Goal: Task Accomplishment & Management: Complete application form

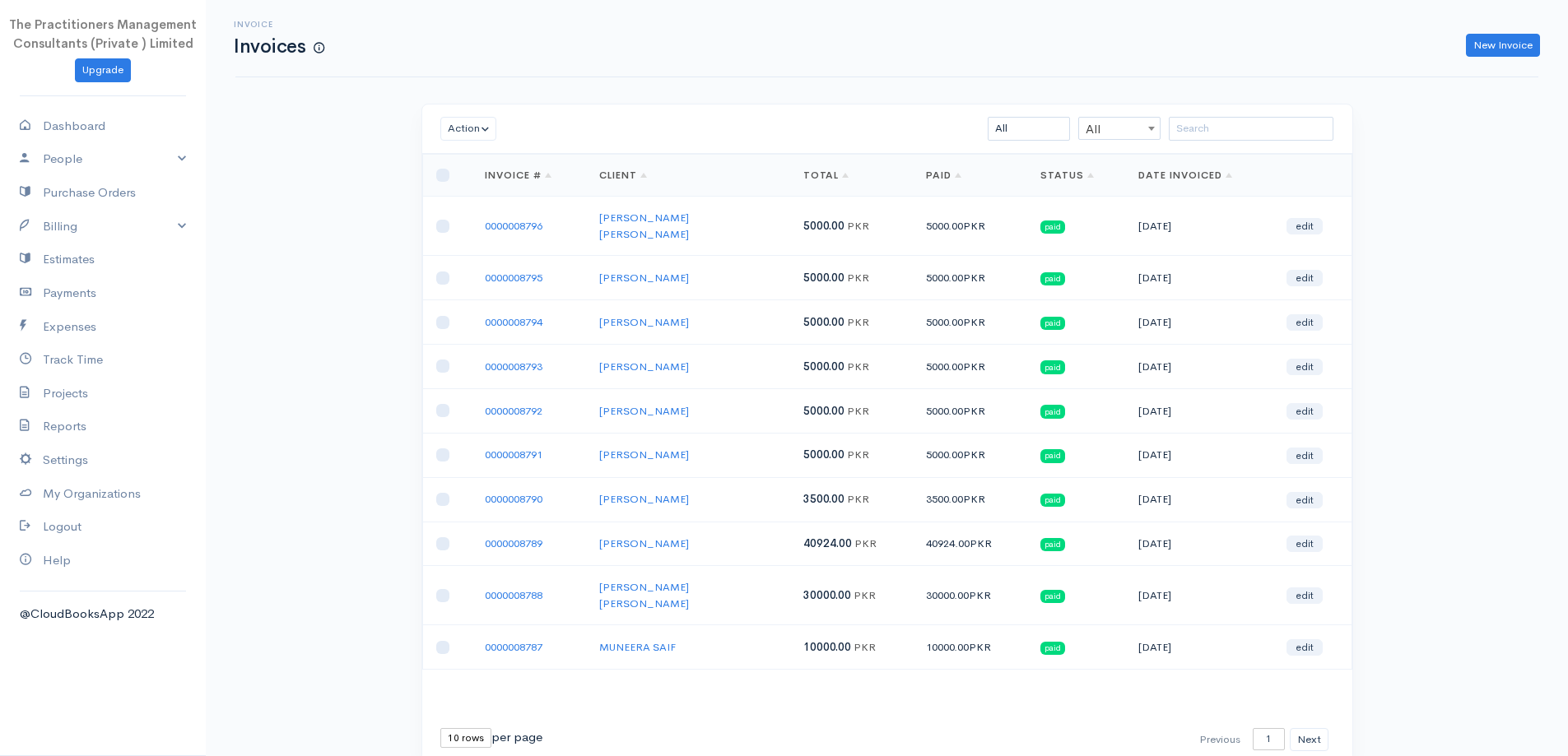
click at [1500, 58] on div "Invoice Invoices New Invoice" at bounding box center [887, 39] width 1304 height 77
click at [1495, 54] on link "New Invoice" at bounding box center [1504, 45] width 74 height 24
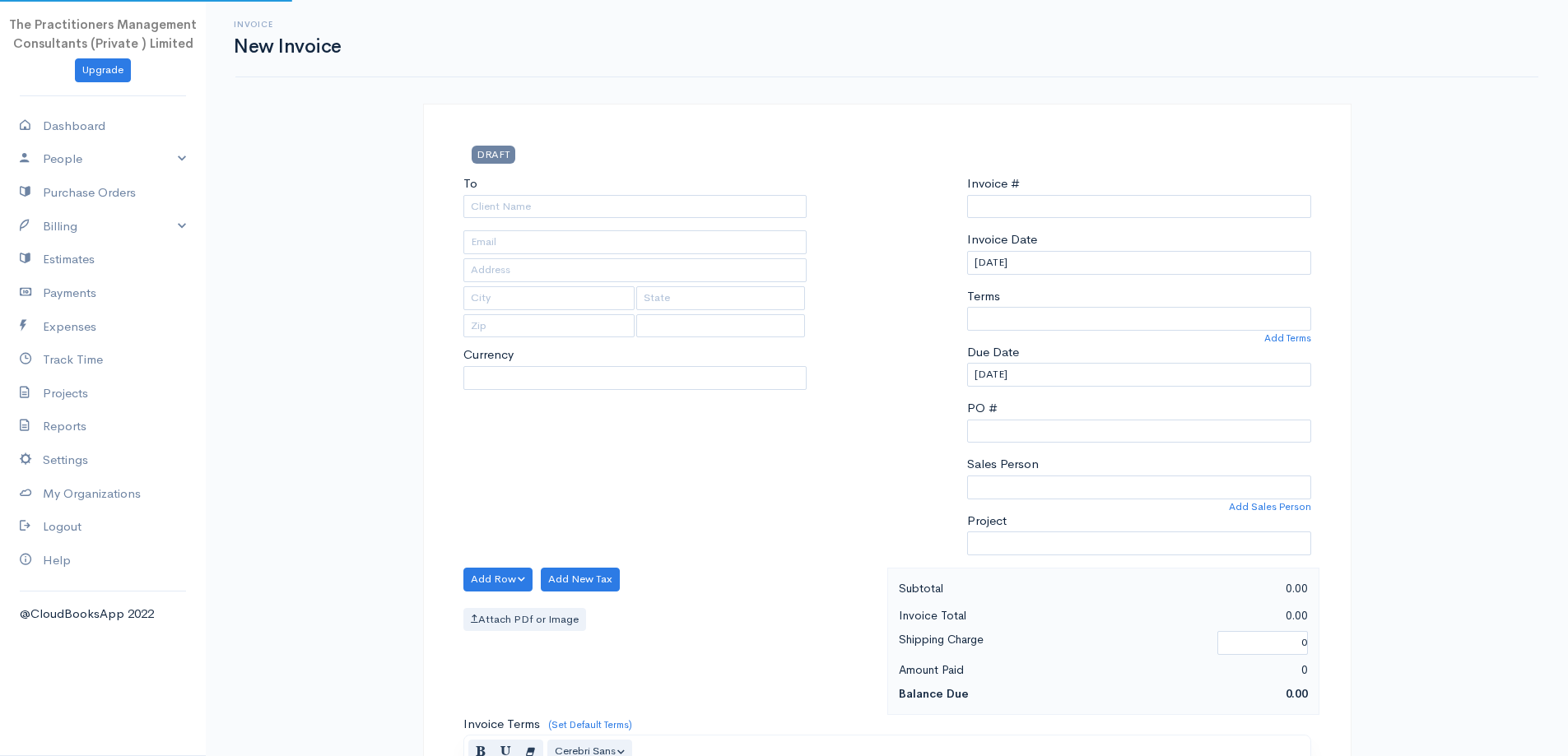
type input "0000008797"
select select "[GEOGRAPHIC_DATA]"
select select "PKR"
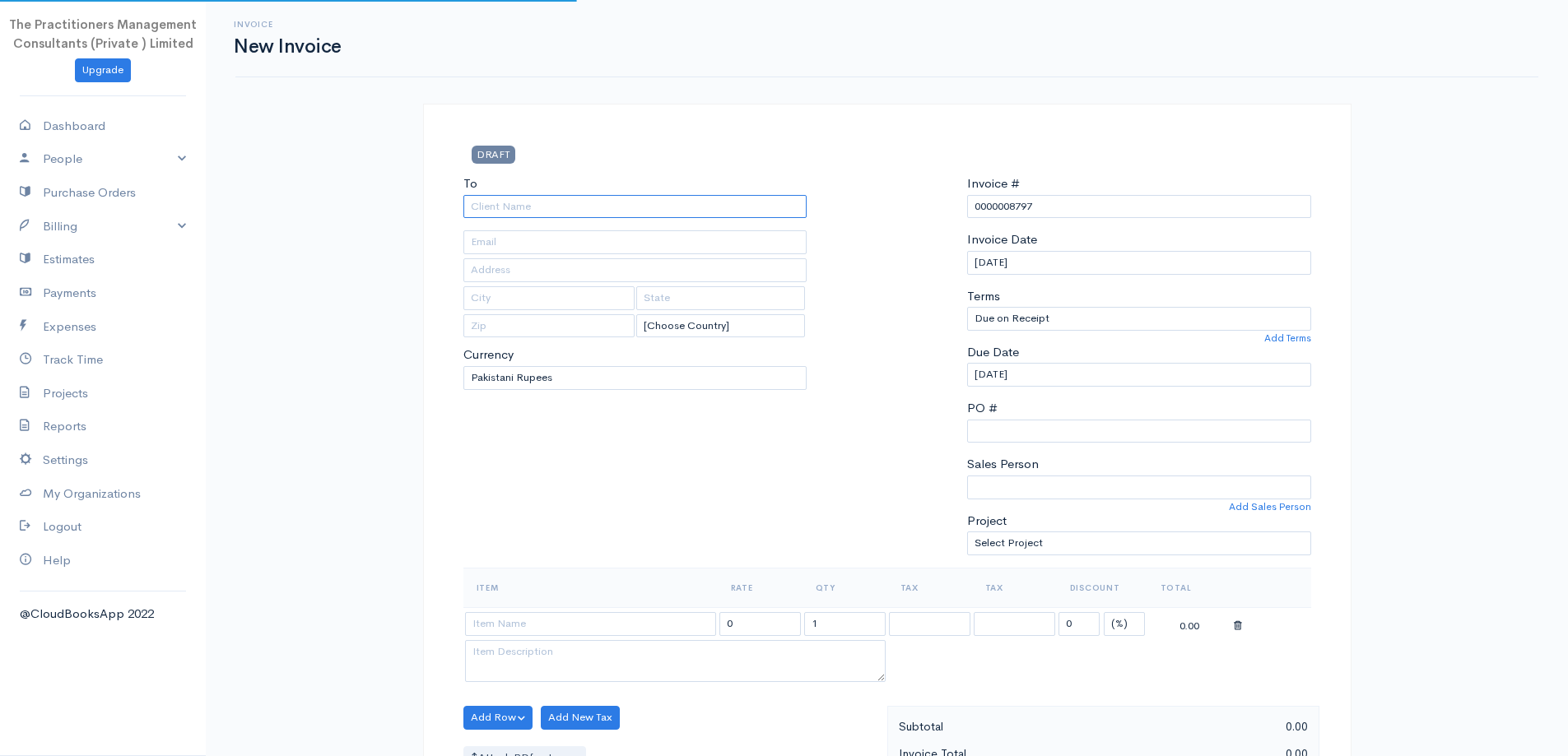
click at [708, 198] on input "To" at bounding box center [636, 207] width 344 height 24
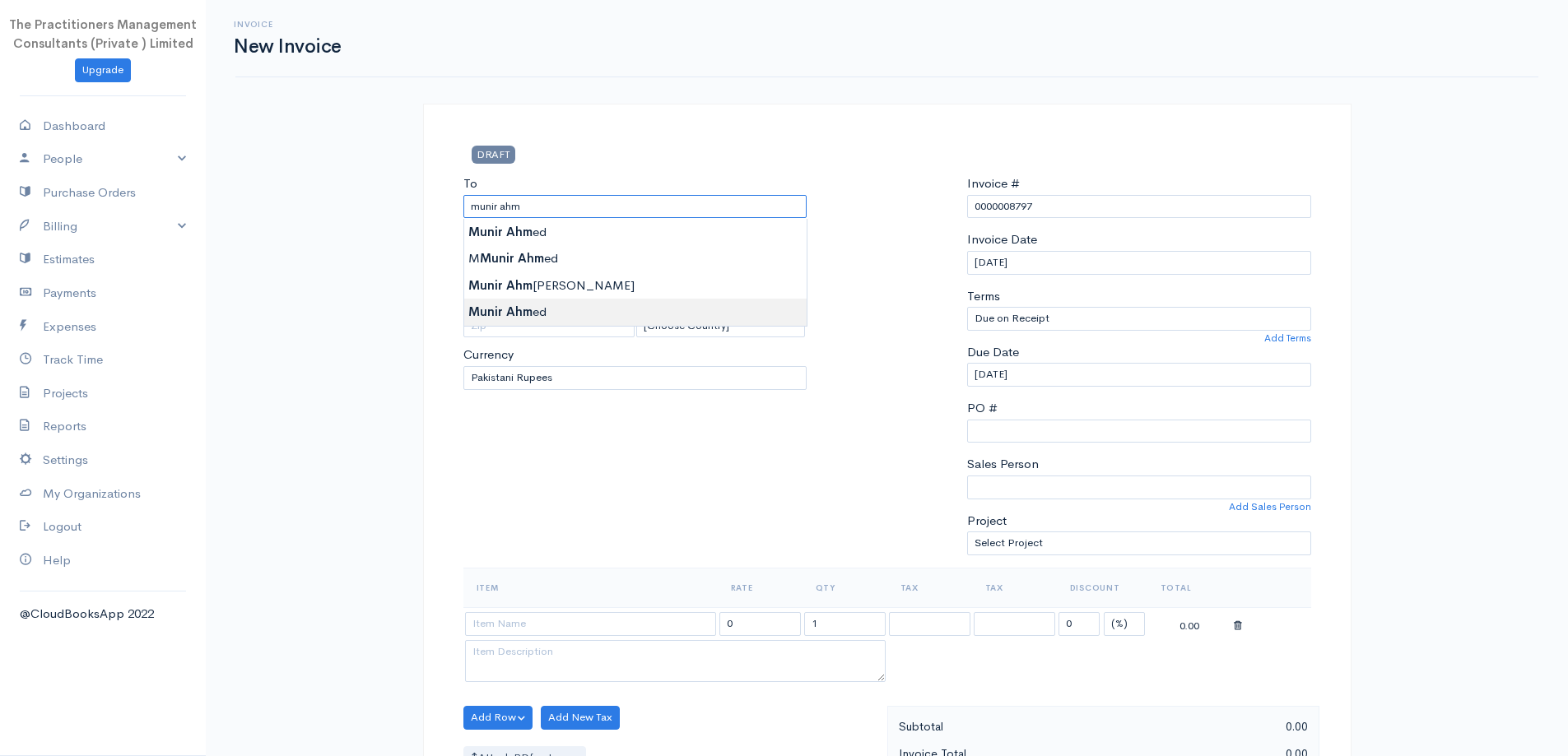
type input "Munir Ahmed"
click at [651, 307] on body "The Practitioners Management Consultants (Private ) Limited Upgrade Dashboard P…" at bounding box center [784, 722] width 1568 height 1444
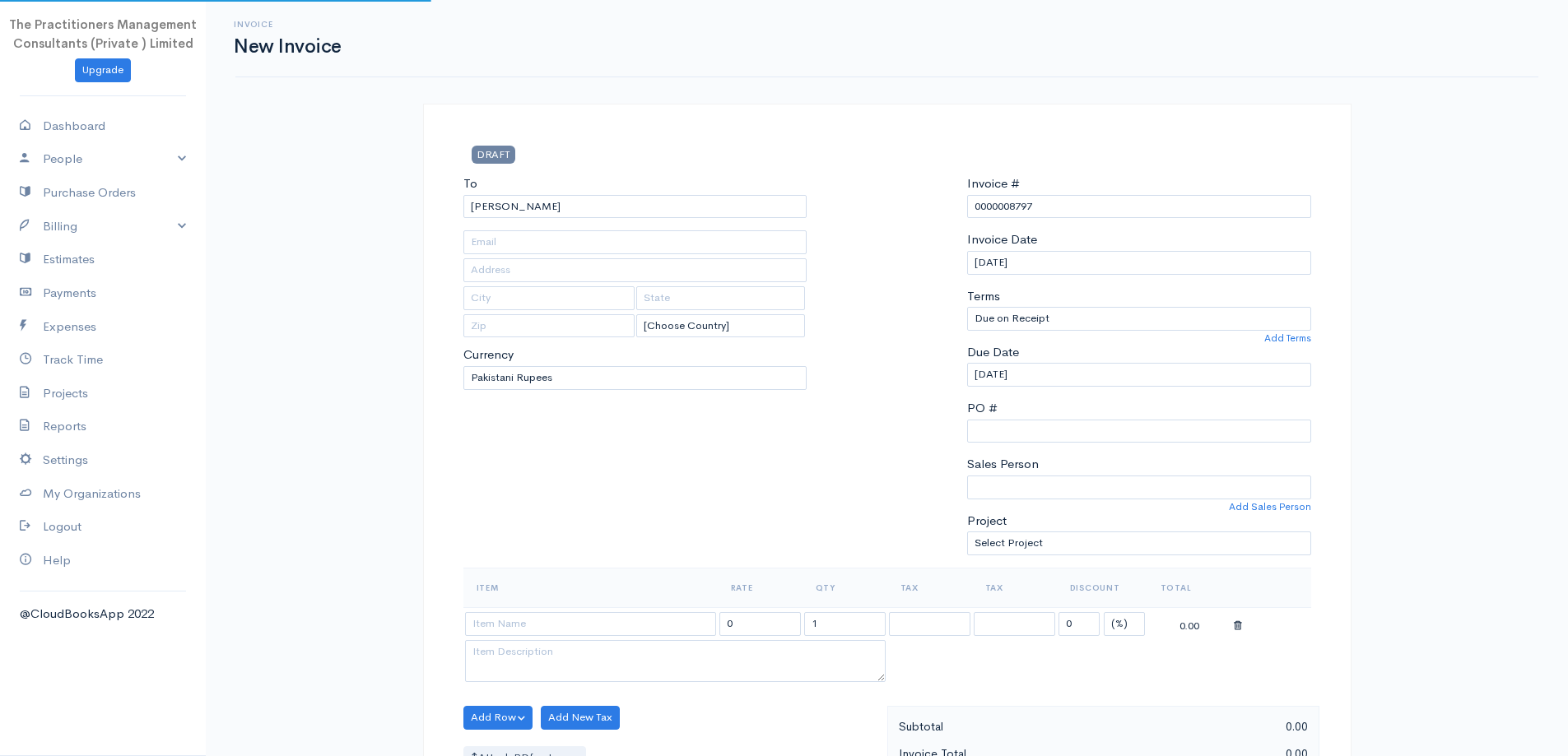
type input "402"
type input "[GEOGRAPHIC_DATA]"
click at [617, 210] on input "Munir Ahmed" at bounding box center [636, 207] width 344 height 24
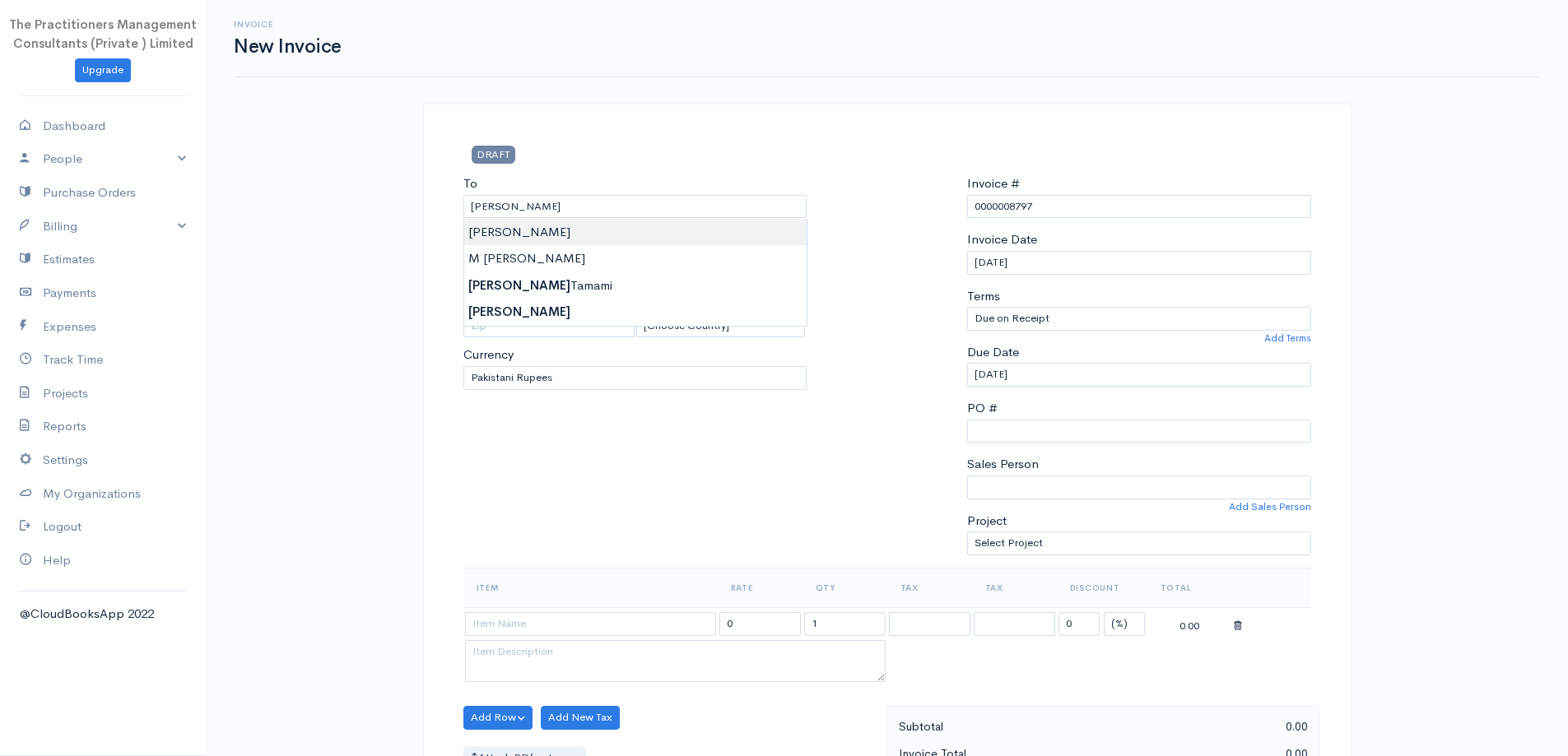
type input "Munir Ahmed"
click at [617, 240] on body "The Practitioners Management Consultants (Private ) Limited Upgrade Dashboard P…" at bounding box center [784, 722] width 1568 height 1444
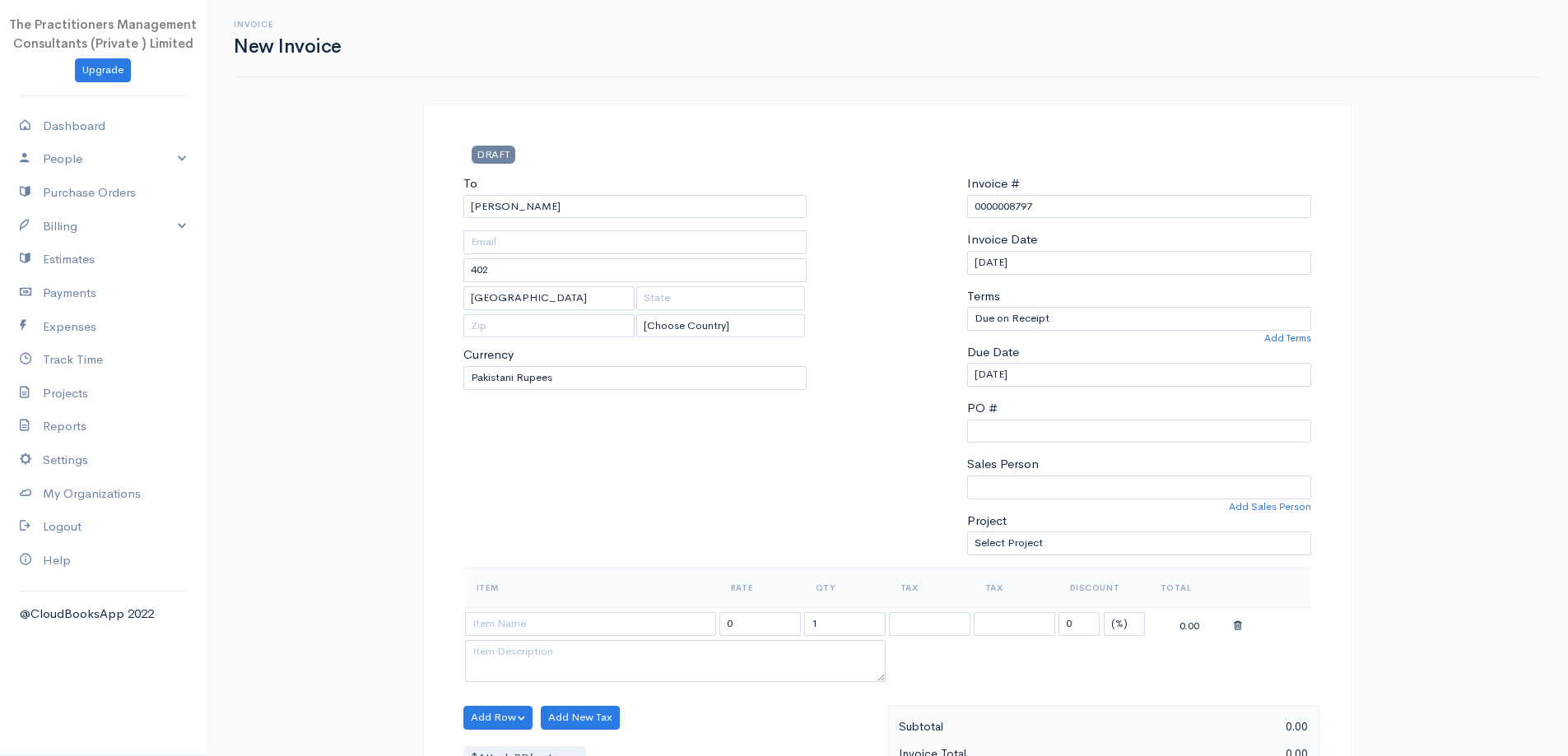
type input "2513"
type input "0333-7644606"
click at [607, 259] on input "2513" at bounding box center [636, 270] width 344 height 24
click at [581, 213] on input "Munir Ahmed" at bounding box center [636, 207] width 344 height 24
type input "M Munir Ahmed"
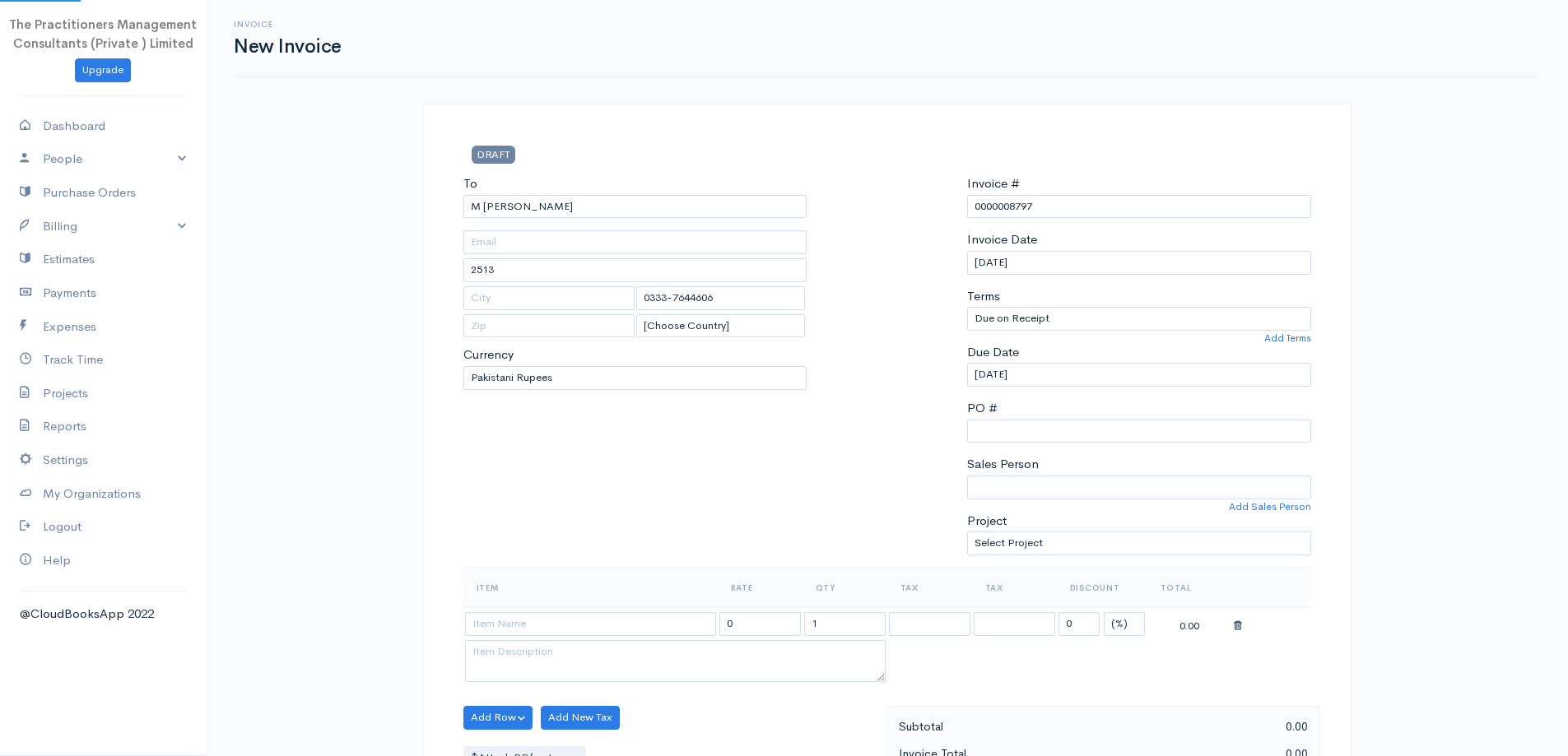
click at [597, 254] on body "The Practitioners Management Consultants (Private ) Limited Upgrade Dashboard P…" at bounding box center [784, 722] width 1568 height 1444
type input "389"
type input "[GEOGRAPHIC_DATA]"
click at [583, 216] on input "M Munir Ahmed" at bounding box center [636, 207] width 344 height 24
click at [574, 206] on input "M Munir Ahmed" at bounding box center [636, 207] width 344 height 24
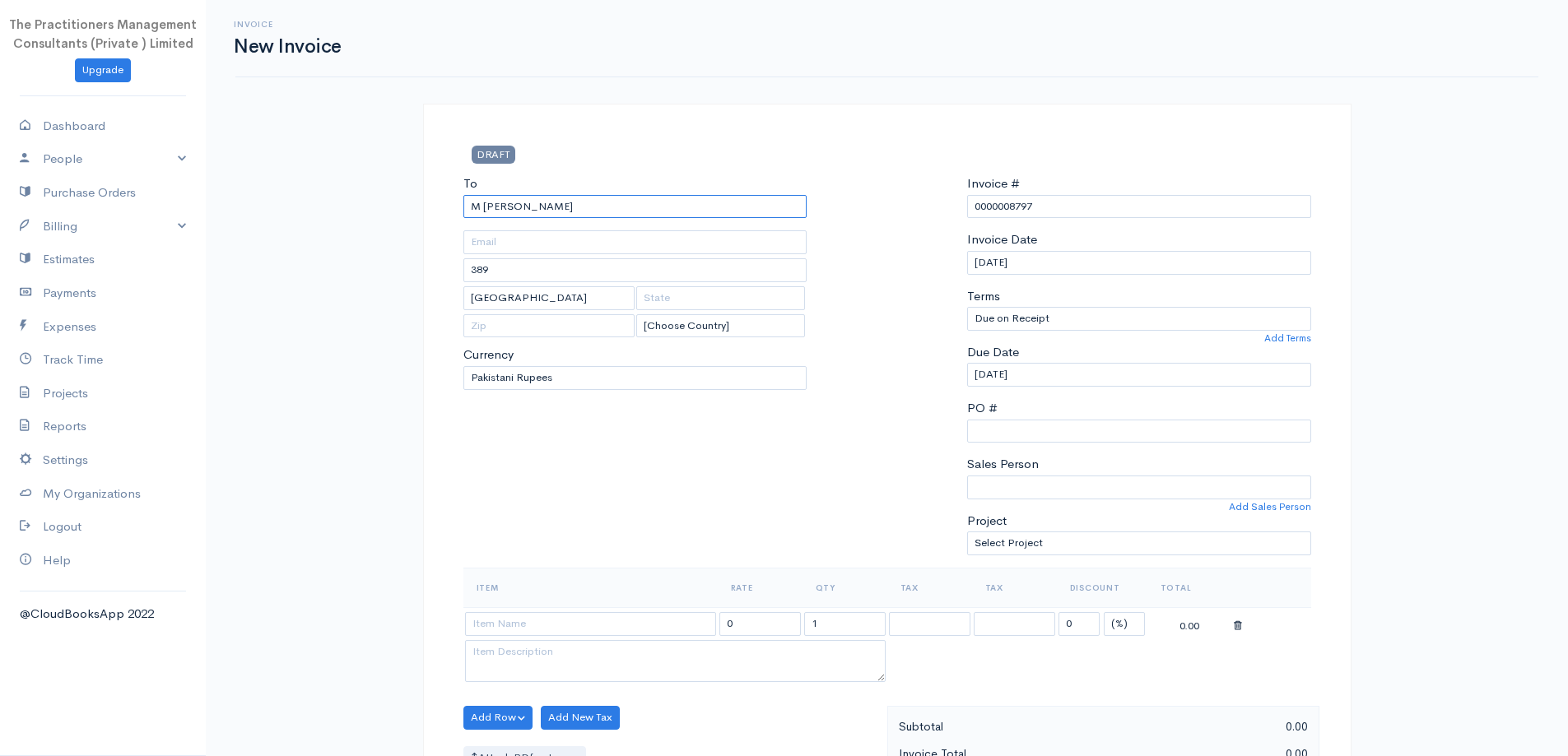
drag, startPoint x: 482, startPoint y: 206, endPoint x: 316, endPoint y: 216, distance: 166.3
click at [316, 216] on div "Invoice New Invoice DRAFT To M Munir Ahmed 389 Karachi [Choose Country] United …" at bounding box center [887, 722] width 1363 height 1444
type input "Munir Ahmed"
click at [551, 310] on body "The Practitioners Management Consultants (Private ) Limited Upgrade Dashboard P…" at bounding box center [784, 722] width 1568 height 1444
type input "402"
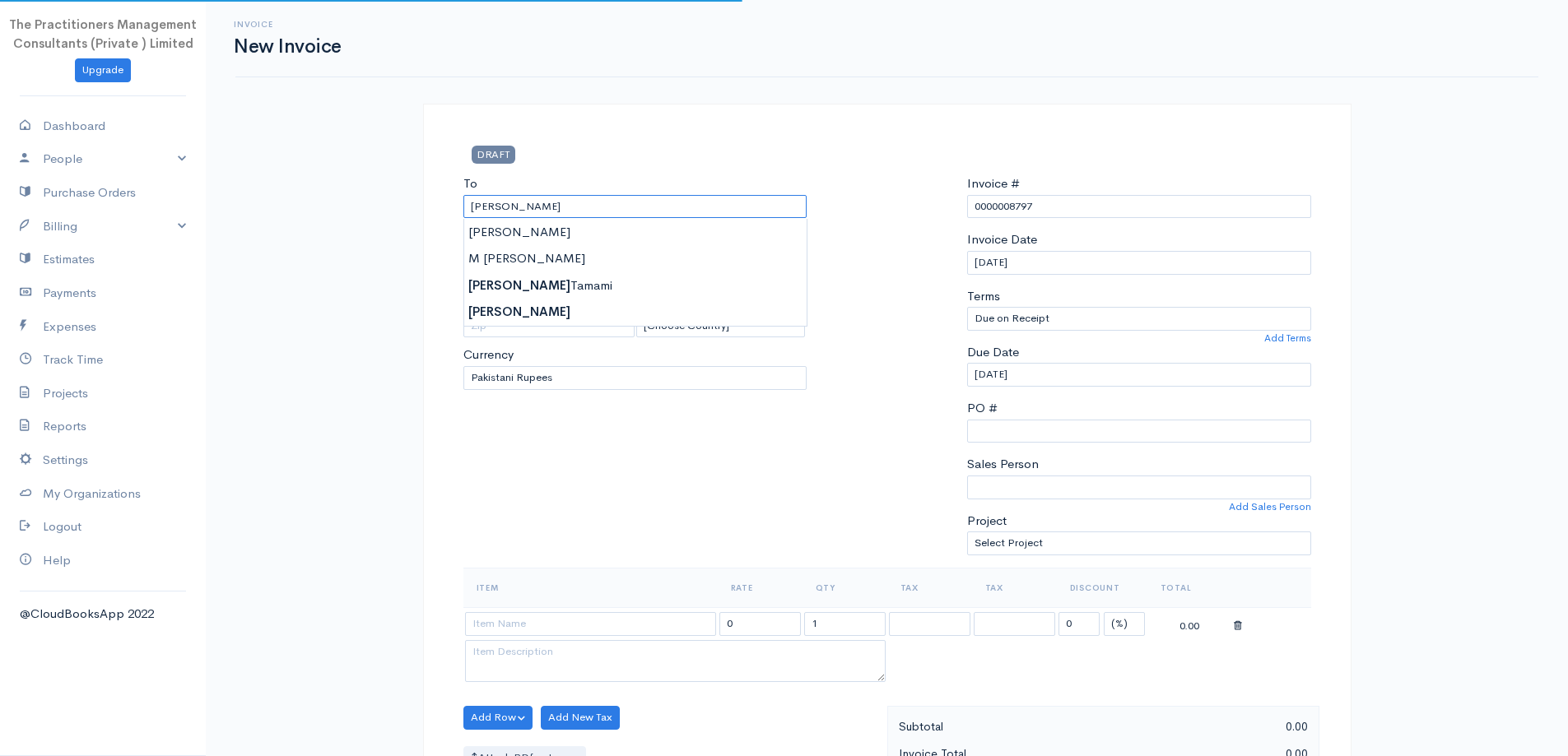
click at [542, 214] on input "Munir Ahmed" at bounding box center [636, 207] width 344 height 24
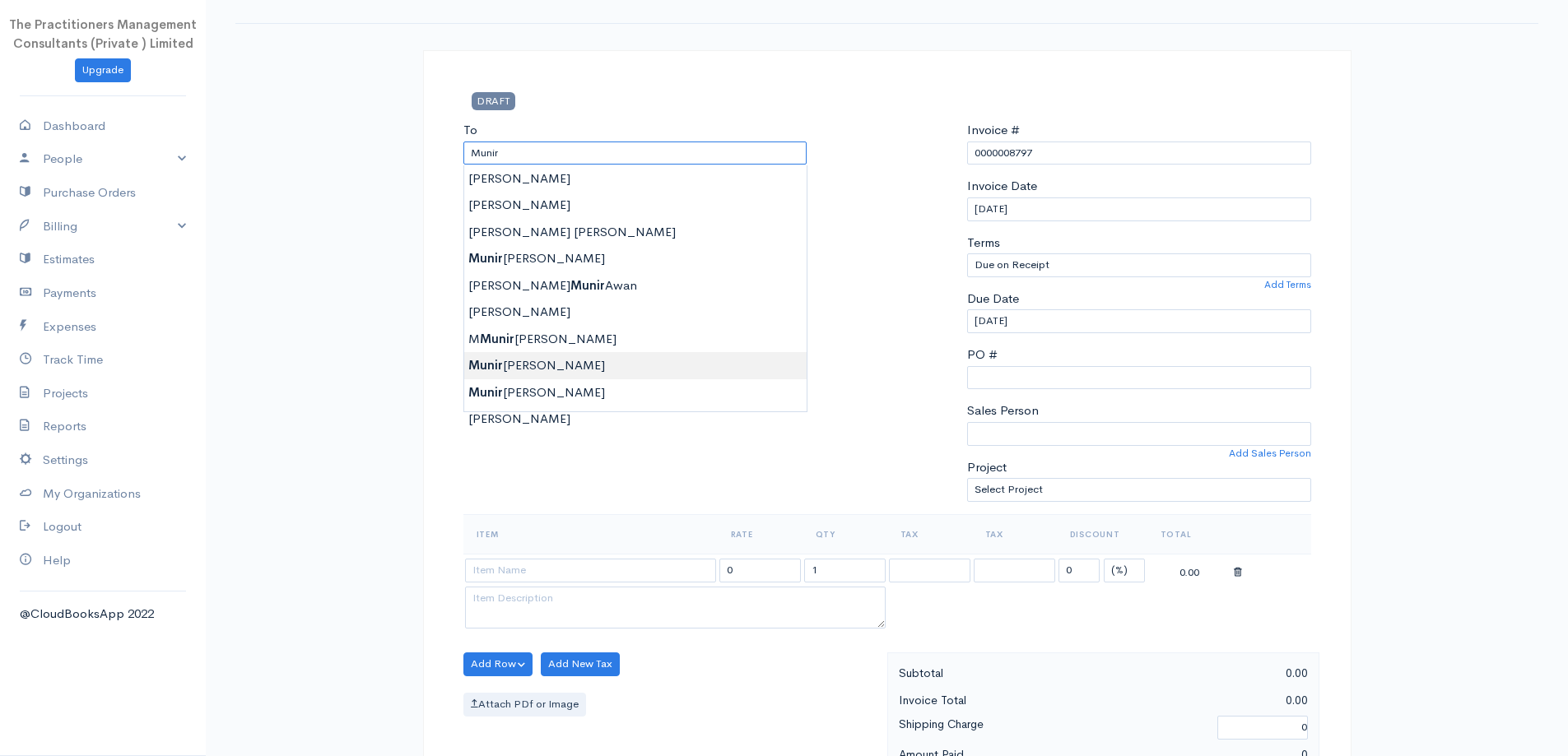
scroll to position [82, 0]
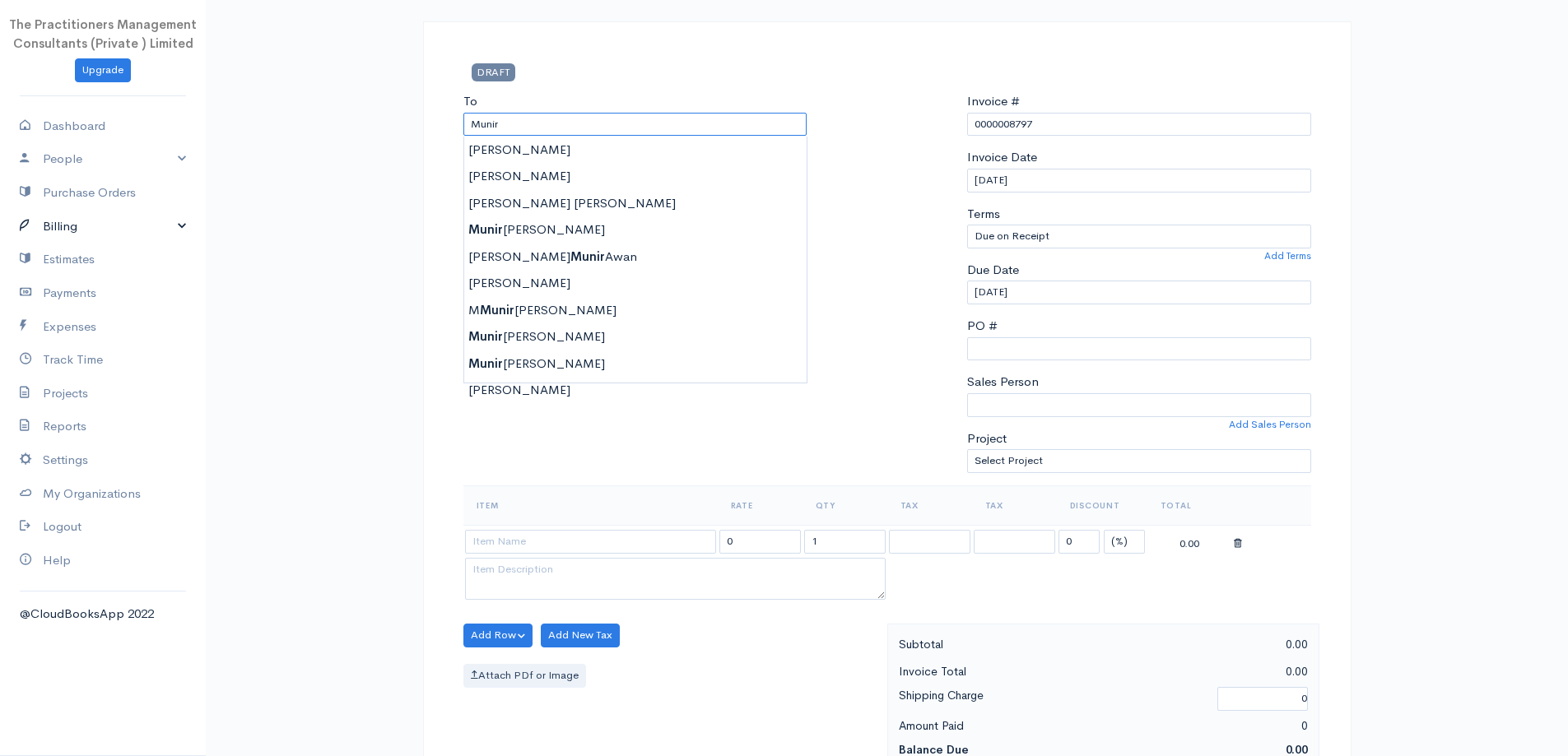
type input "Munir"
click at [90, 232] on link "Billing" at bounding box center [103, 226] width 206 height 34
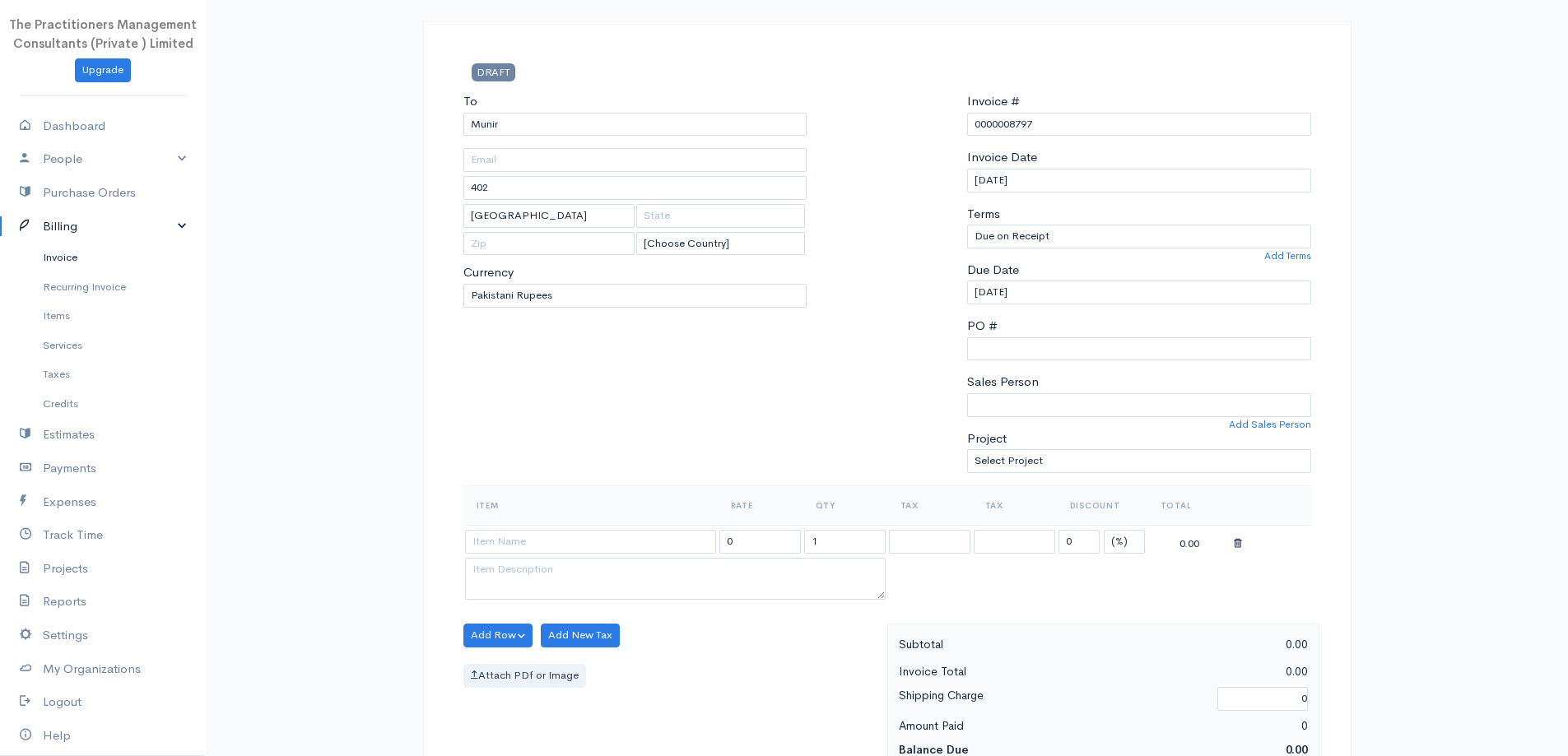
click at [99, 265] on link "Invoice" at bounding box center [103, 258] width 206 height 30
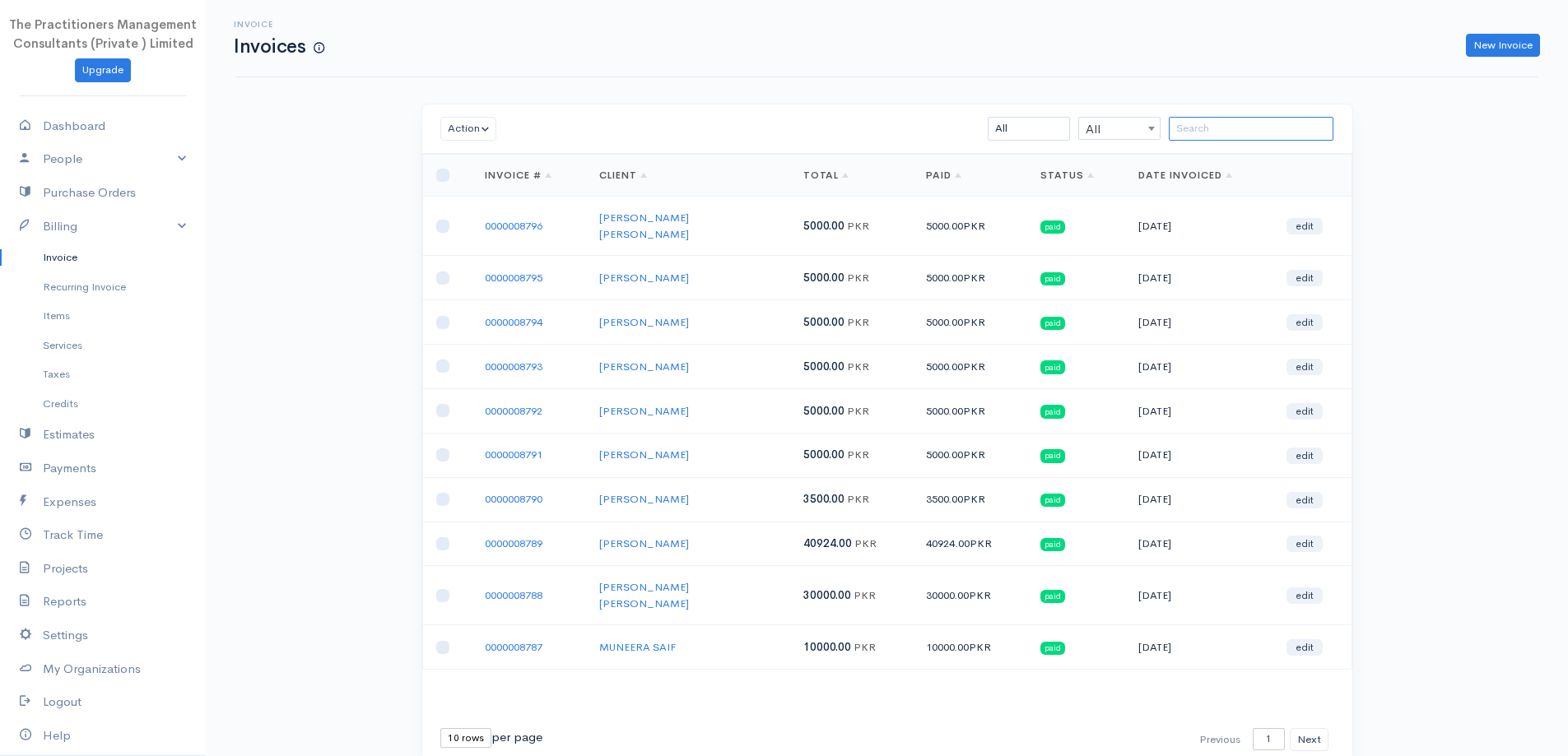
click at [1204, 119] on input "search" at bounding box center [1252, 128] width 165 height 24
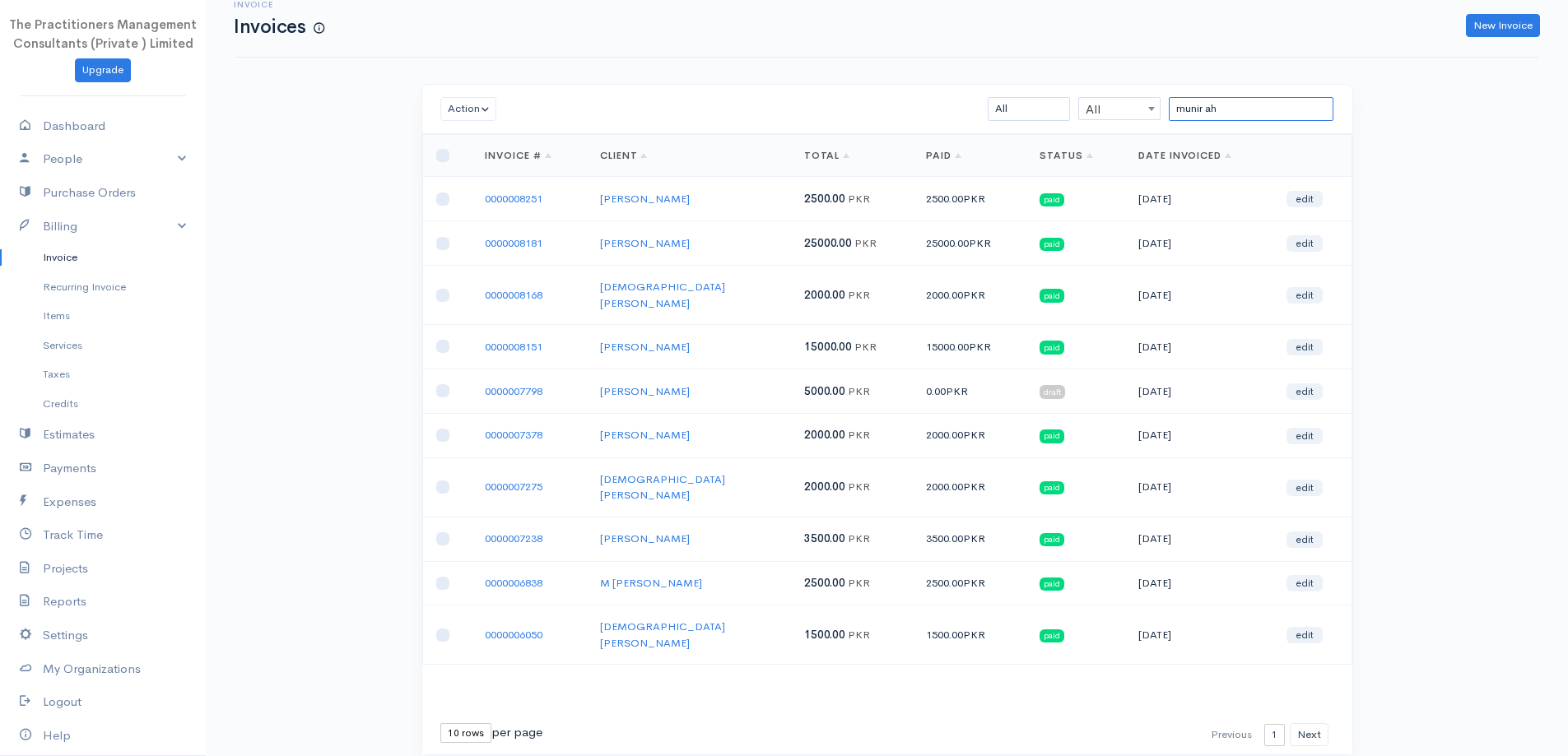
scroll to position [35, 0]
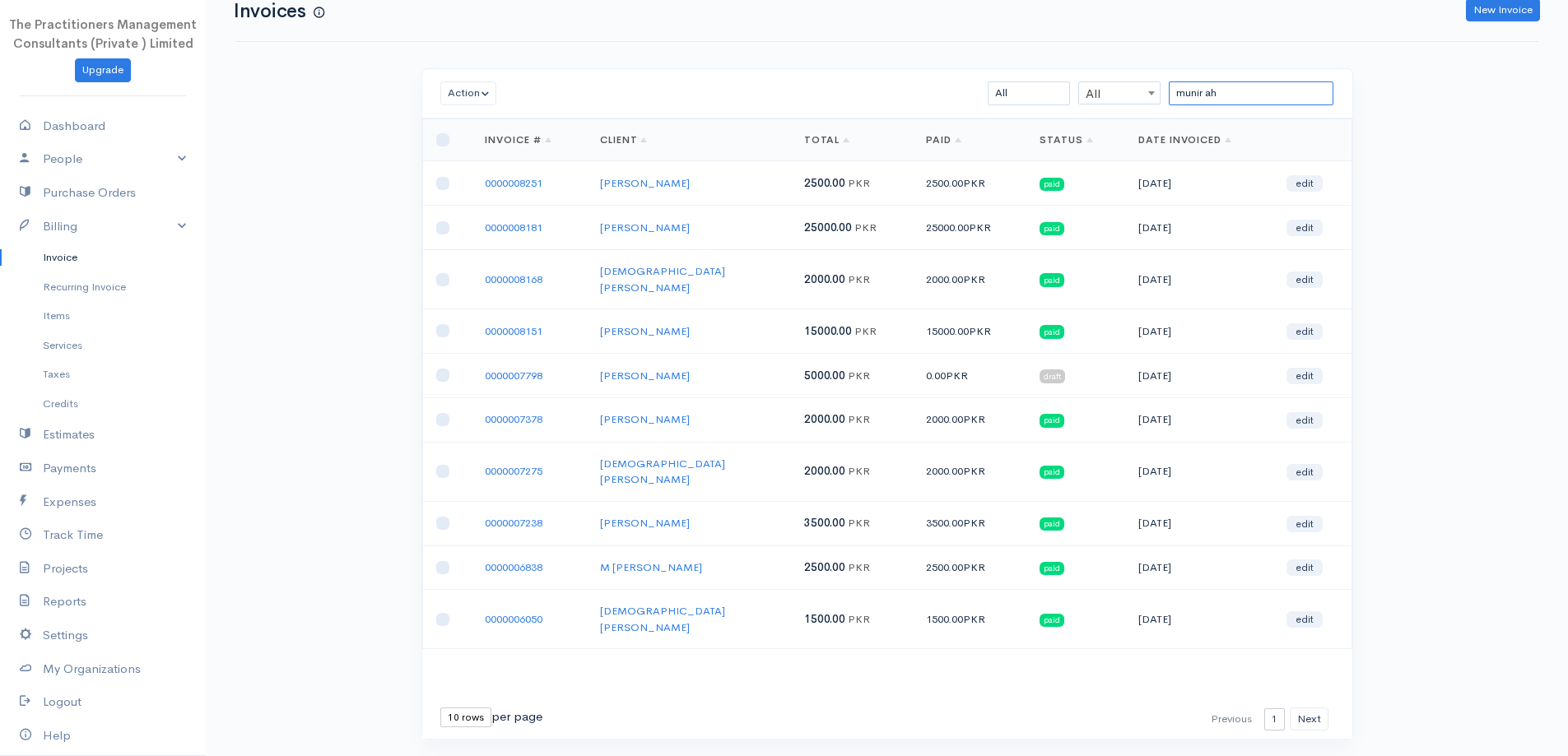
type input "munir ah"
click at [457, 699] on div "First Previous 1 2 3 4 Next Last 10 rows 25 rows 50 rows per page" at bounding box center [887, 719] width 930 height 40
click at [454, 707] on select "10 rows 25 rows 50 rows" at bounding box center [466, 717] width 51 height 20
click at [492, 731] on div "Action Archive Delete Download PDF Send Mark as Sent Mark Un-Sent Enter Payment…" at bounding box center [887, 434] width 948 height 732
click at [454, 699] on div "First Previous 1 2 3 4 Next Last 10 rows 25 rows 50 rows per page" at bounding box center [887, 719] width 930 height 40
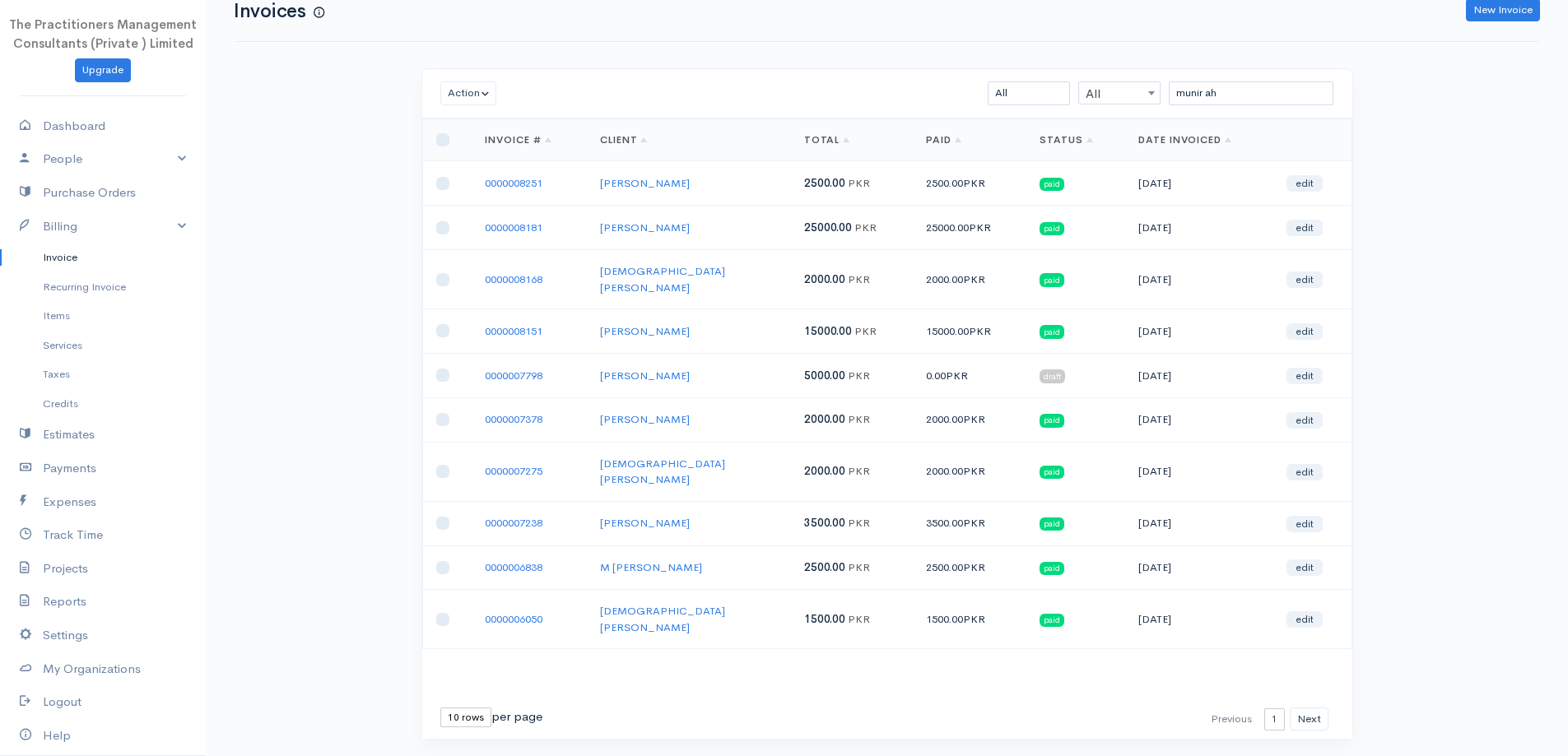
click at [452, 707] on select "10 rows 25 rows 50 rows" at bounding box center [466, 717] width 51 height 20
select select "50"
click at [441, 707] on select "10 rows 25 rows 50 rows" at bounding box center [466, 717] width 51 height 20
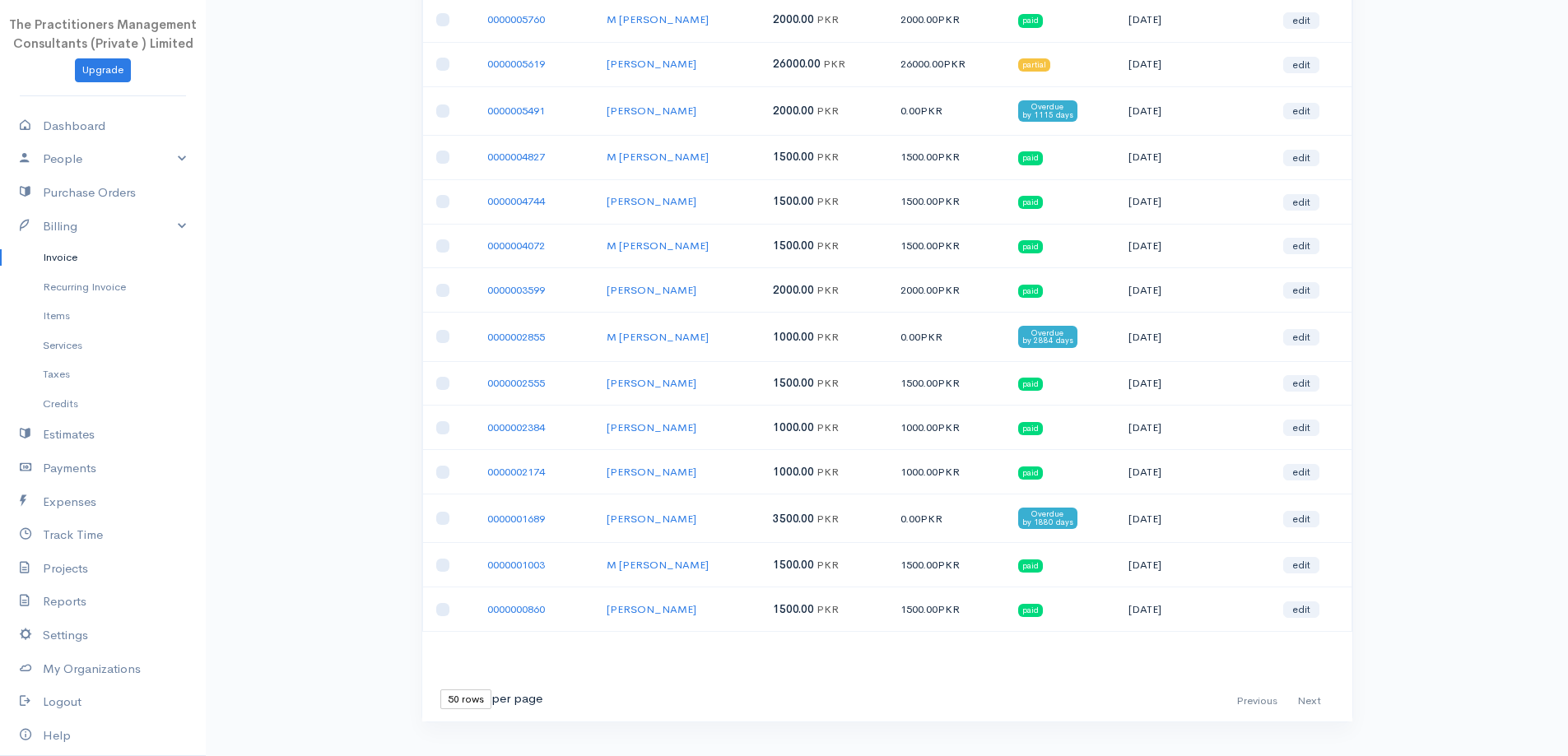
scroll to position [404, 0]
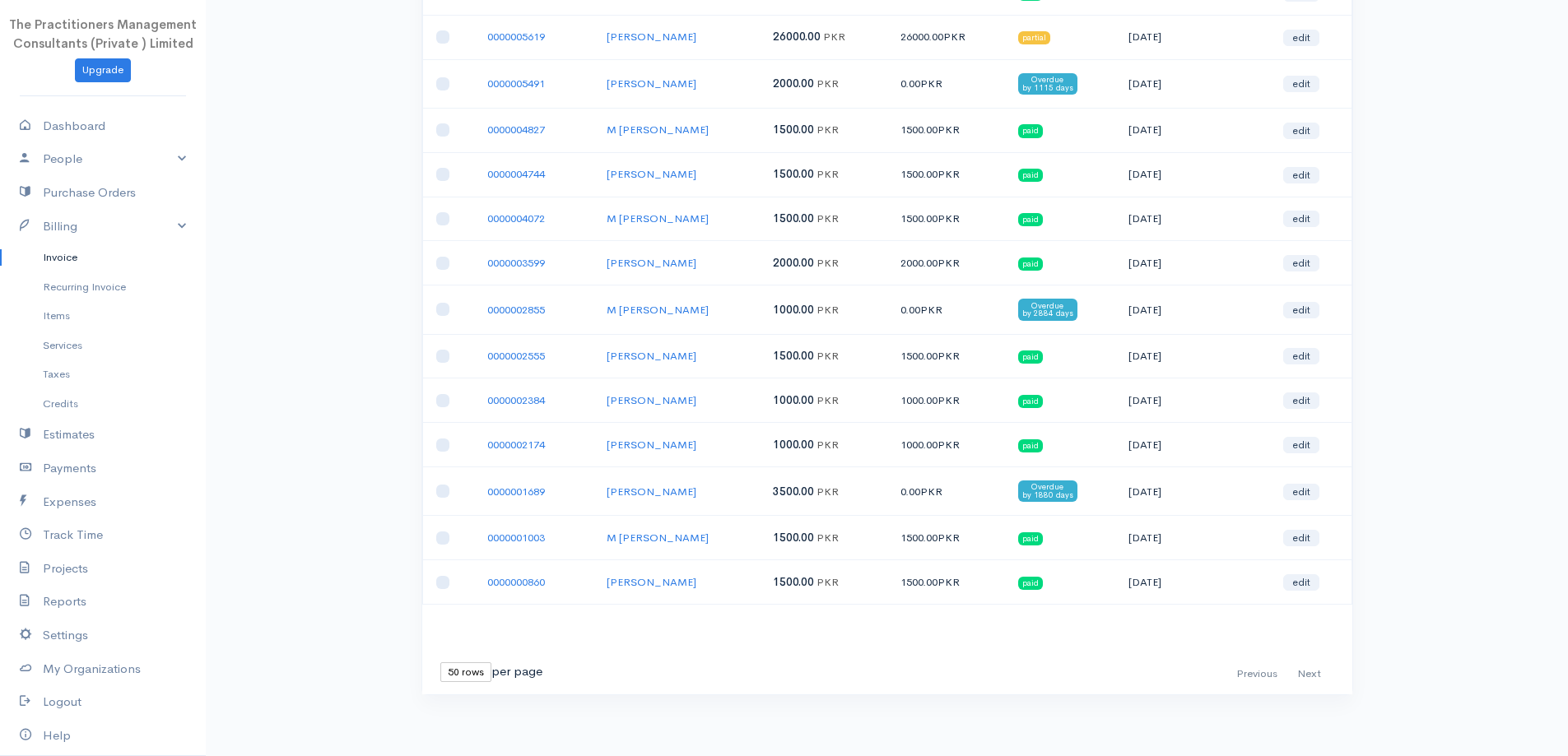
drag, startPoint x: 592, startPoint y: 33, endPoint x: 720, endPoint y: 27, distance: 128.1
click at [720, 27] on tr "0000005619 Munir Ahmed Khan 26000.00 PKR 26000.00 PKR partial 17-09-2022 edit" at bounding box center [887, 37] width 929 height 44
copy tr "Munir Ahmed Khan"
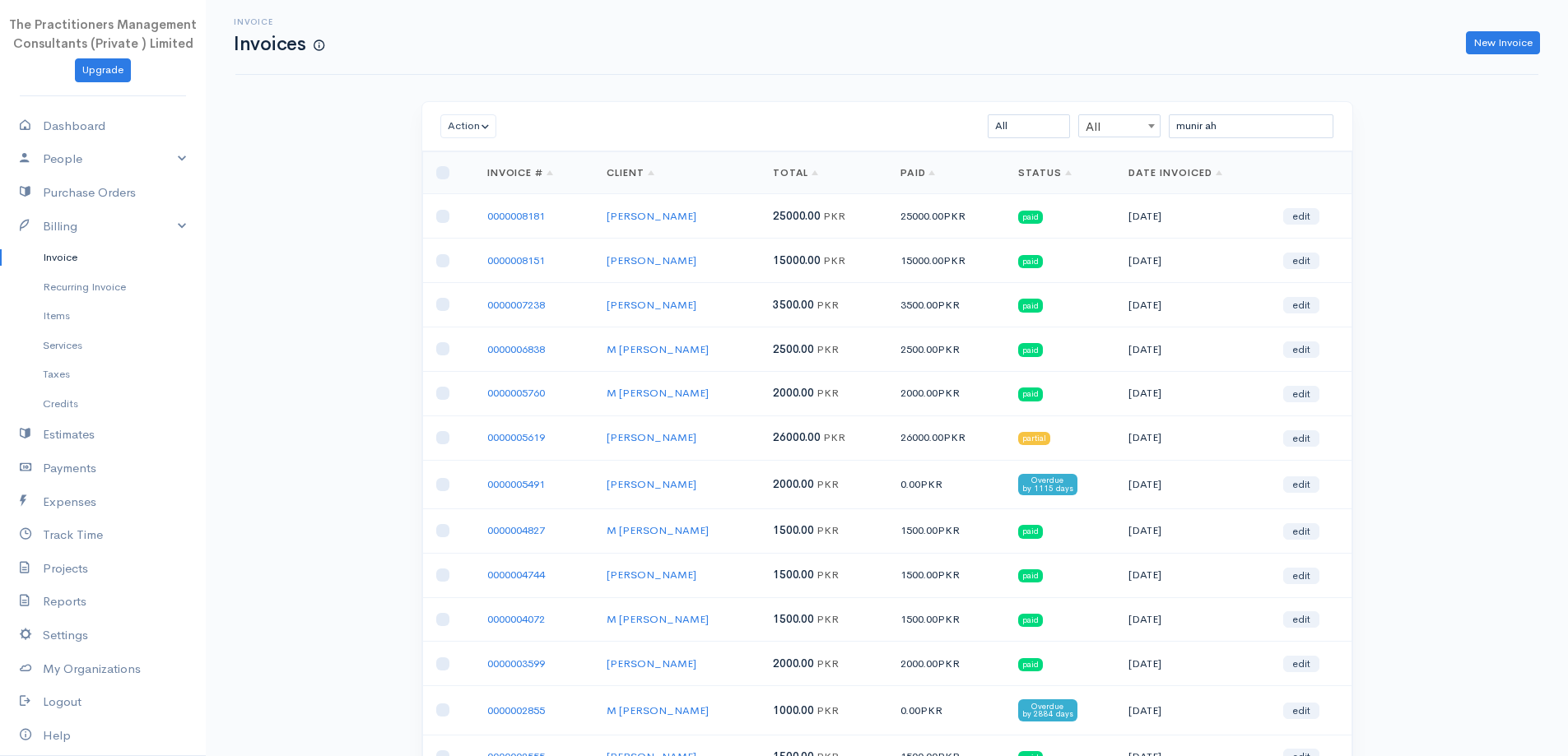
scroll to position [0, 0]
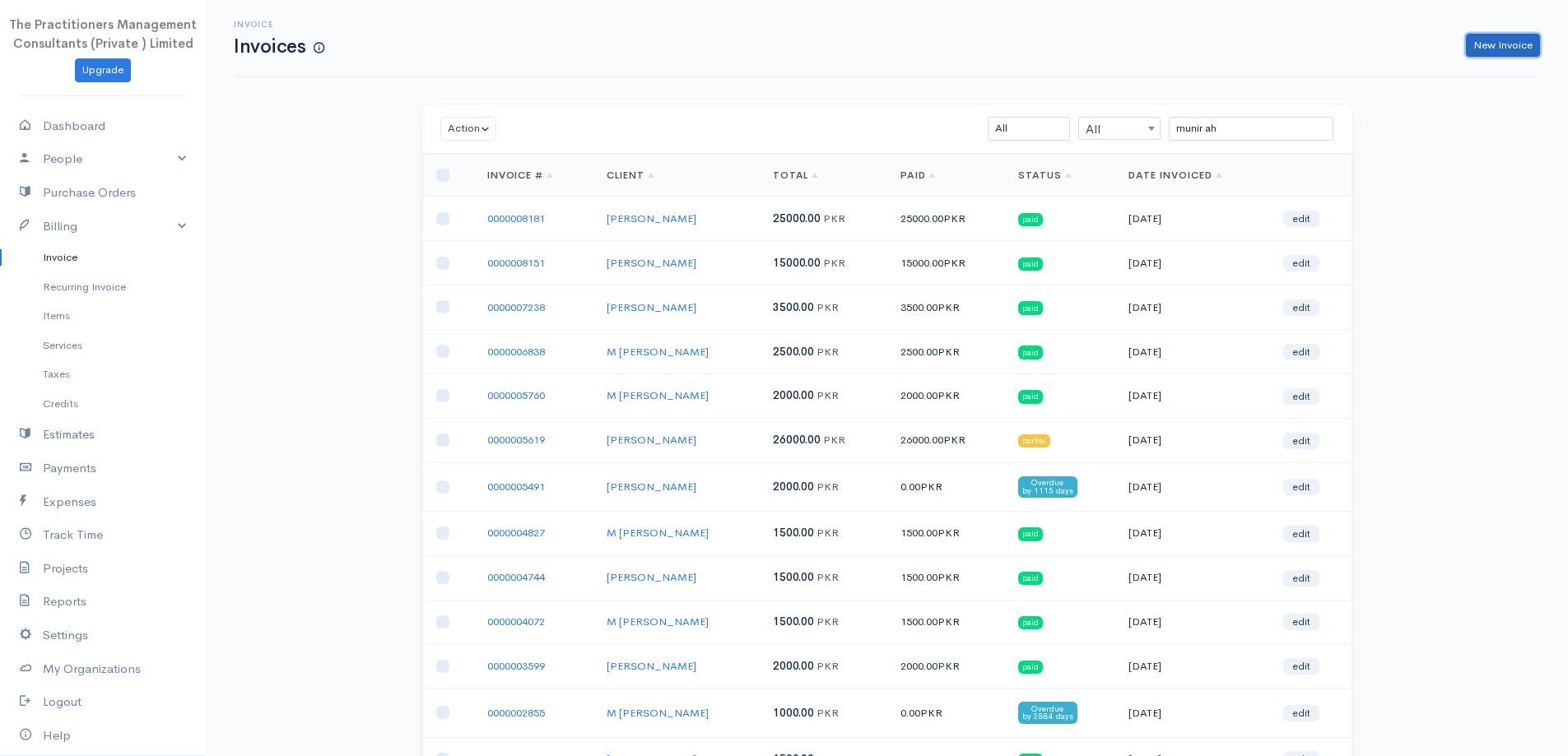
click at [1510, 37] on link "New Invoice" at bounding box center [1504, 45] width 74 height 24
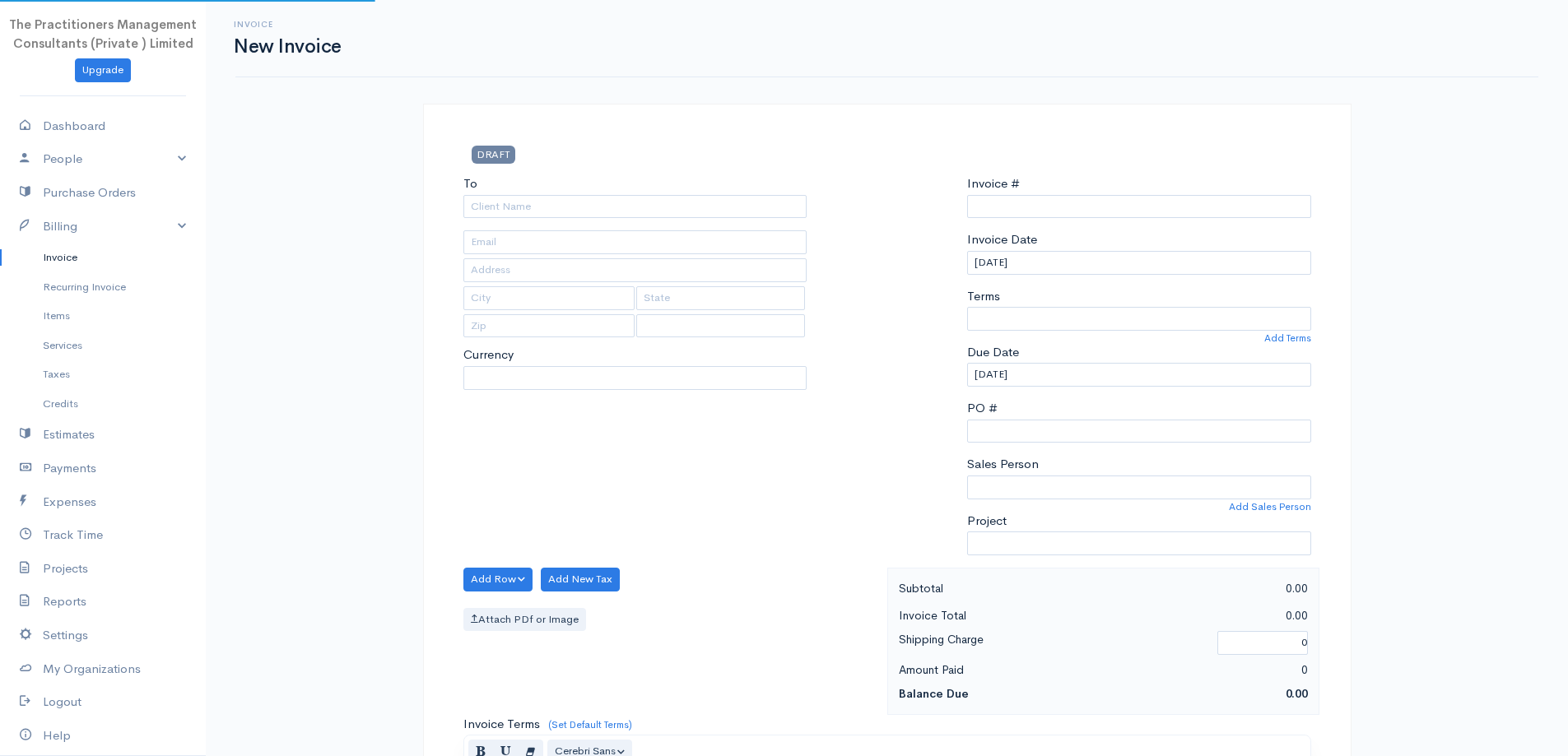
type input "0000008797"
select select "[GEOGRAPHIC_DATA]"
select select "PKR"
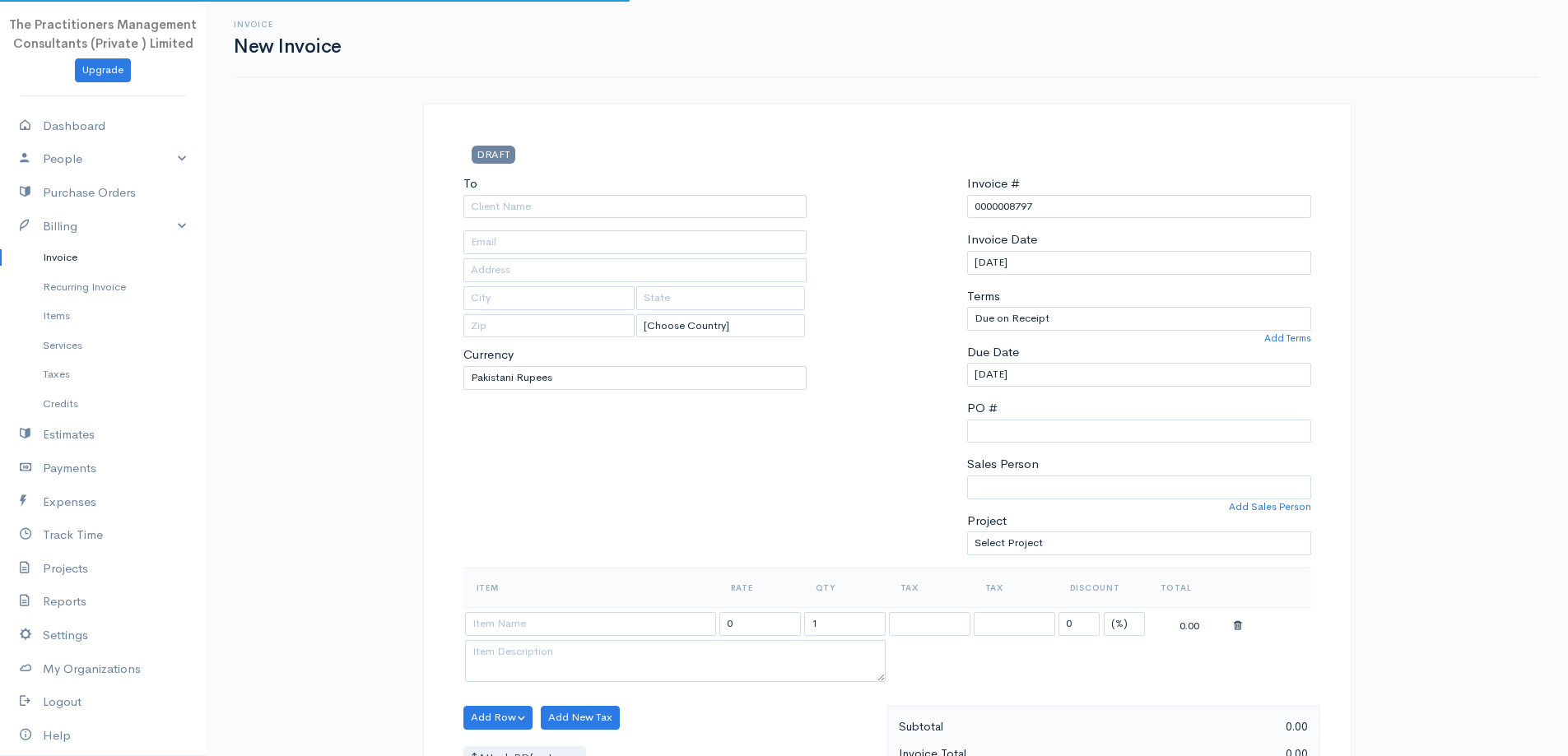
click at [658, 191] on div "To" at bounding box center [636, 196] width 344 height 44
click at [667, 213] on input "To" at bounding box center [636, 207] width 344 height 24
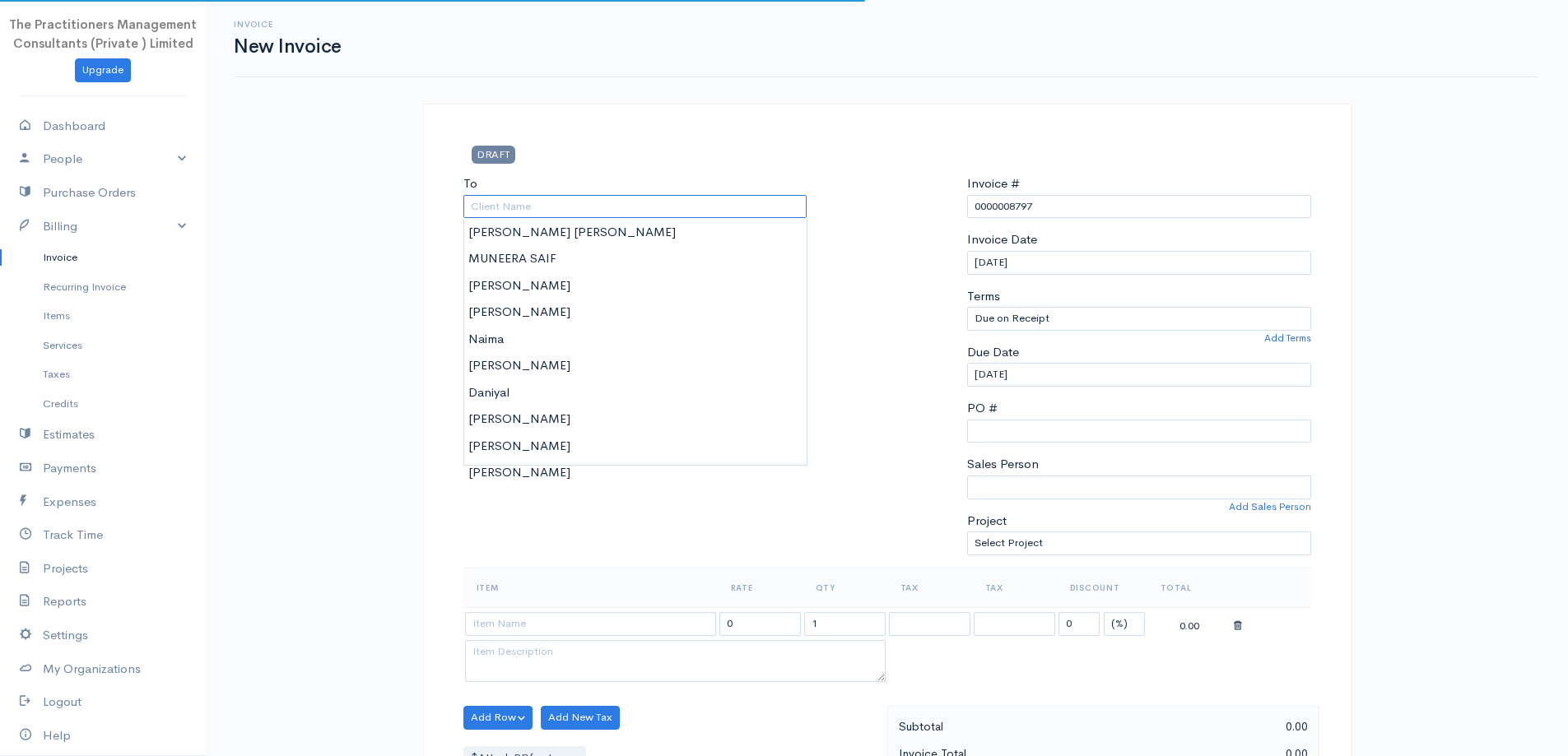
paste input "Munir Ahmed Khan"
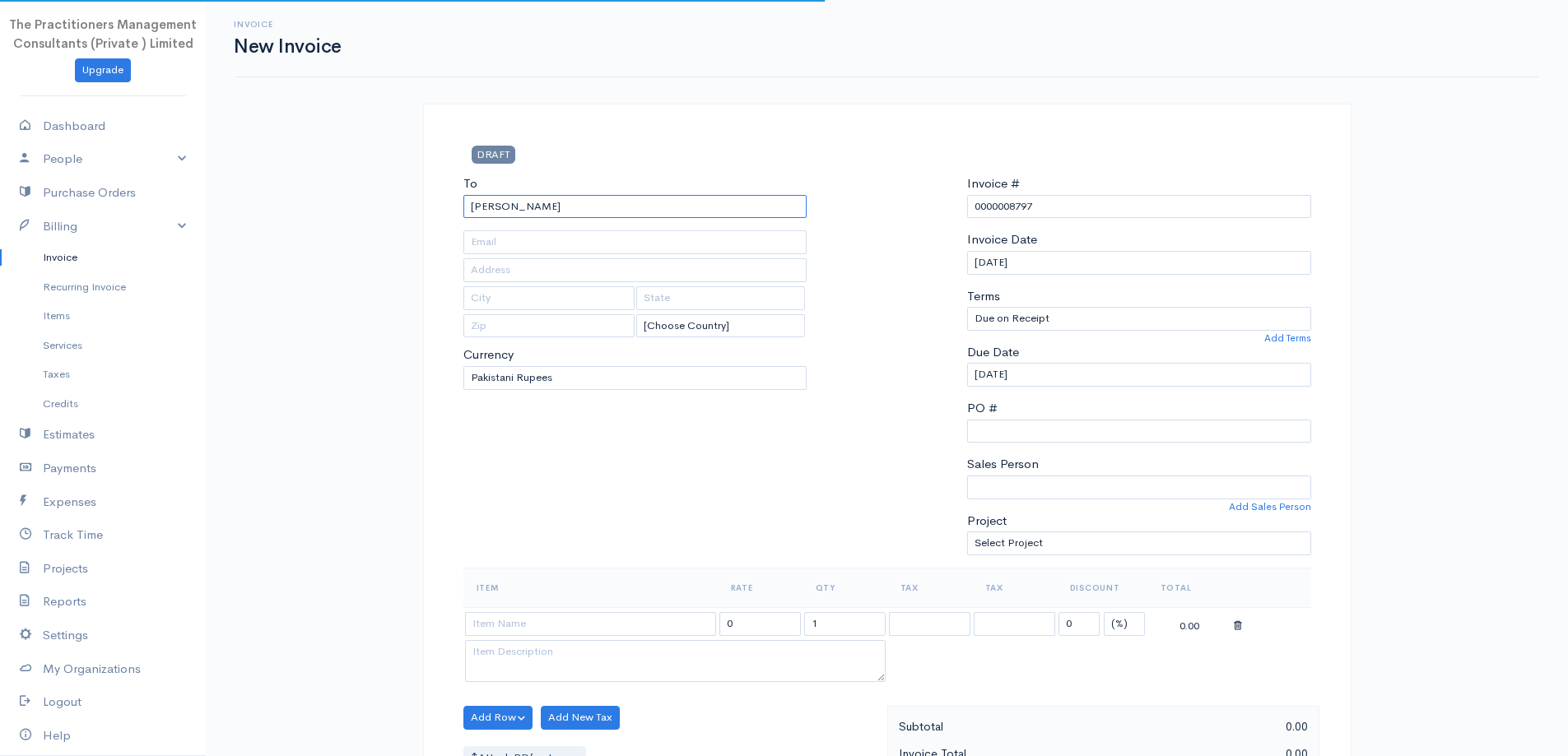
click at [497, 205] on input "Munir Ahmed Khan" at bounding box center [636, 207] width 344 height 24
click at [624, 222] on div "To Munir Ahmed Khan [Choose Country] United States Canada United Kingdom Afghan…" at bounding box center [636, 371] width 361 height 394
click at [606, 208] on input "Munir Ahmed Khan" at bounding box center [636, 207] width 344 height 24
type input "[PERSON_NAME]"
click at [724, 142] on div "DRAFT To Munir Ahmed khan [Choose Country] United States Canada United Kingdom …" at bounding box center [887, 757] width 929 height 1307
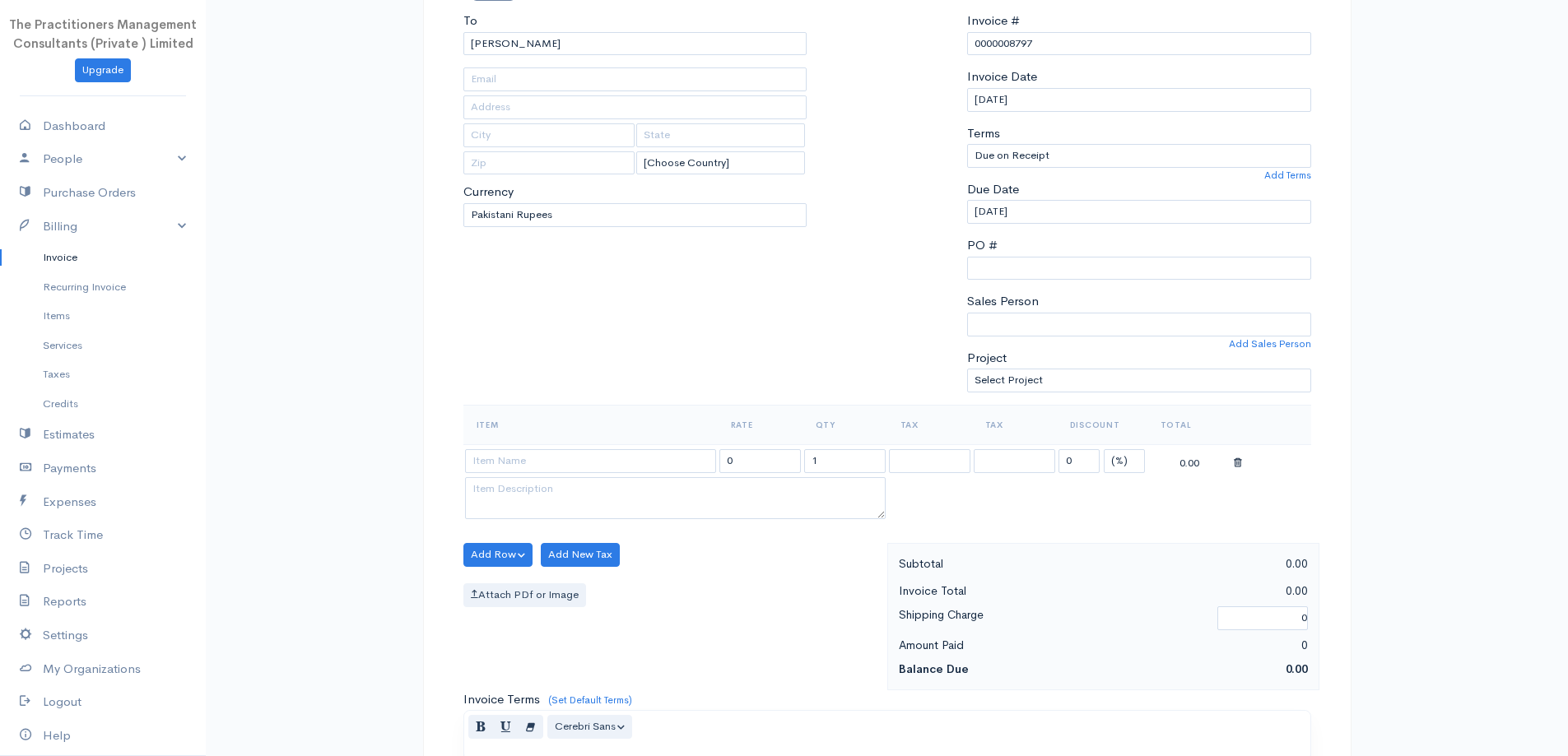
scroll to position [165, 0]
drag, startPoint x: 676, startPoint y: 442, endPoint x: 671, endPoint y: 452, distance: 11.2
click at [676, 443] on table "Item Rate Qty Tax Tax Discount Total 0 1 0 (%) Flat 0.00" at bounding box center [887, 463] width 848 height 119
click at [665, 456] on input at bounding box center [591, 460] width 251 height 24
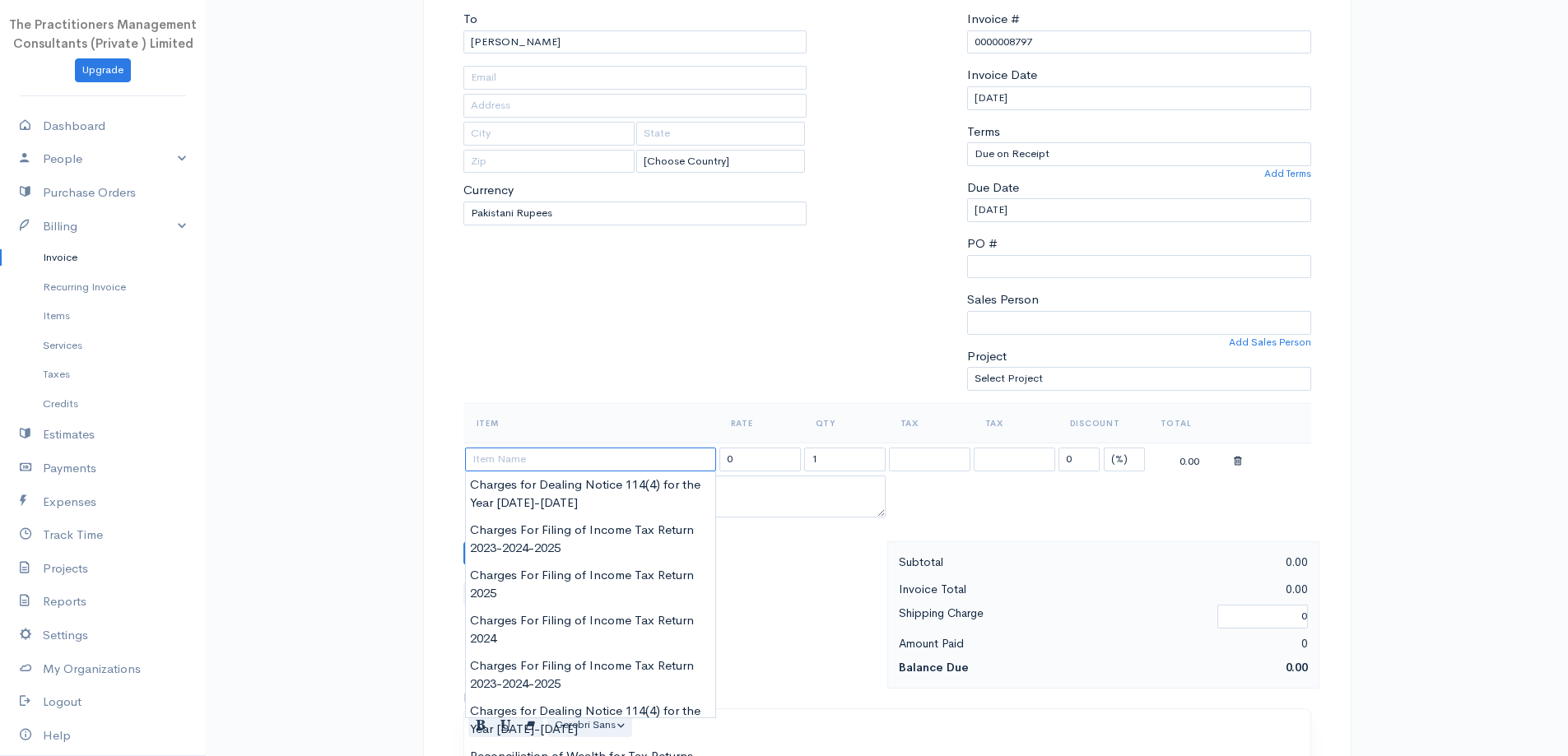
scroll to position [247, 0]
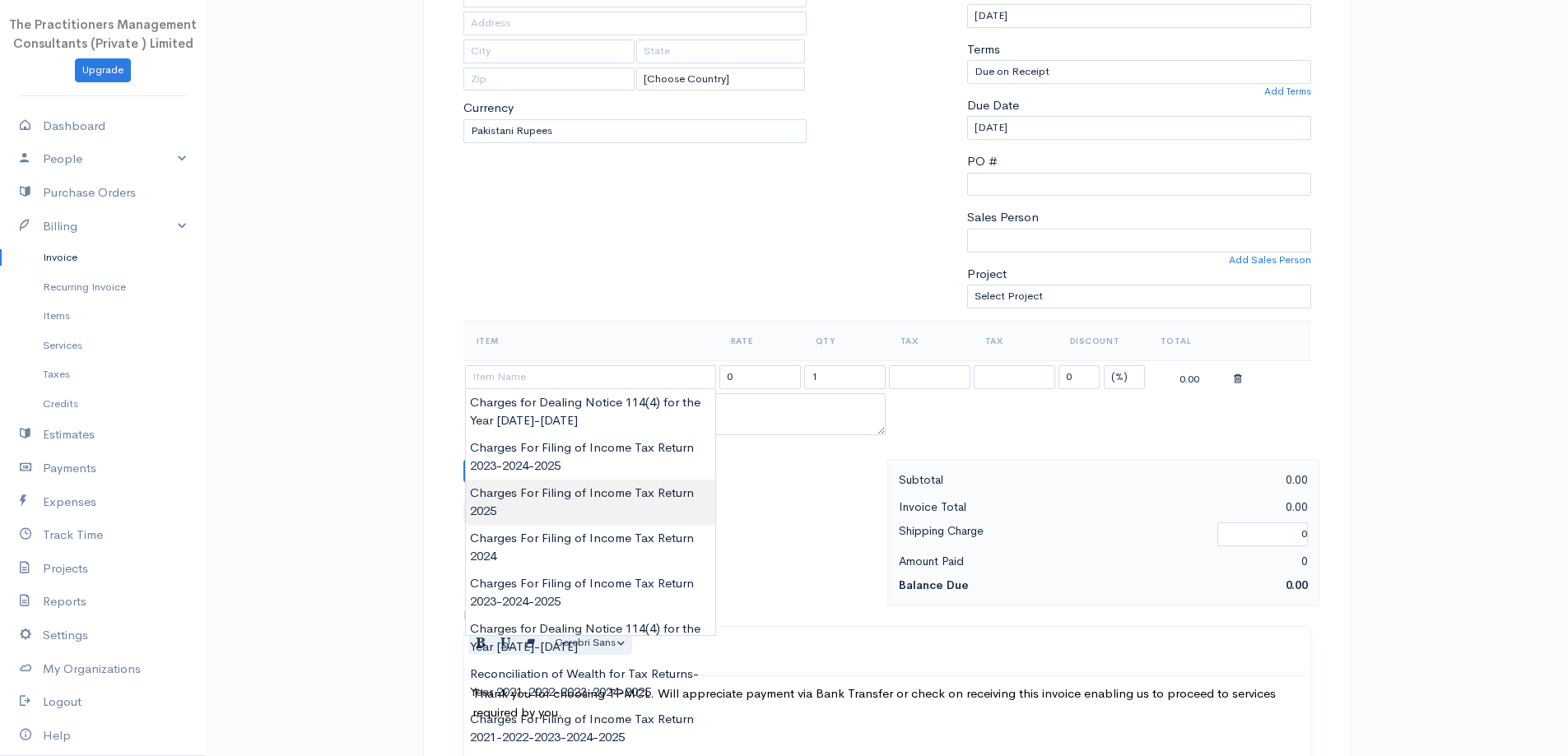
type input "Charges For Filing of Income Tax Return 2025"
type input "5000.00"
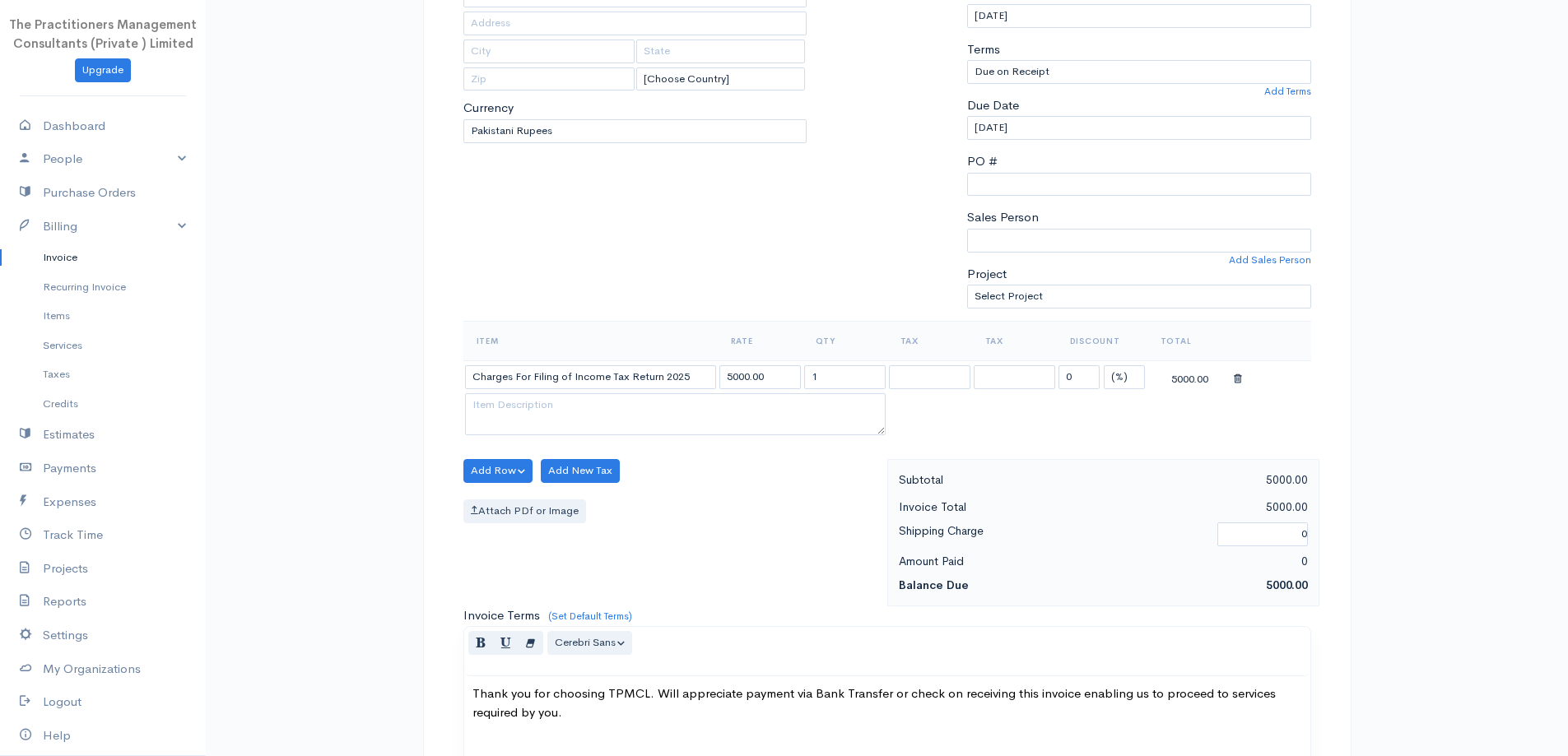
click at [661, 513] on body "The Practitioners Management Consultants (Private ) Limited Upgrade Dashboard P…" at bounding box center [784, 475] width 1568 height 1444
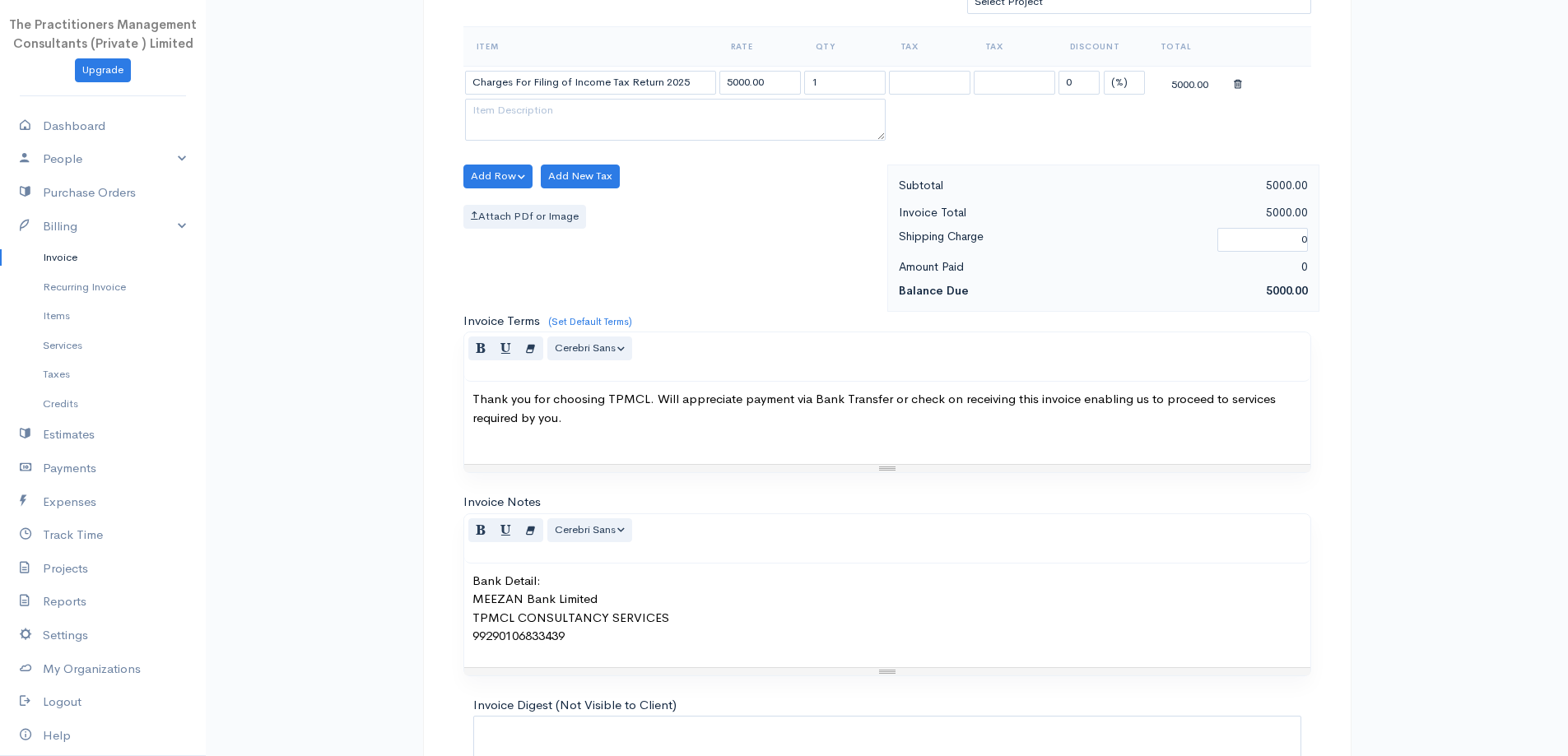
scroll to position [688, 0]
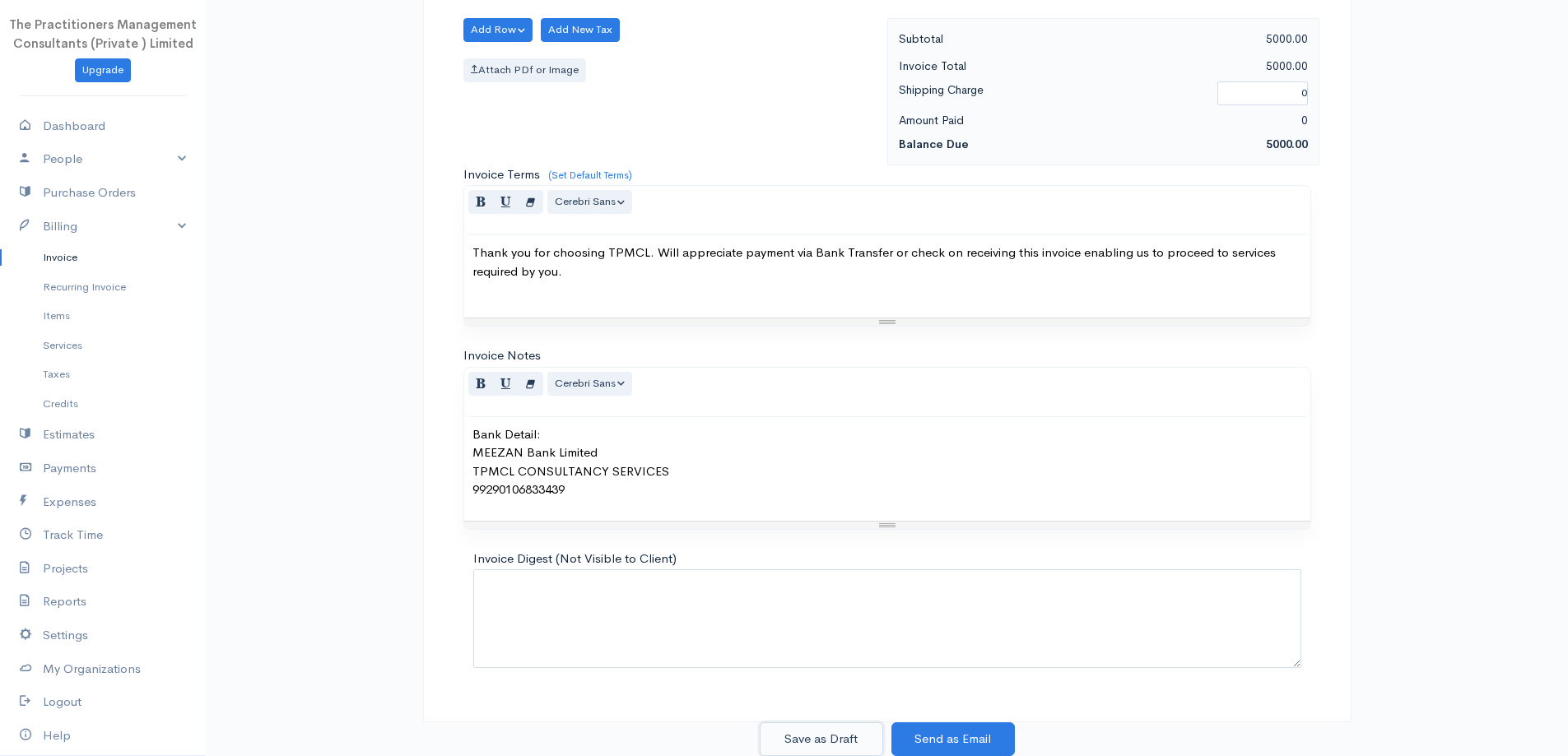
click at [862, 744] on button "Save as Draft" at bounding box center [821, 739] width 124 height 34
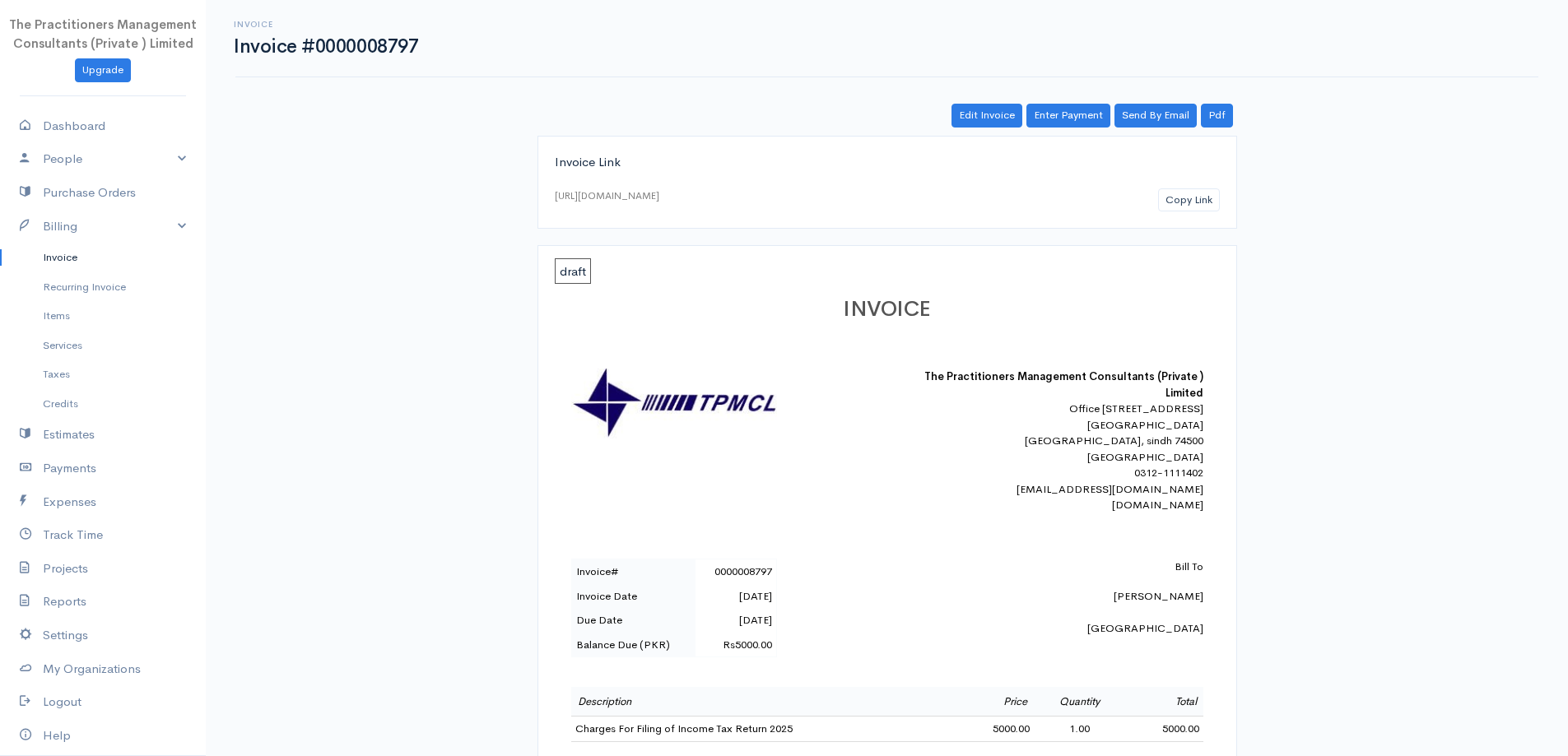
click at [91, 252] on link "Invoice" at bounding box center [103, 258] width 206 height 30
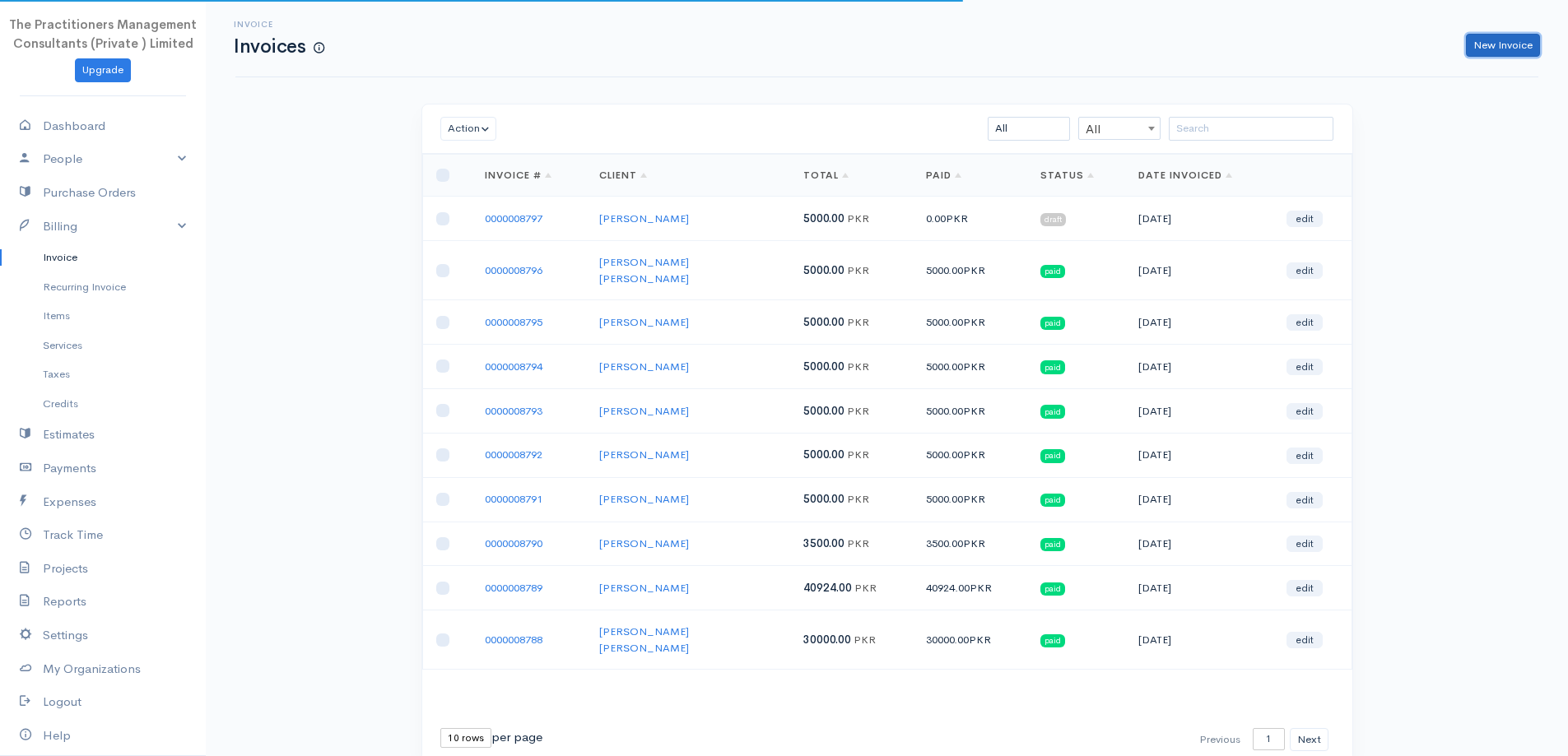
click at [1488, 51] on link "New Invoice" at bounding box center [1504, 45] width 74 height 24
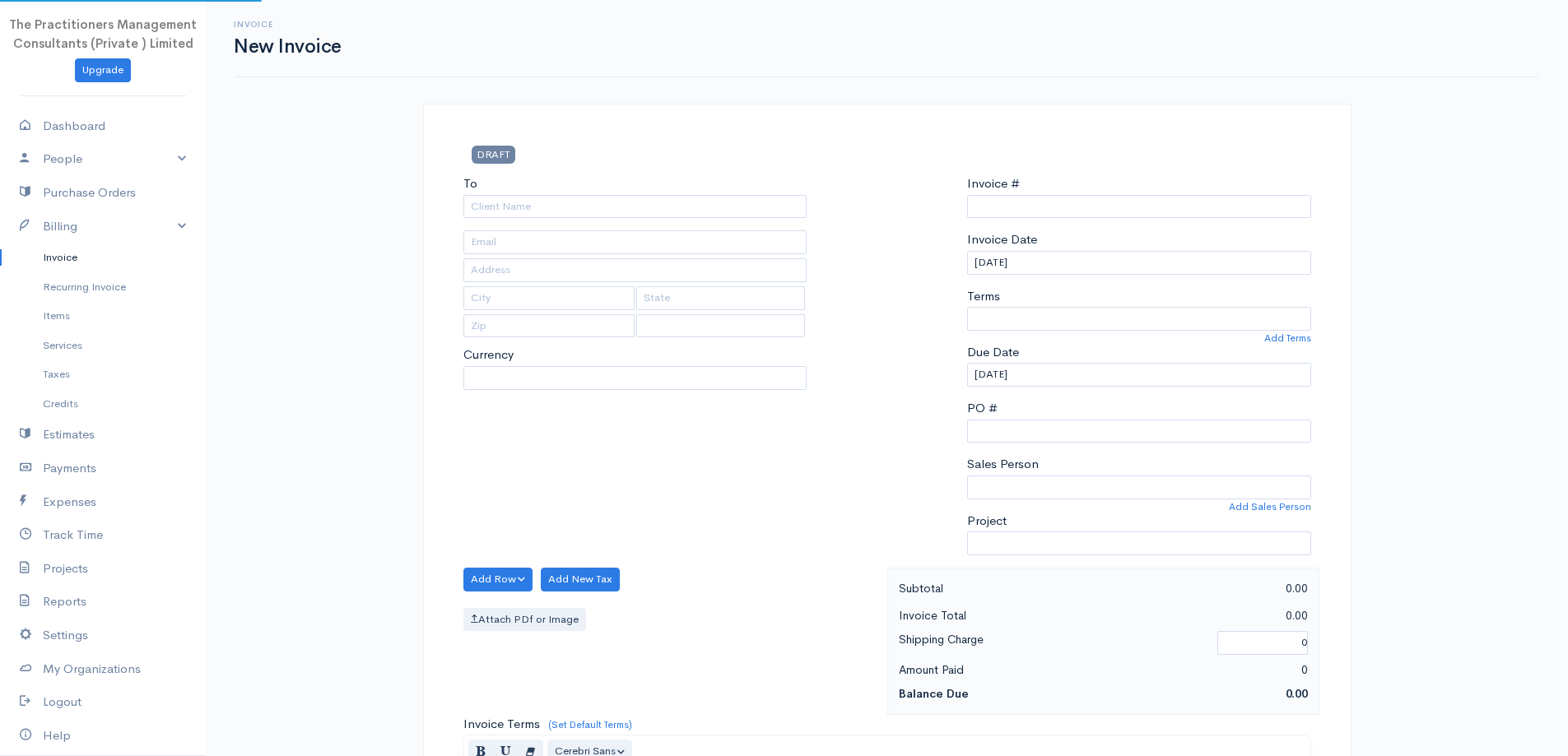
select select "PKR"
select select "[GEOGRAPHIC_DATA]"
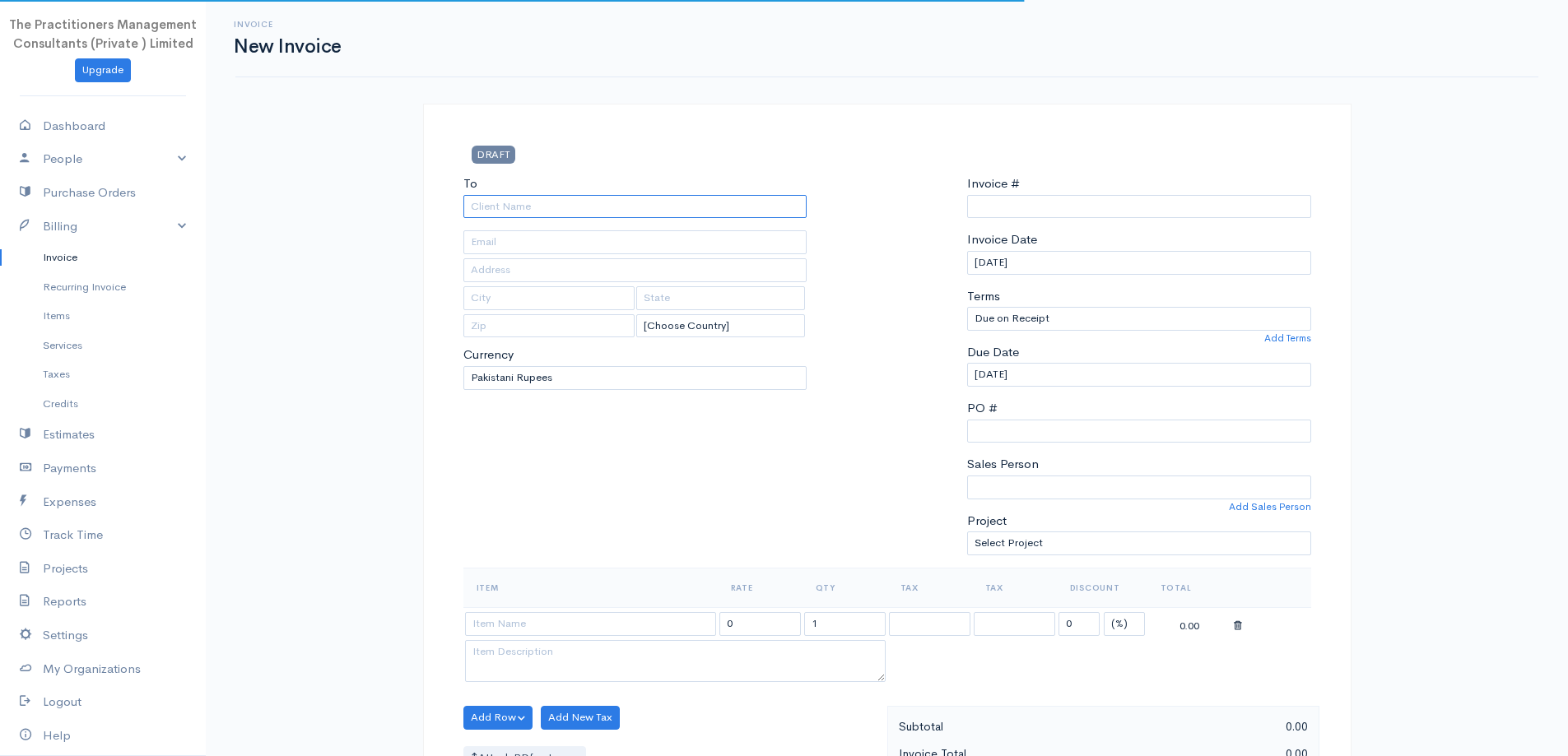
click at [530, 219] on div "To [Choose Country] United States Canada United Kingdom Afghanistan Albania Alg…" at bounding box center [636, 371] width 361 height 394
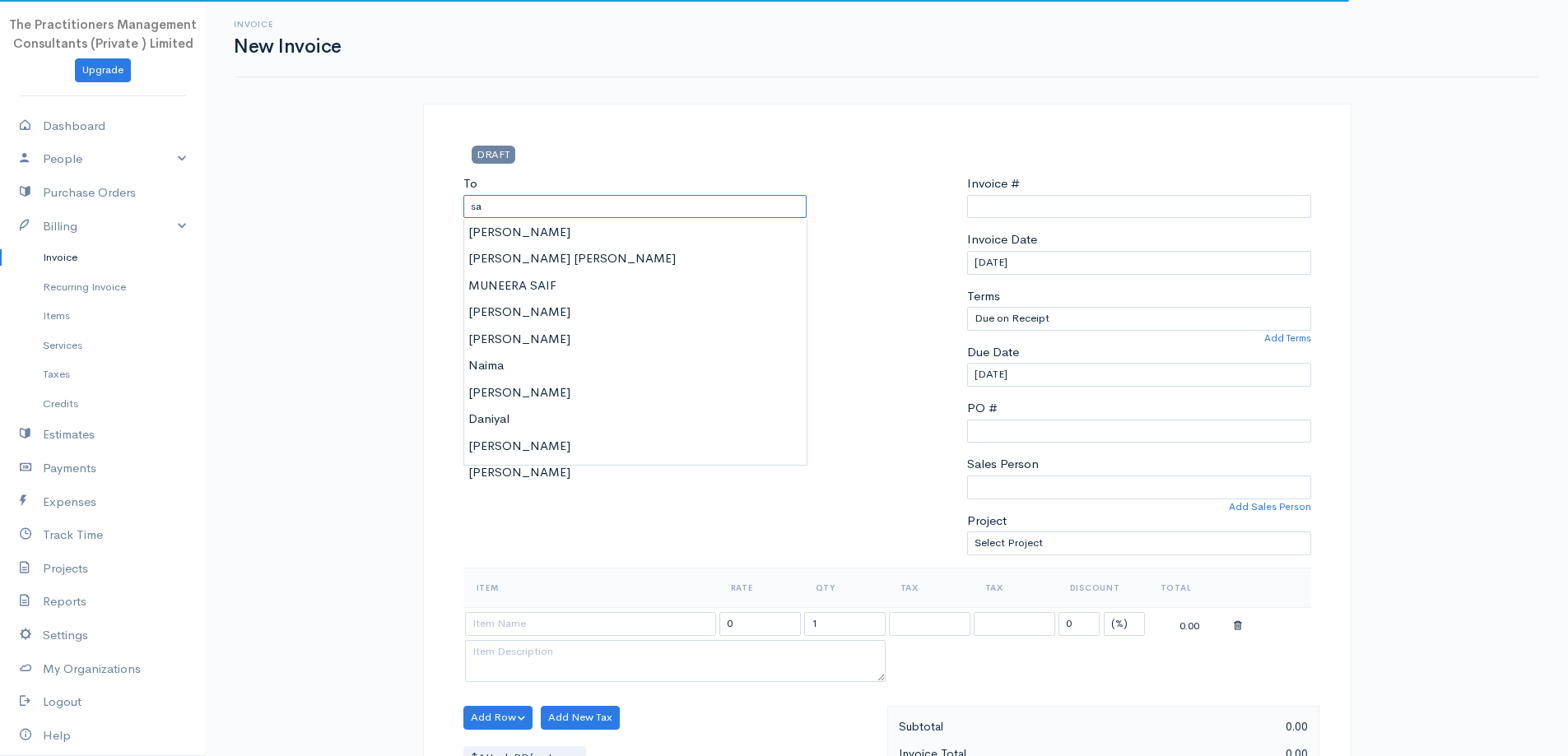
type input "sam"
type input "0000008798"
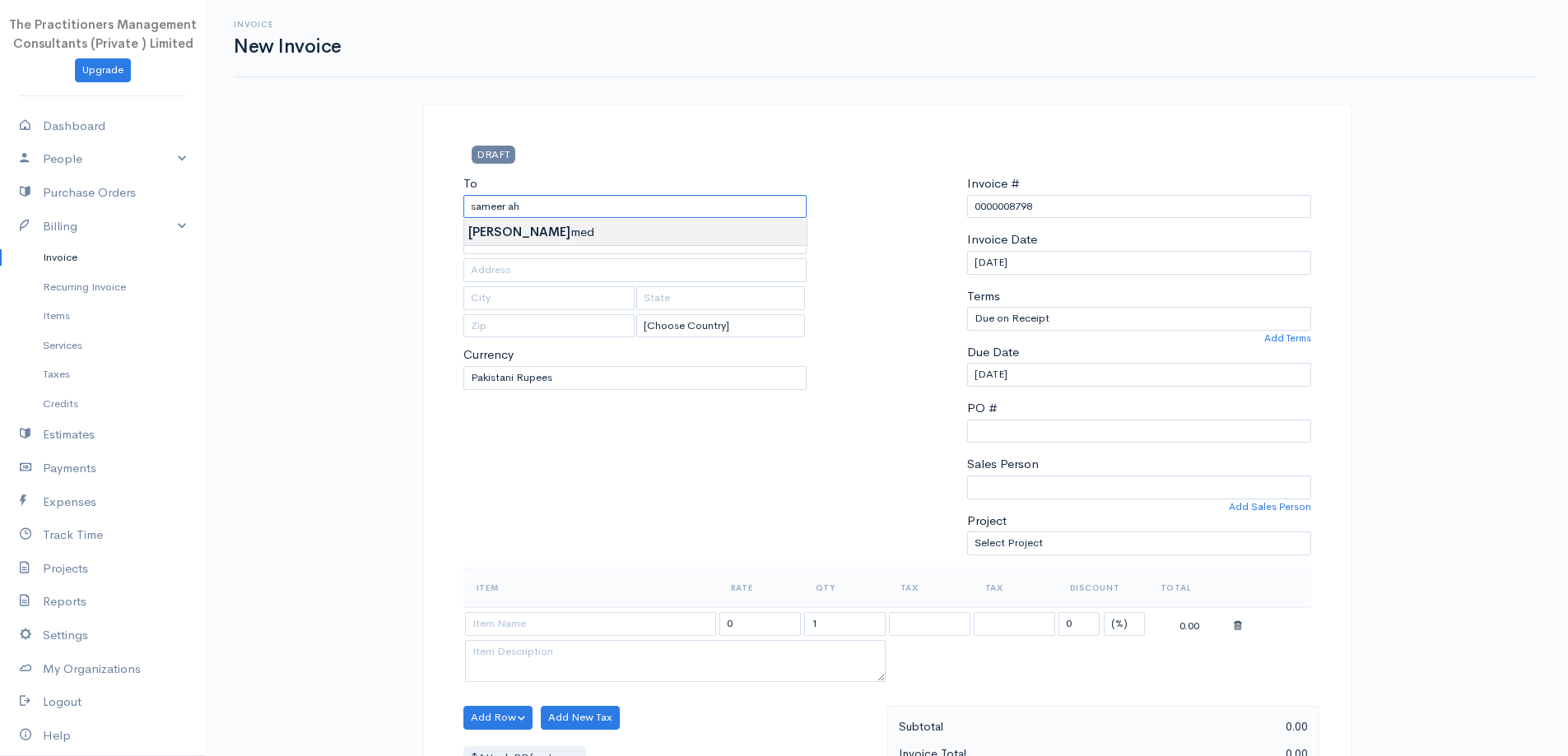
type input "[PERSON_NAME]"
click at [520, 241] on body "The Practitioners Management Consultants (Private ) Limited Upgrade Dashboard P…" at bounding box center [784, 722] width 1568 height 1444
type input "42301-38247773"
type input "2467"
type input "[GEOGRAPHIC_DATA]"
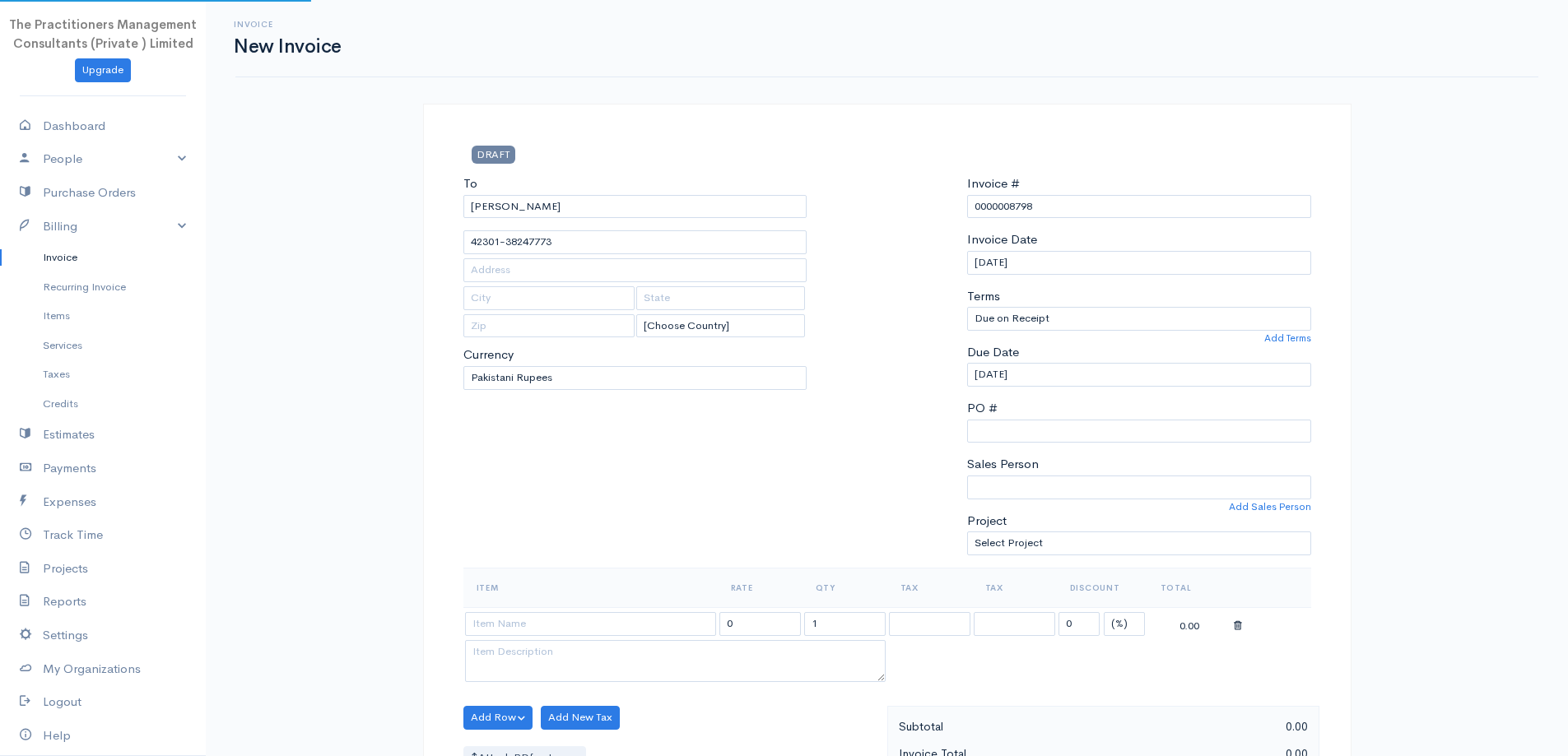
type input "0336-3399814"
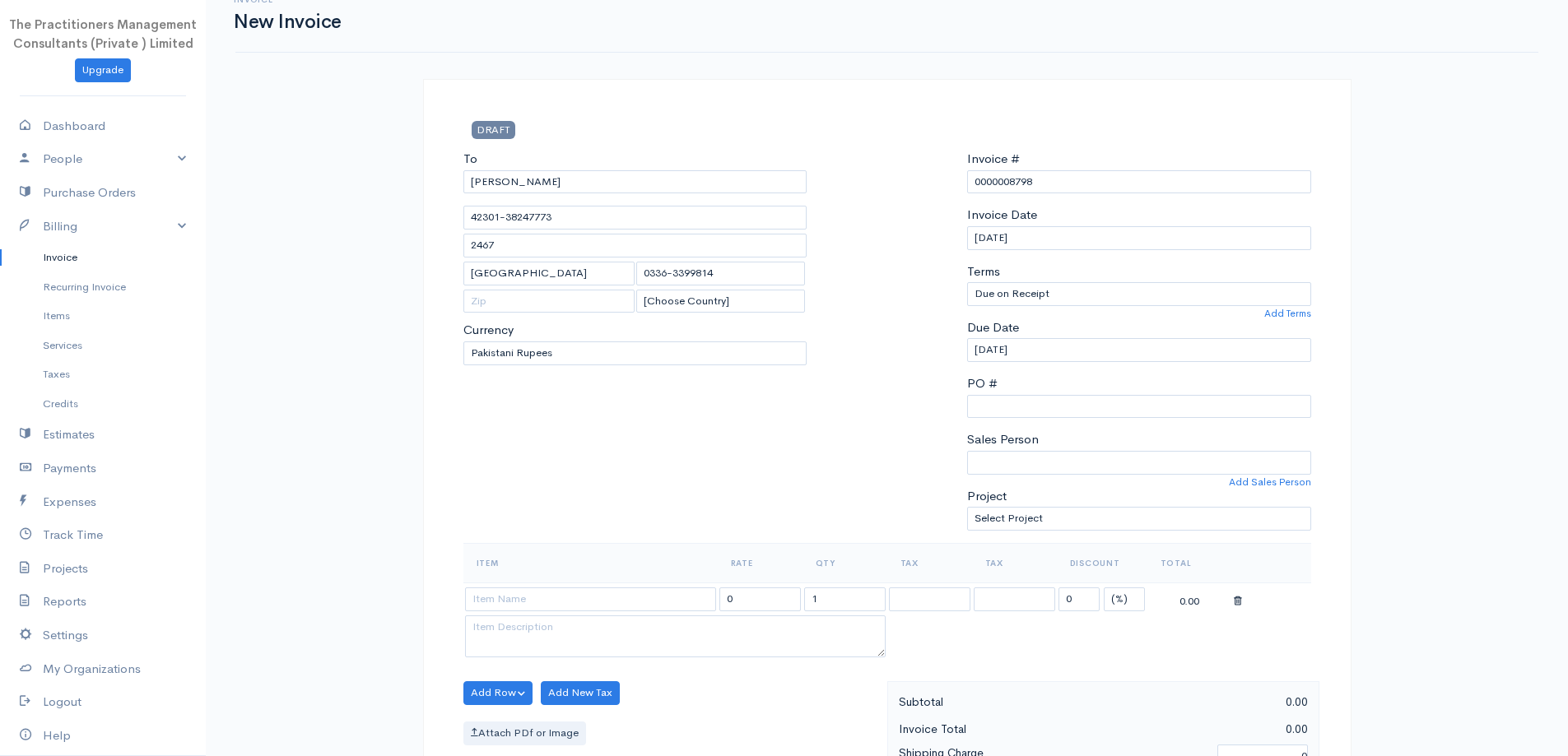
scroll to position [412, 0]
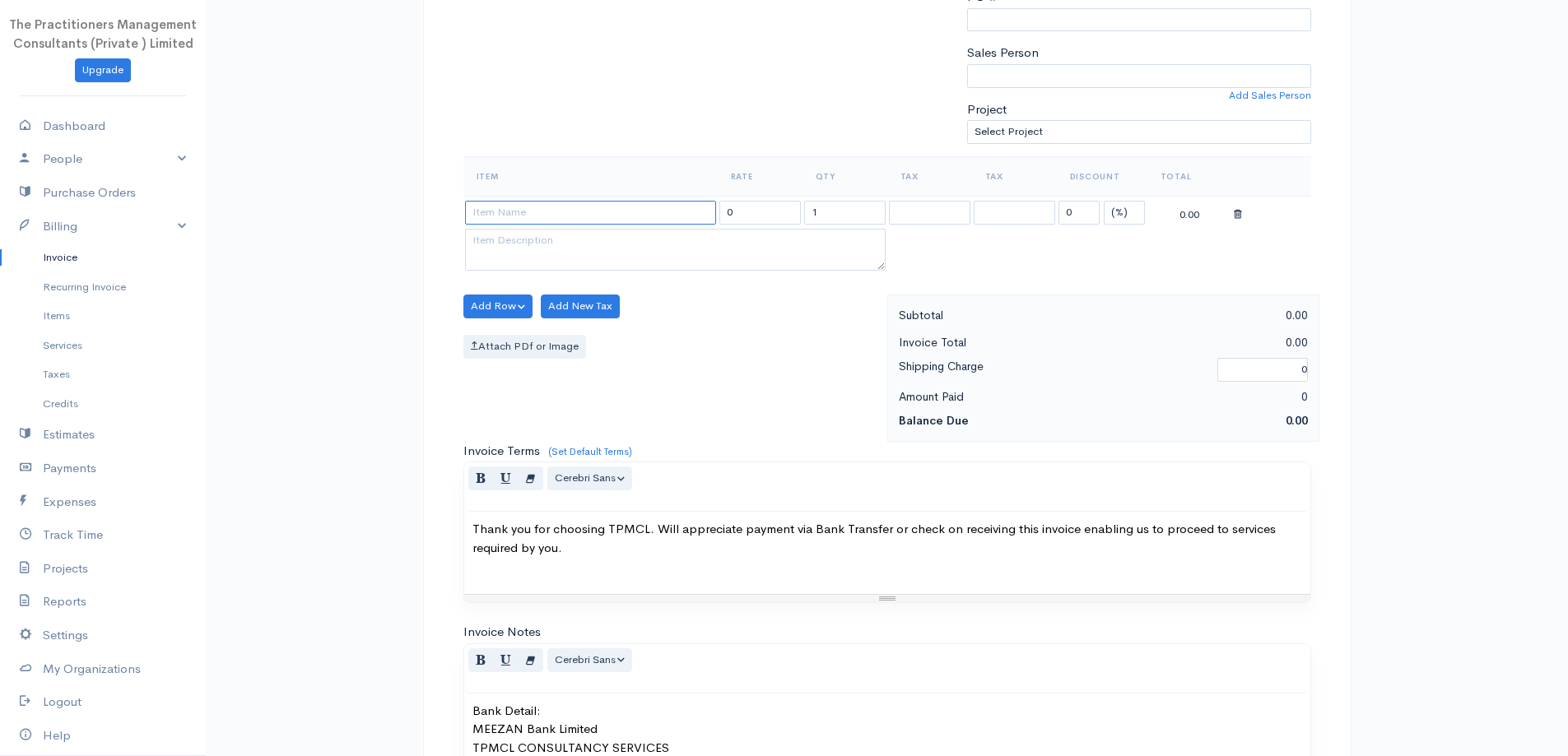
click at [568, 201] on input at bounding box center [591, 212] width 251 height 24
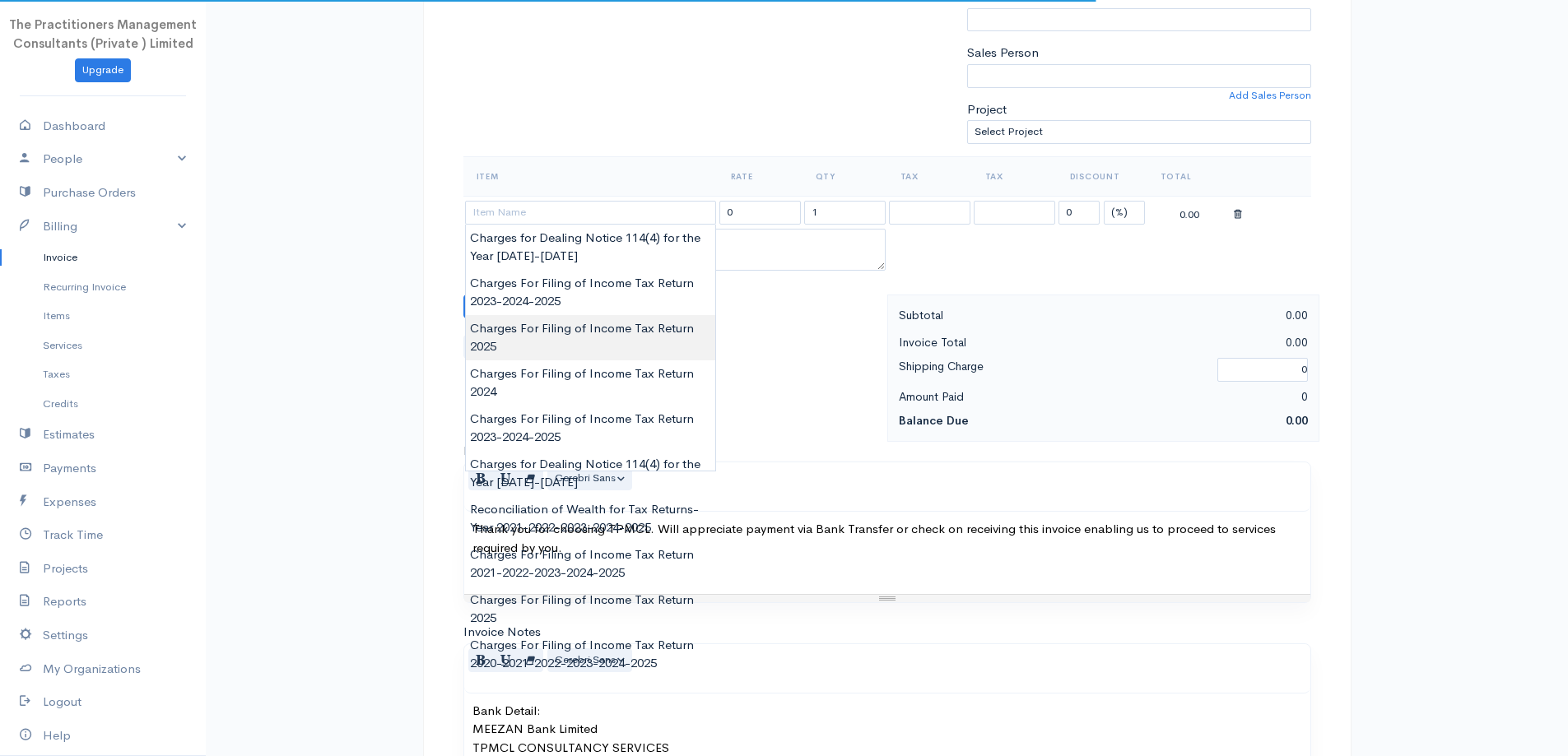
type input "Charges For Filing of Income Tax Return 2025"
type input "5000.00"
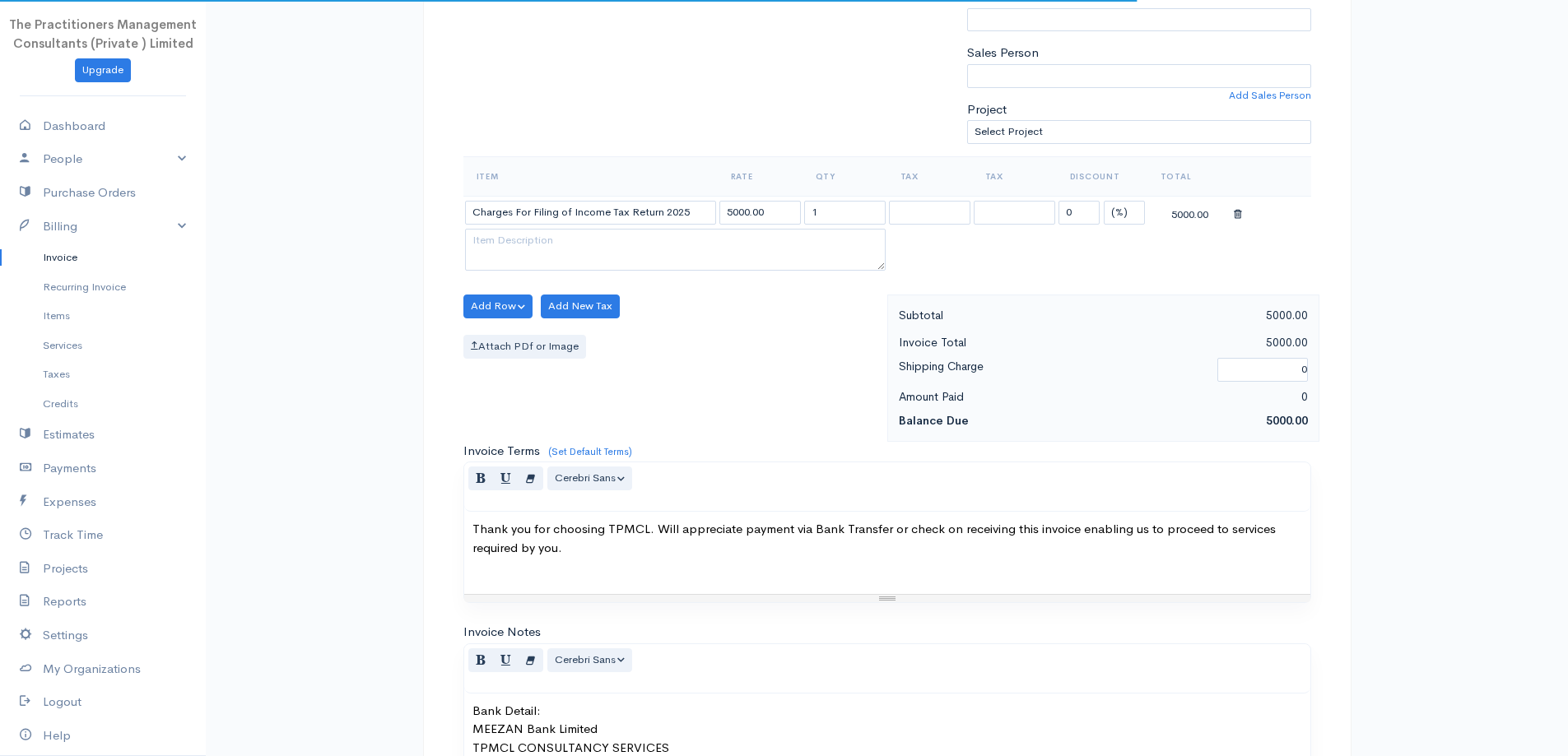
click at [640, 325] on body "The Practitioners Management Consultants (Private ) Limited Upgrade Dashboard P…" at bounding box center [784, 310] width 1568 height 1444
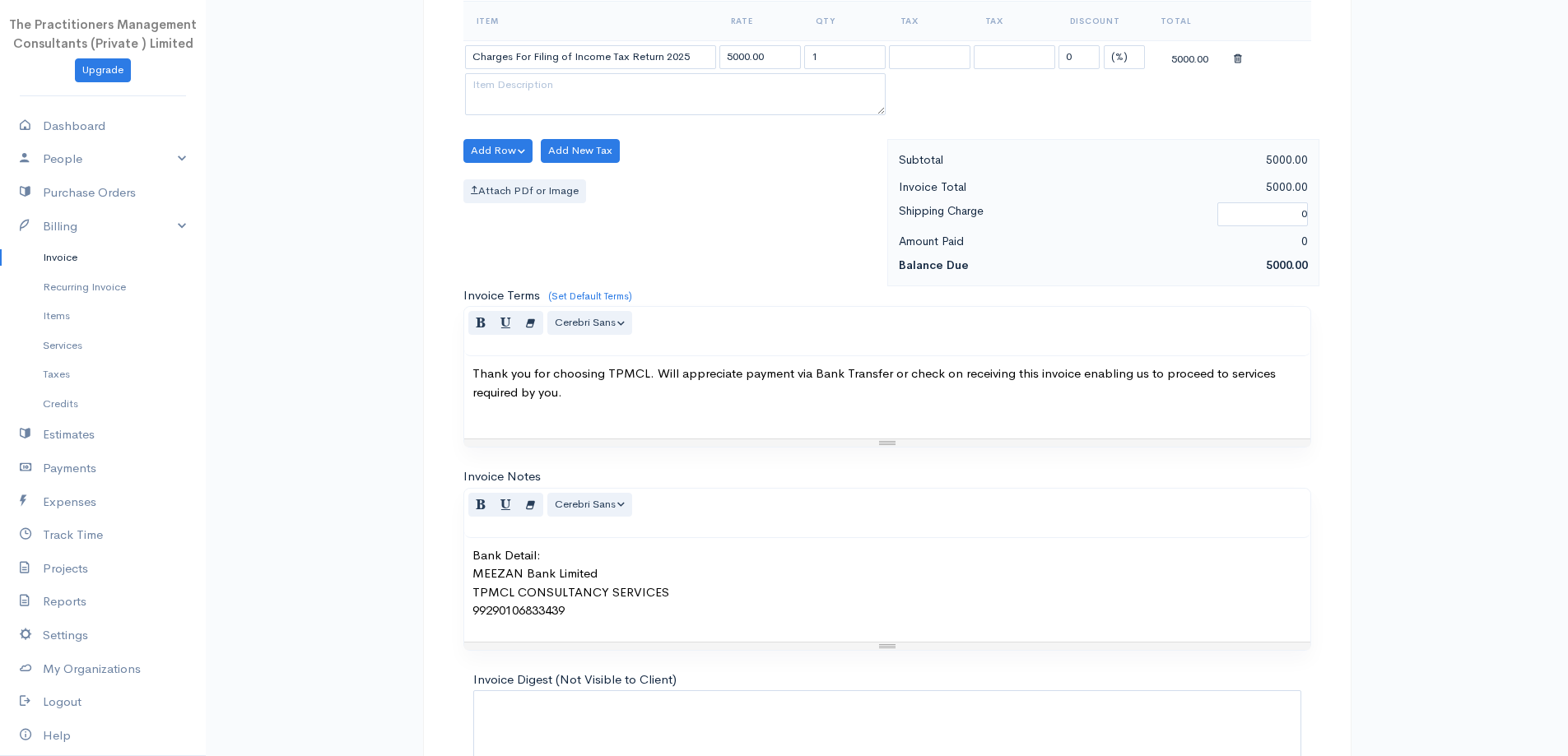
scroll to position [688, 0]
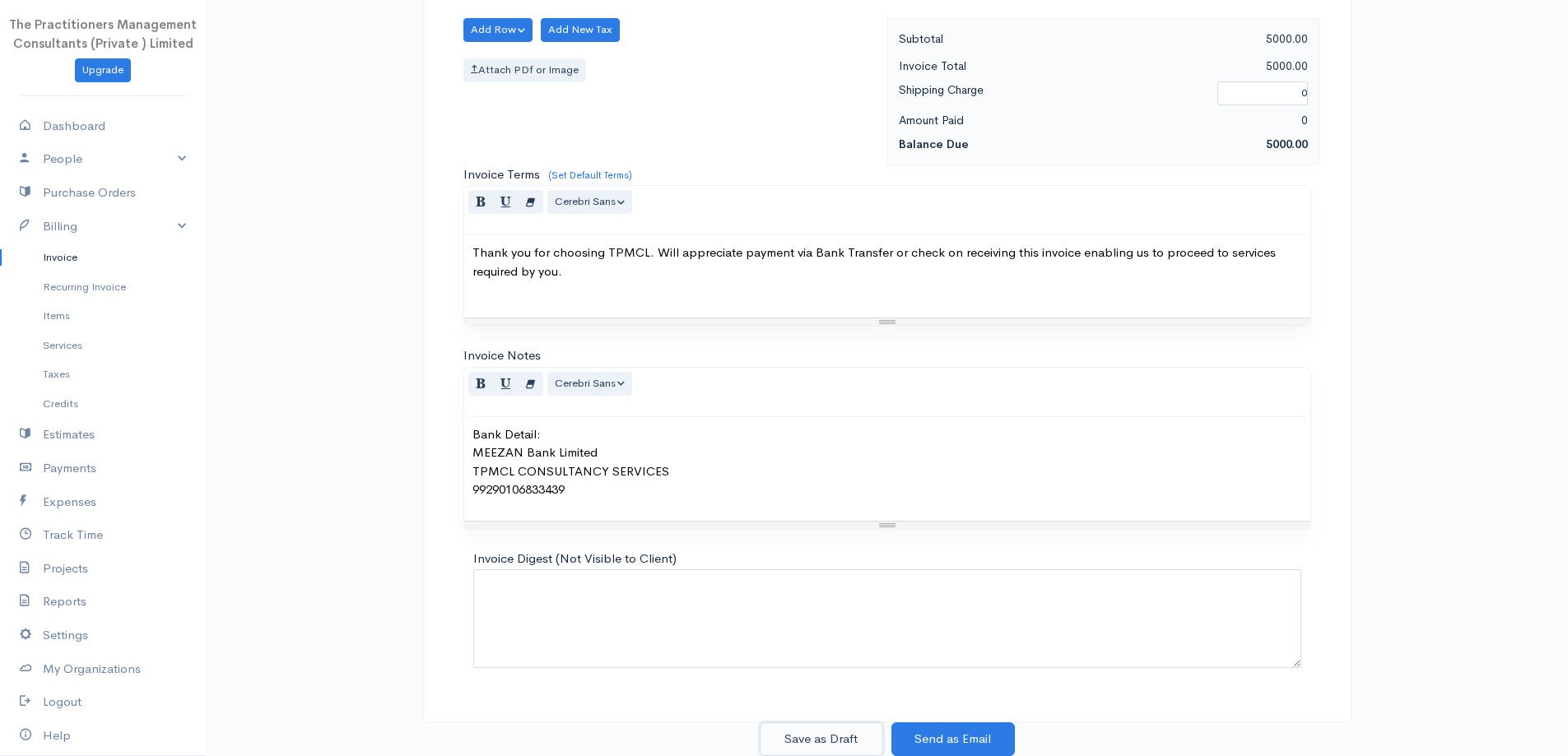
click at [854, 748] on button "Save as Draft" at bounding box center [821, 739] width 124 height 34
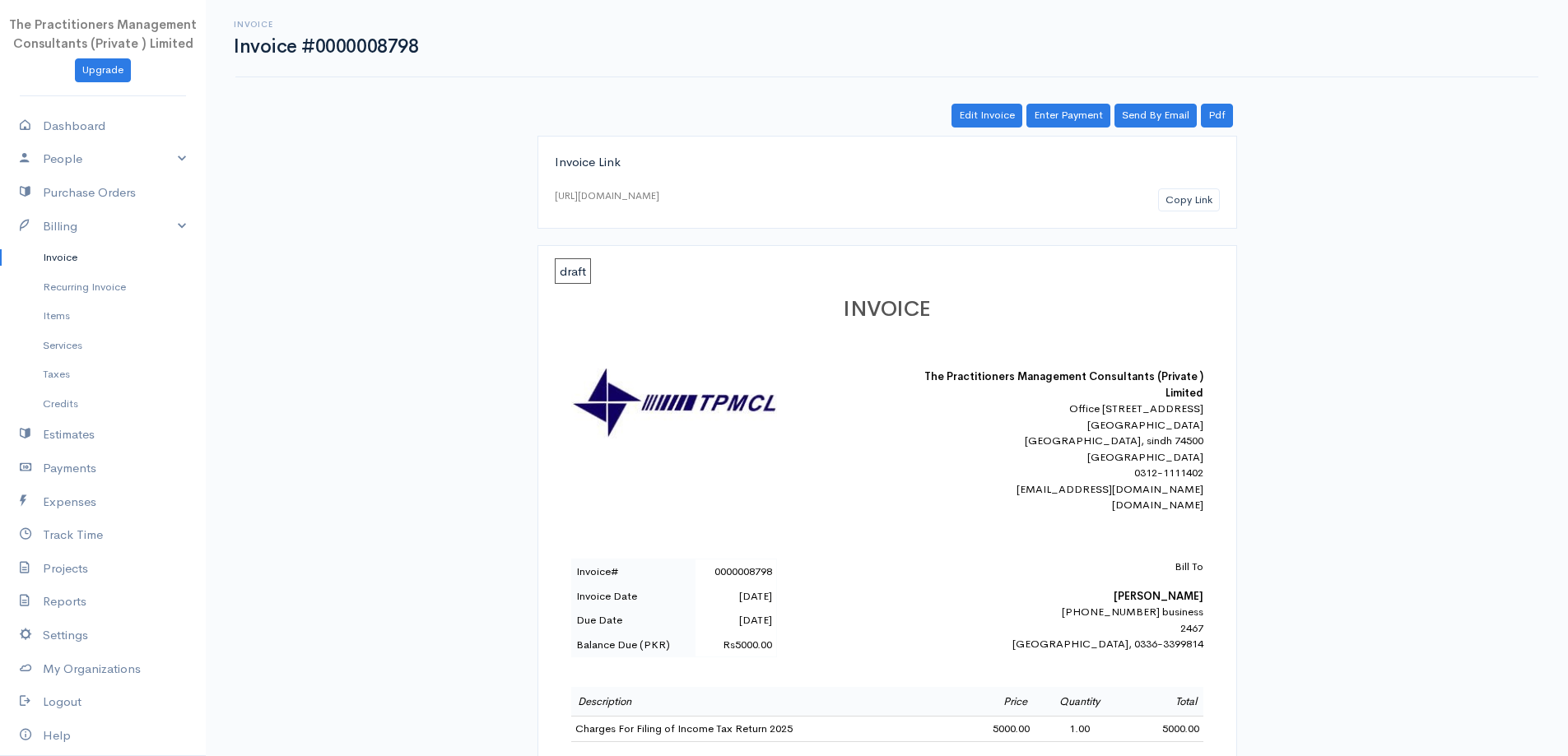
click at [1236, 110] on div "Edit Invoice Enter Payment Send By Email Pdf" at bounding box center [887, 115] width 700 height 24
click at [1215, 113] on link "Pdf" at bounding box center [1217, 115] width 32 height 24
click at [68, 265] on link "Invoice" at bounding box center [103, 258] width 206 height 30
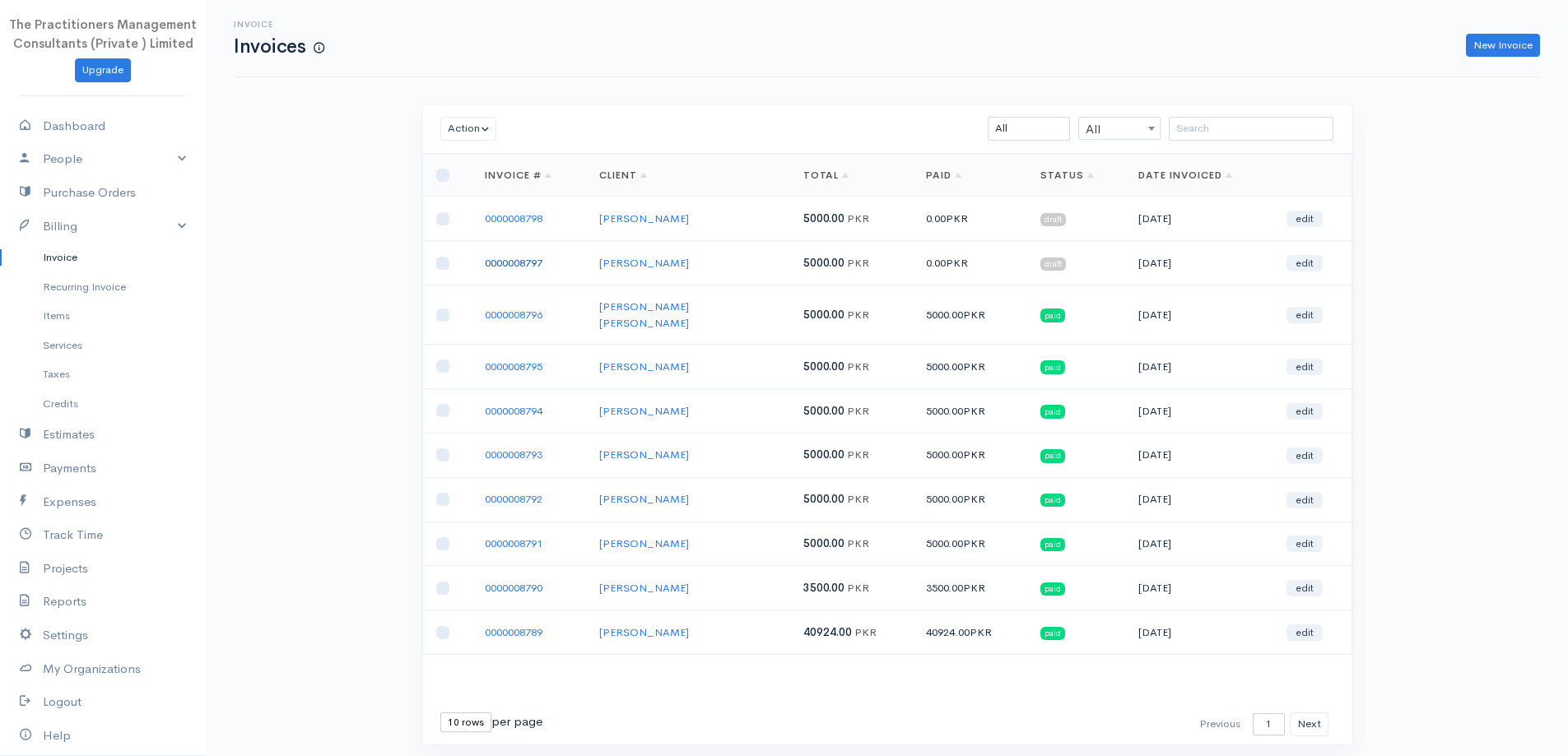
click at [505, 260] on link "0000008797" at bounding box center [514, 263] width 58 height 14
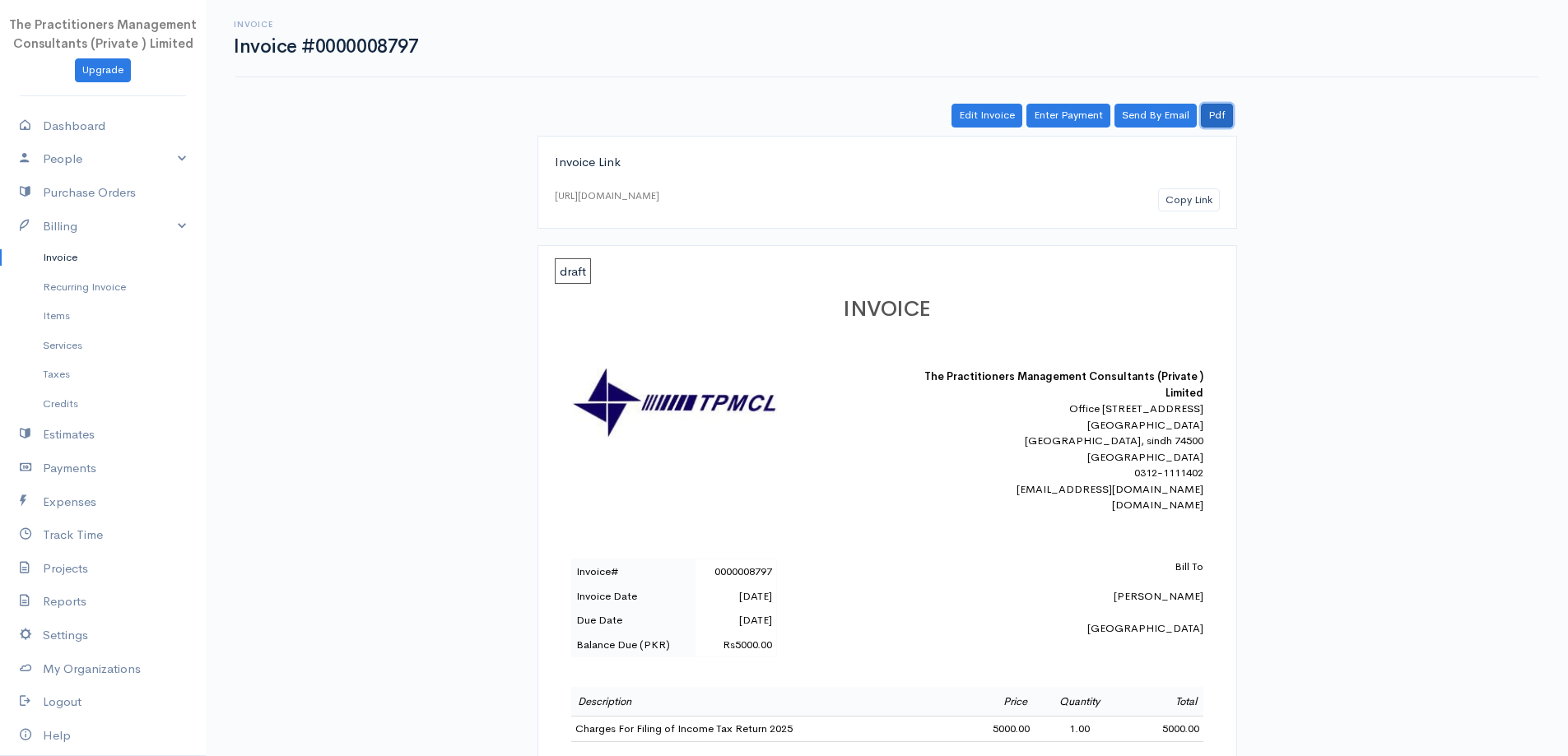
click at [1219, 117] on link "Pdf" at bounding box center [1217, 115] width 32 height 24
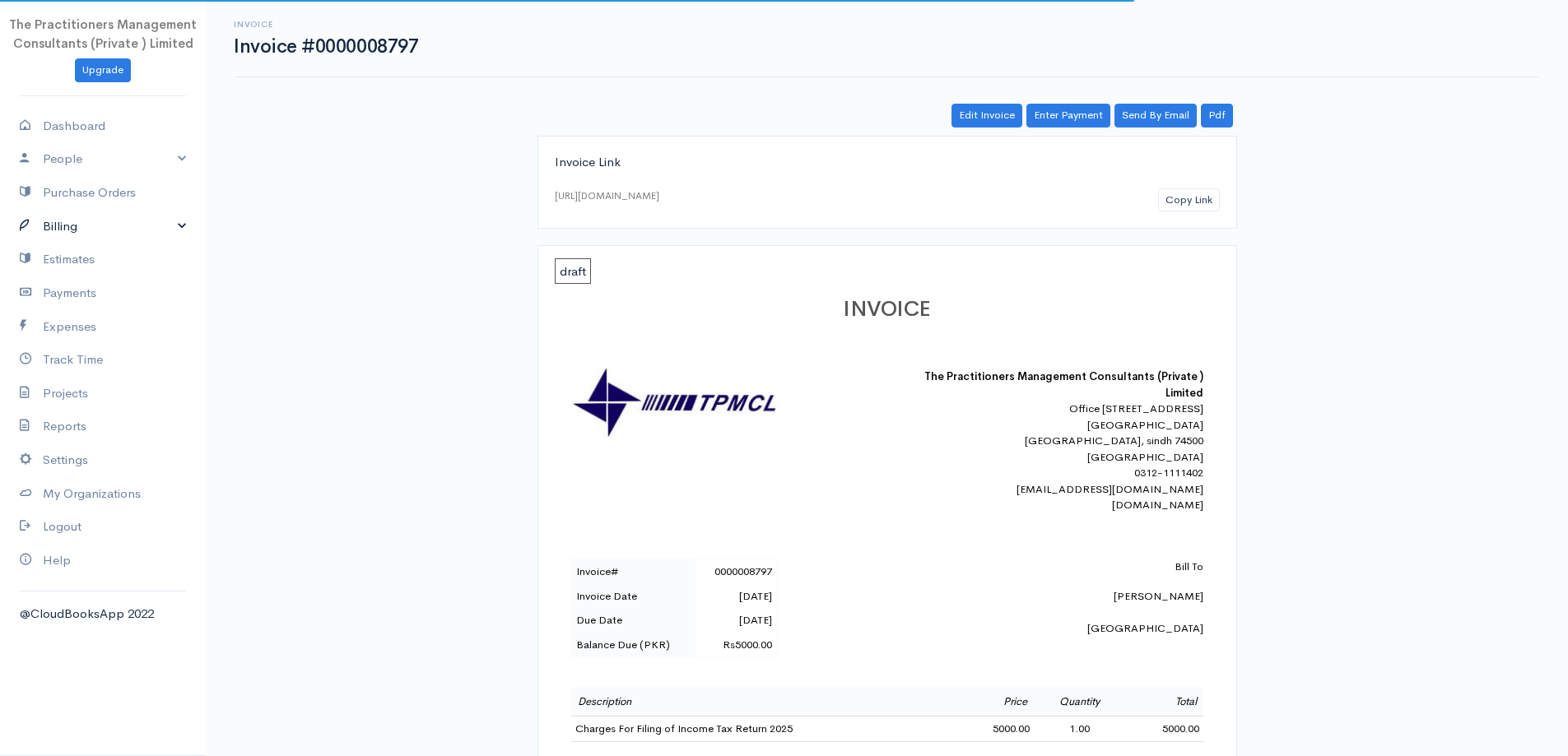
click at [97, 234] on link "Billing" at bounding box center [103, 226] width 206 height 34
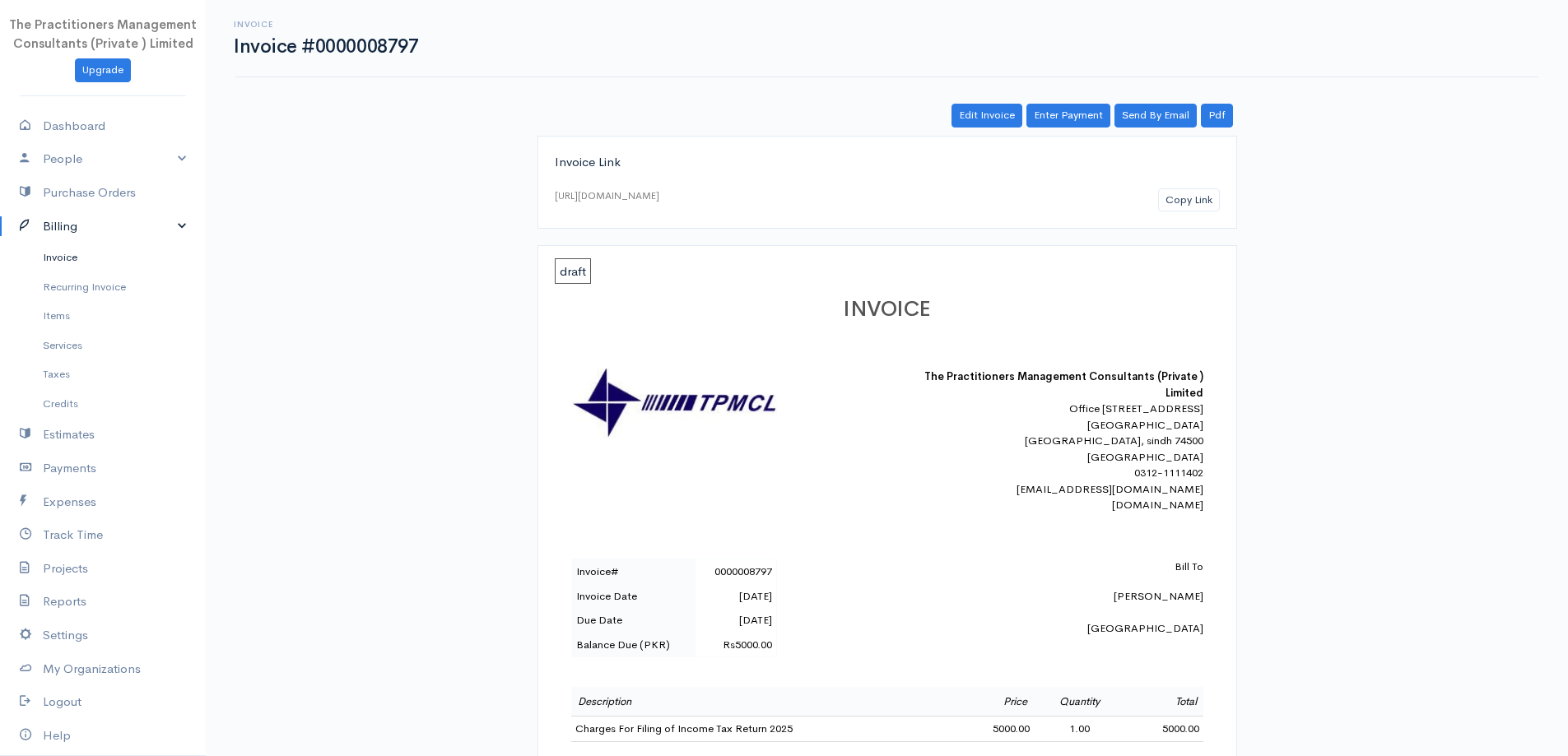
click at [101, 254] on link "Invoice" at bounding box center [103, 258] width 206 height 30
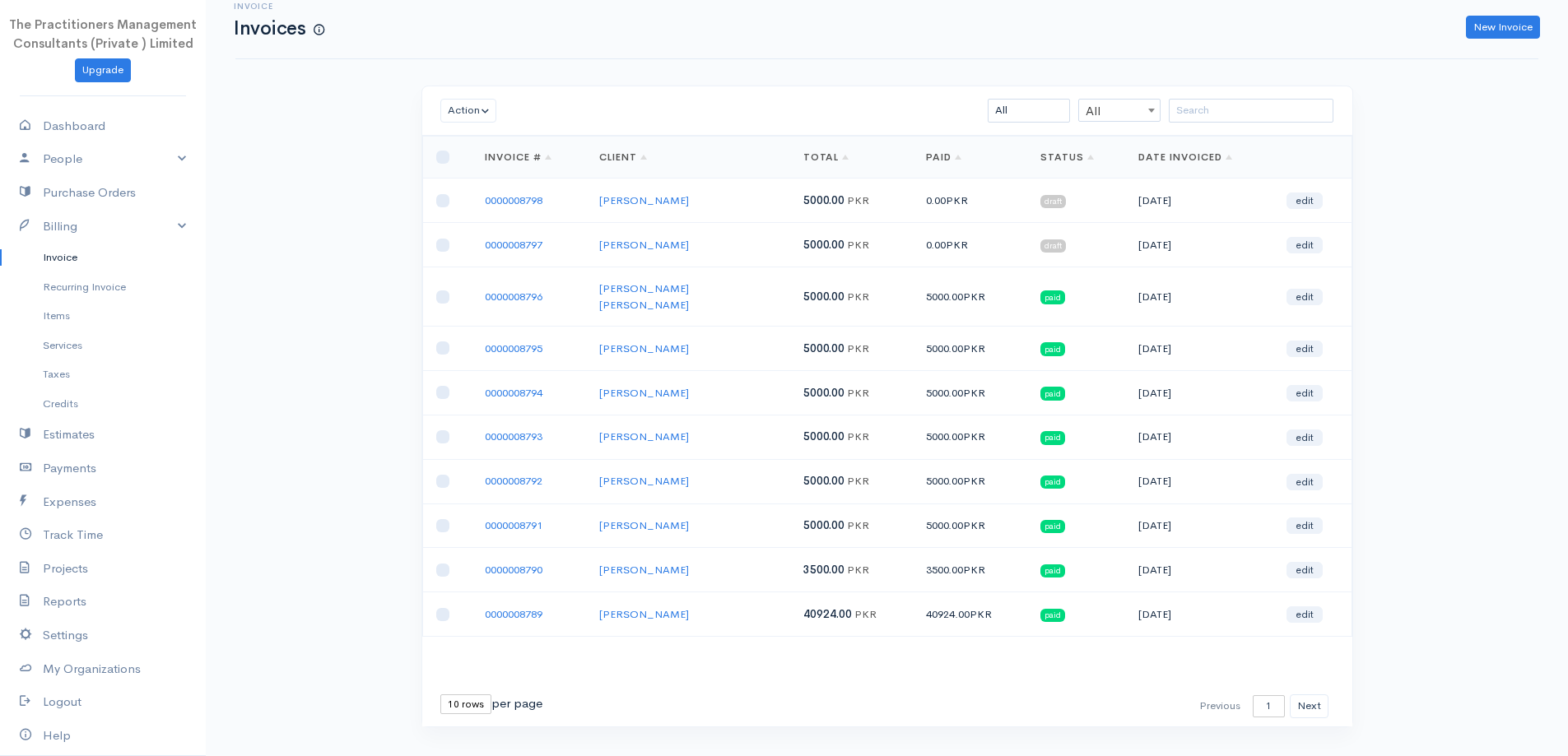
scroll to position [35, 0]
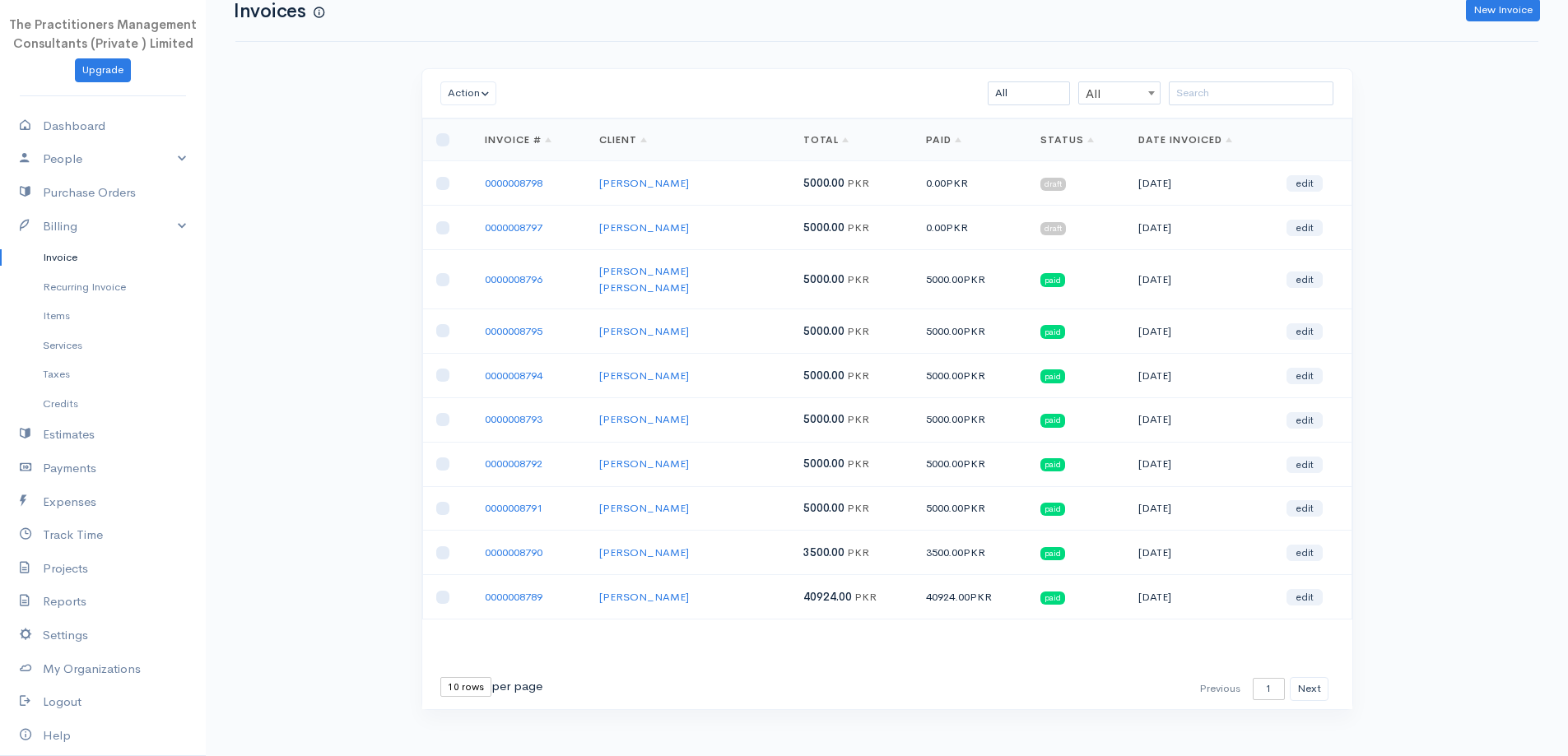
click at [473, 677] on select "10 rows 25 rows 50 rows" at bounding box center [466, 687] width 51 height 20
select select "50"
click at [441, 677] on select "10 rows 25 rows 50 rows" at bounding box center [466, 687] width 51 height 20
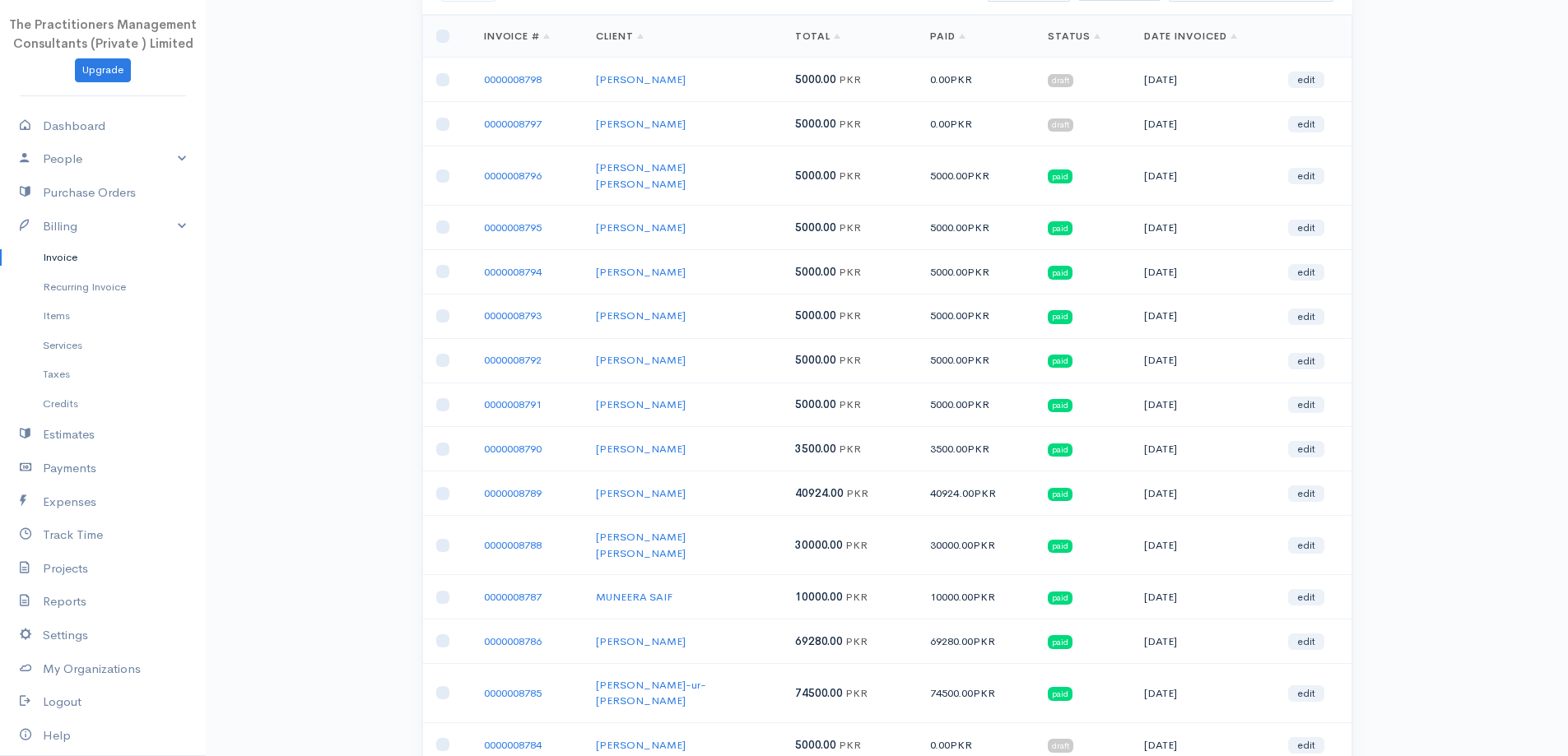
scroll to position [0, 0]
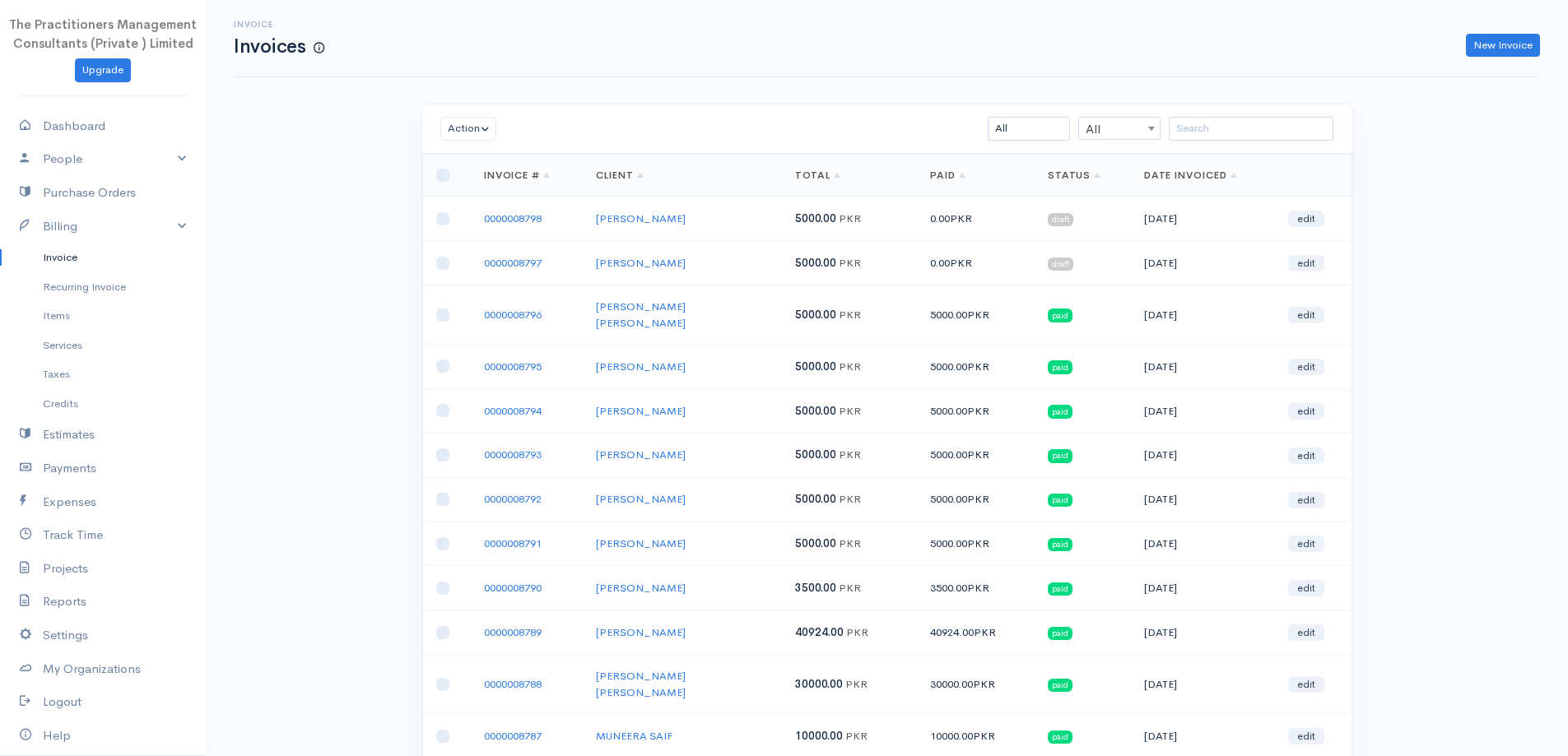
click at [1225, 143] on div "Action Archive Delete Download PDF Send Mark as Sent Mark Un-Sent Enter Payment…" at bounding box center [887, 129] width 930 height 49
click at [1221, 141] on div "Action Archive Delete Download PDF Send Mark as Sent Mark Un-Sent Enter Payment…" at bounding box center [887, 129] width 930 height 49
click at [1216, 139] on input "search" at bounding box center [1252, 128] width 165 height 24
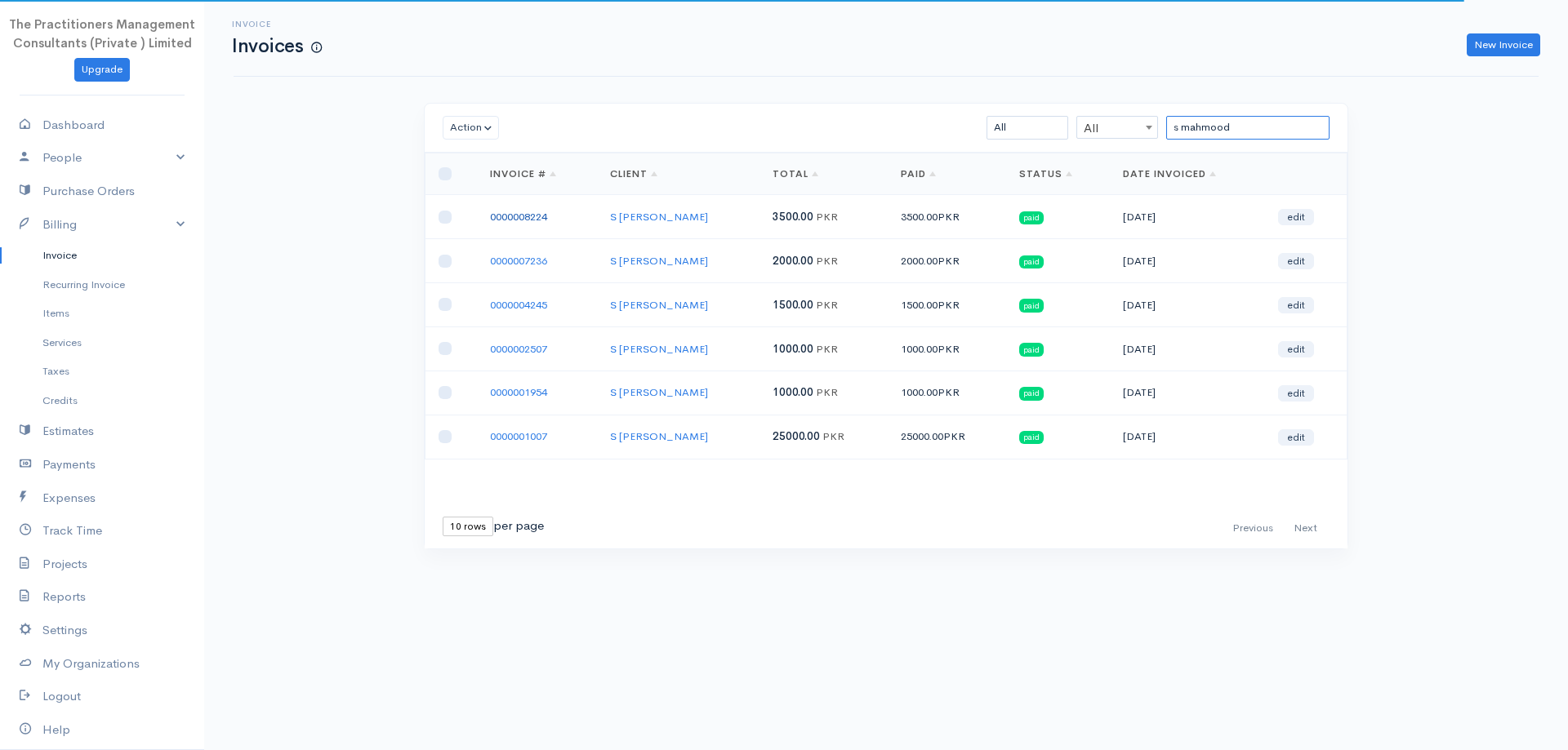
type input "s mahmood"
click at [537, 216] on link "0000008224" at bounding box center [519, 217] width 57 height 14
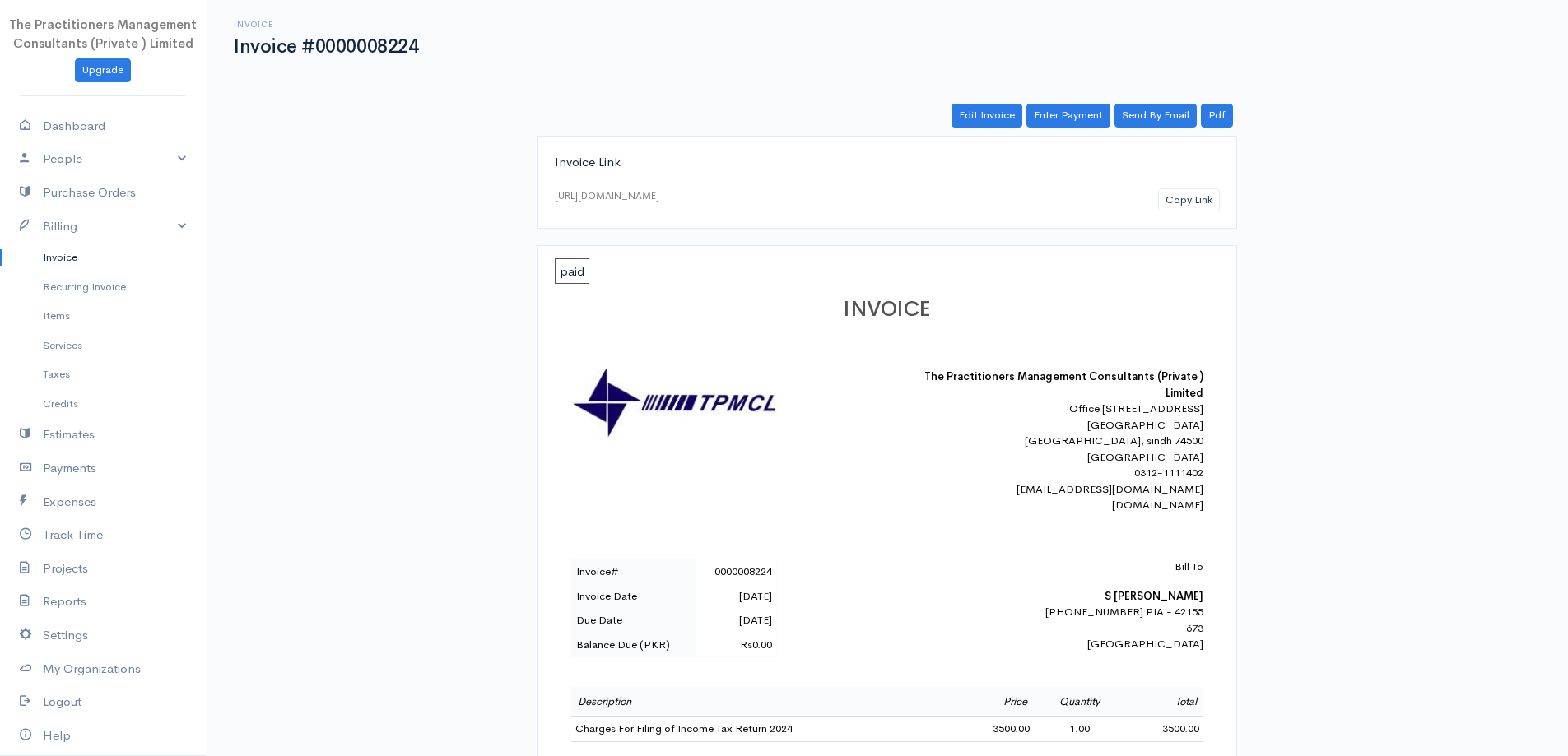
click at [64, 258] on link "Invoice" at bounding box center [103, 258] width 206 height 30
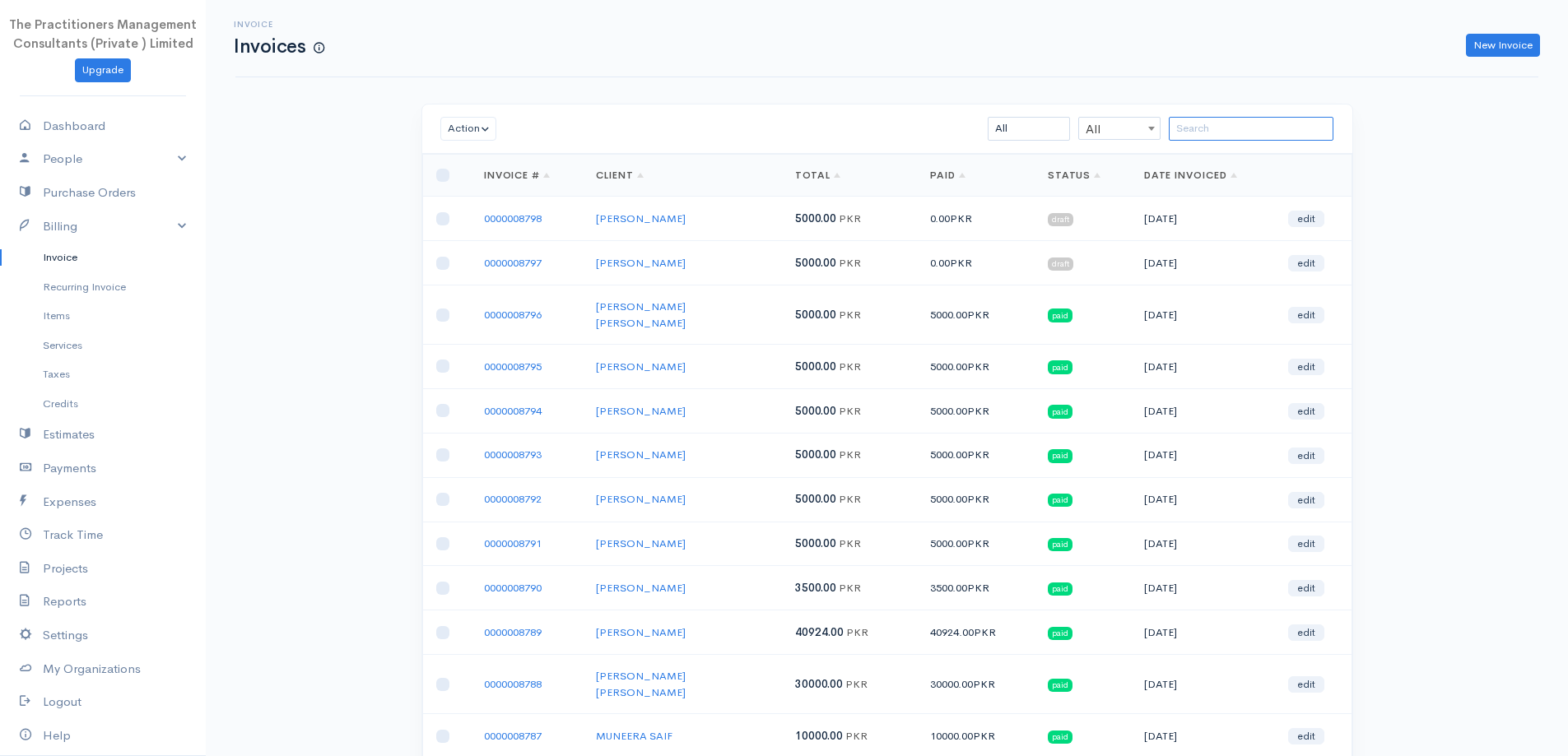
click at [1291, 134] on input "search" at bounding box center [1252, 128] width 165 height 24
drag, startPoint x: 525, startPoint y: 222, endPoint x: 546, endPoint y: 226, distance: 21.4
click at [525, 222] on link "0000008798" at bounding box center [513, 218] width 58 height 14
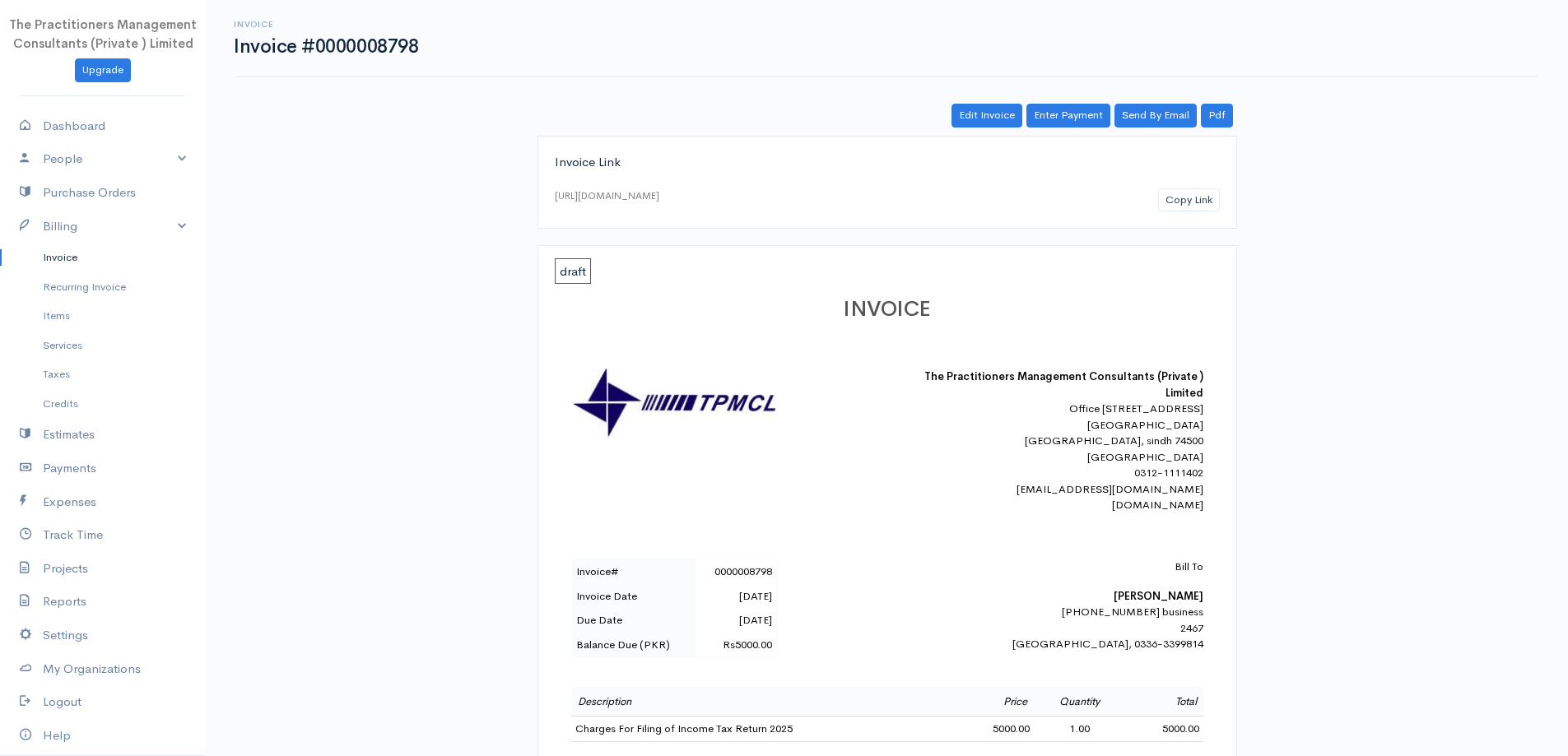
click at [68, 261] on link "Invoice" at bounding box center [103, 258] width 206 height 30
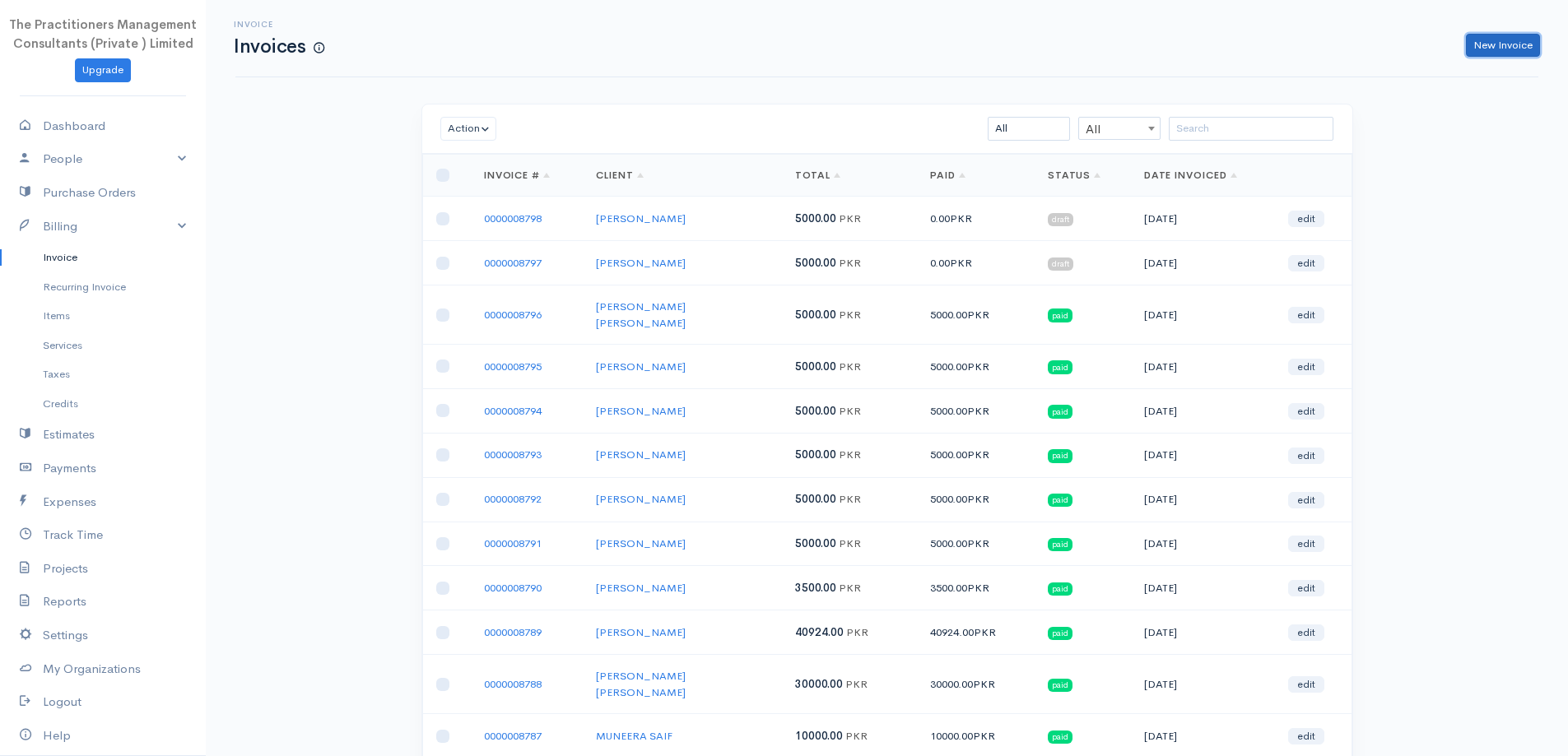
click at [1472, 46] on link "New Invoice" at bounding box center [1504, 45] width 74 height 24
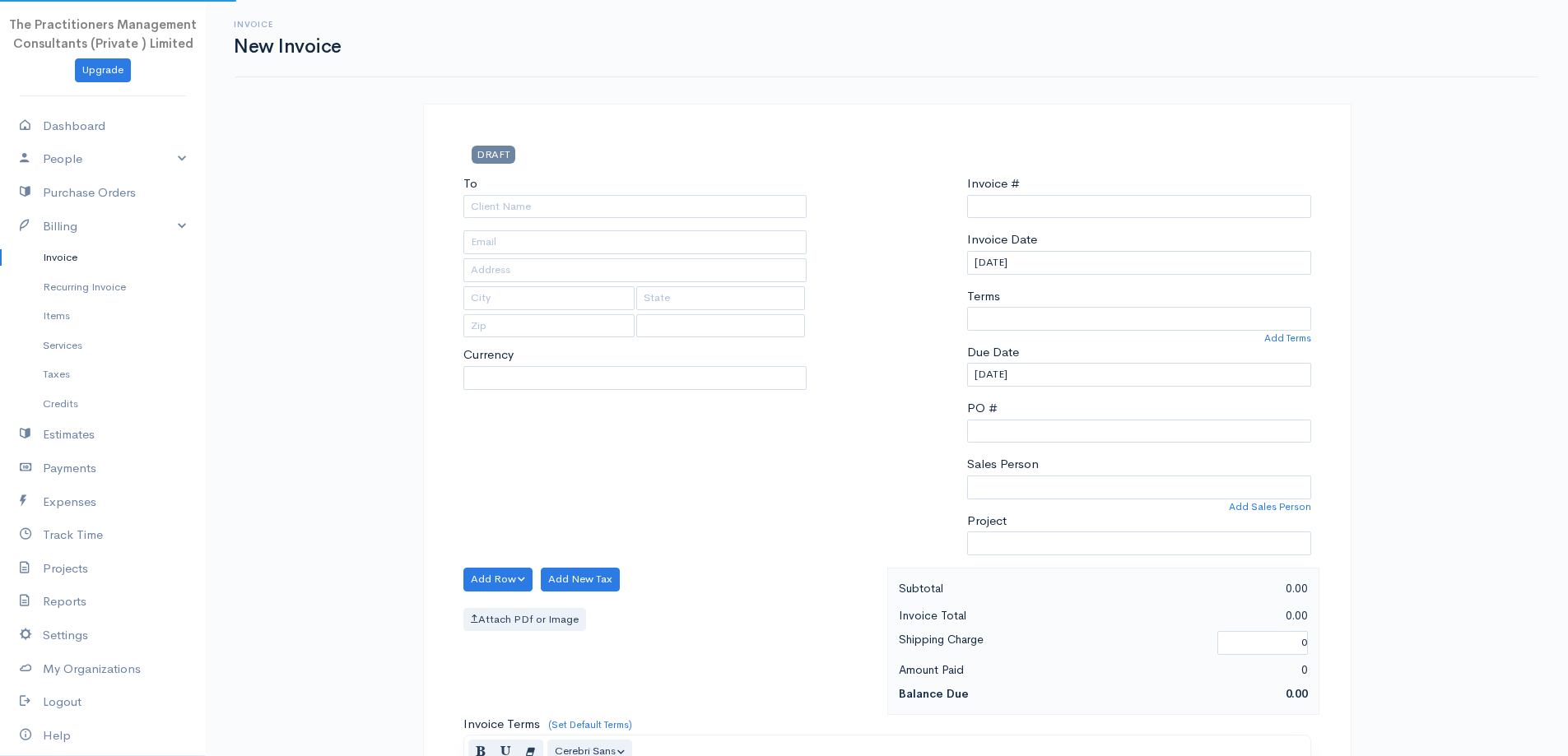
select select "PKR"
select select "[GEOGRAPHIC_DATA]"
type input "0000008799"
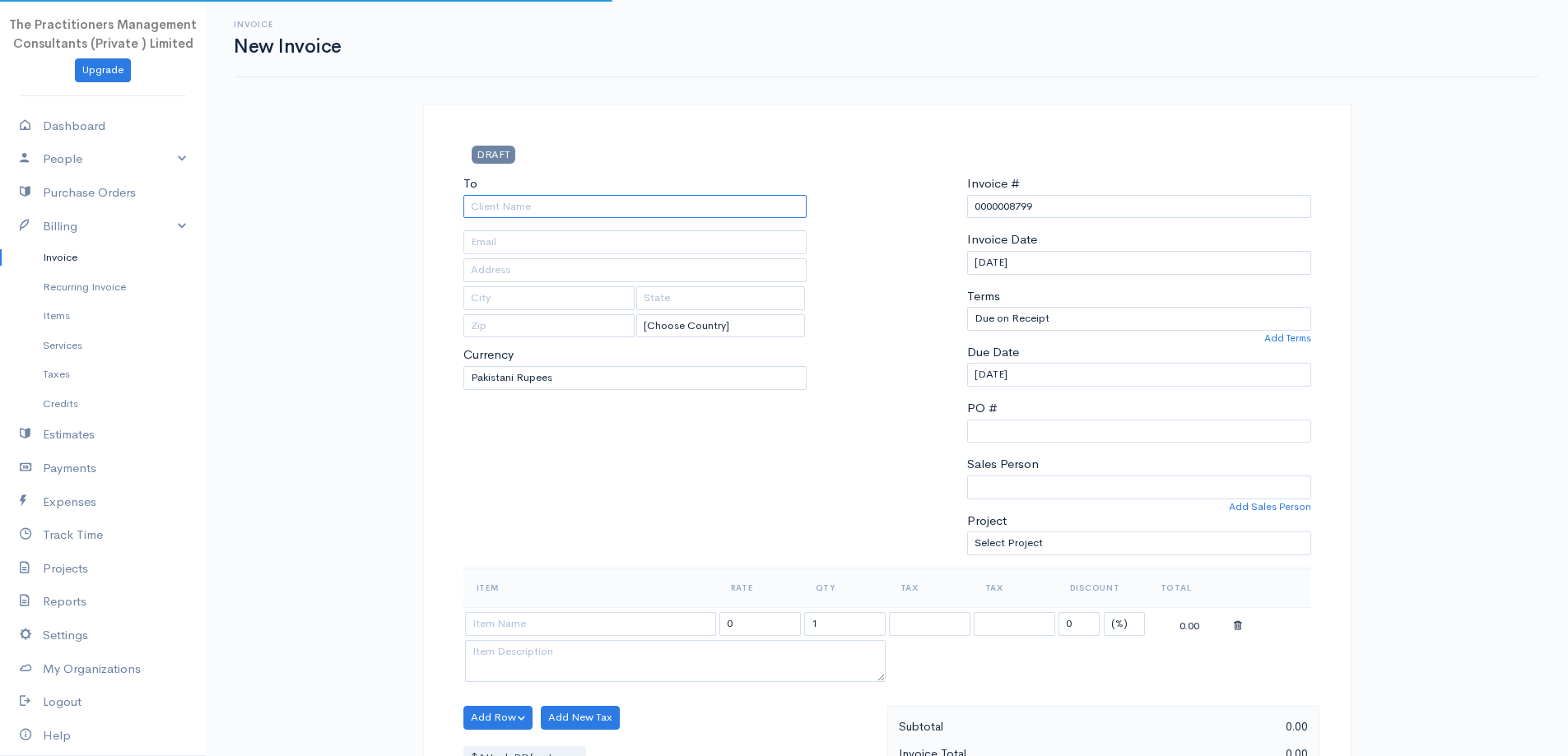
click at [636, 211] on input "To" at bounding box center [636, 207] width 344 height 24
click at [624, 250] on input "text" at bounding box center [636, 242] width 344 height 24
click at [615, 232] on input "text" at bounding box center [636, 242] width 344 height 24
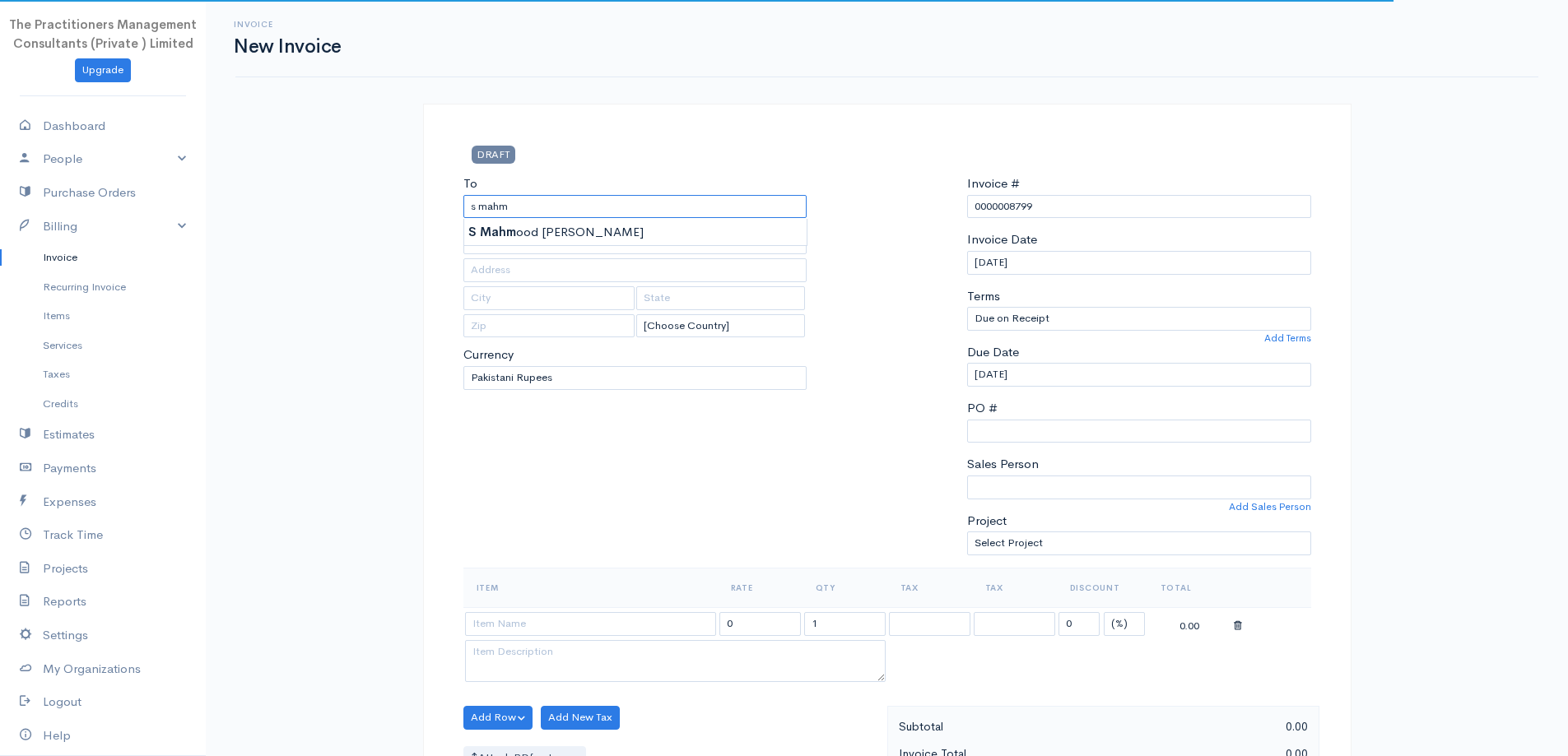
click at [599, 217] on input "s mahm" at bounding box center [636, 207] width 344 height 24
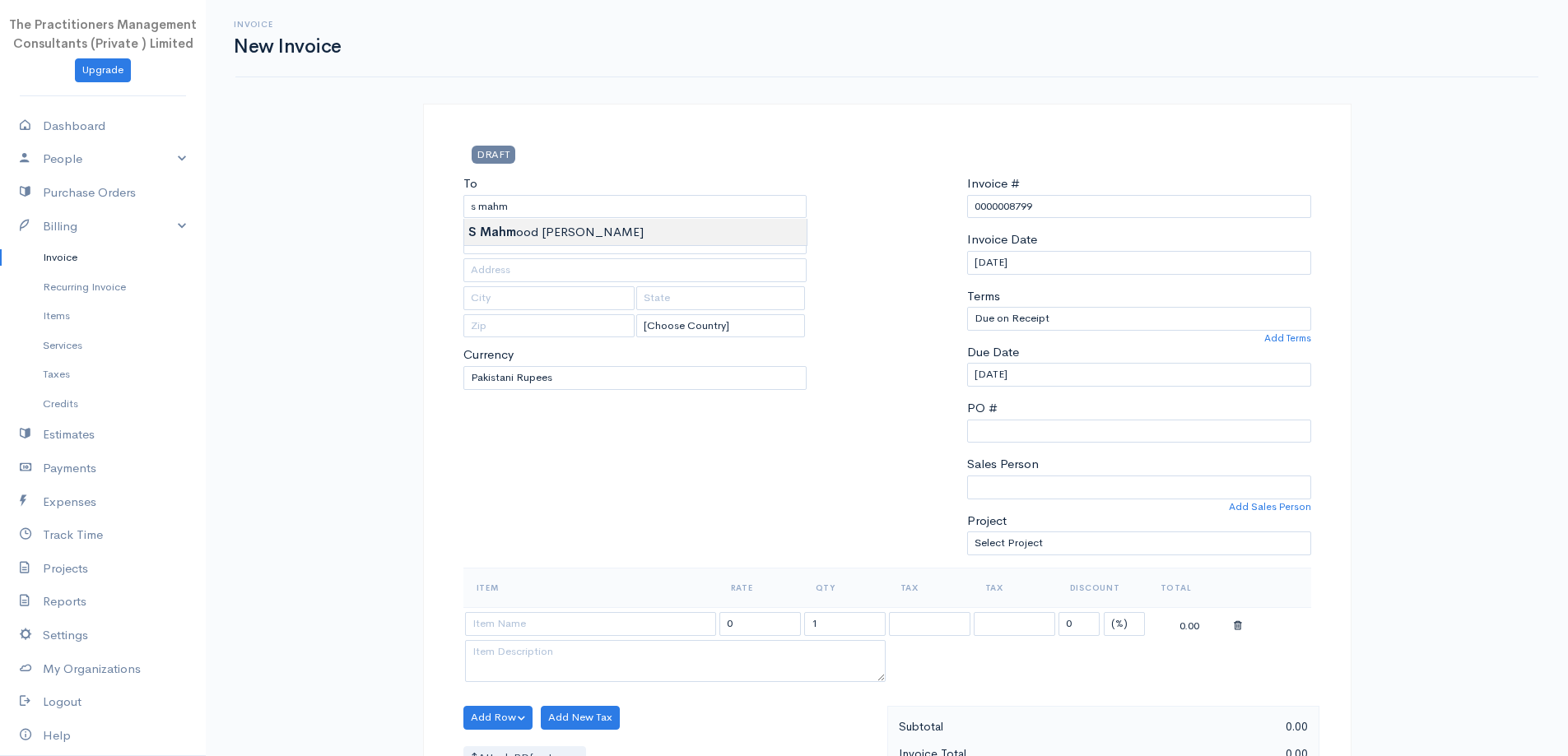
type input "S [PERSON_NAME]"
click at [599, 241] on body "The Practitioners Management Consultants (Private ) Limited Upgrade Dashboard P…" at bounding box center [784, 722] width 1568 height 1444
type input "673"
type input "[GEOGRAPHIC_DATA]"
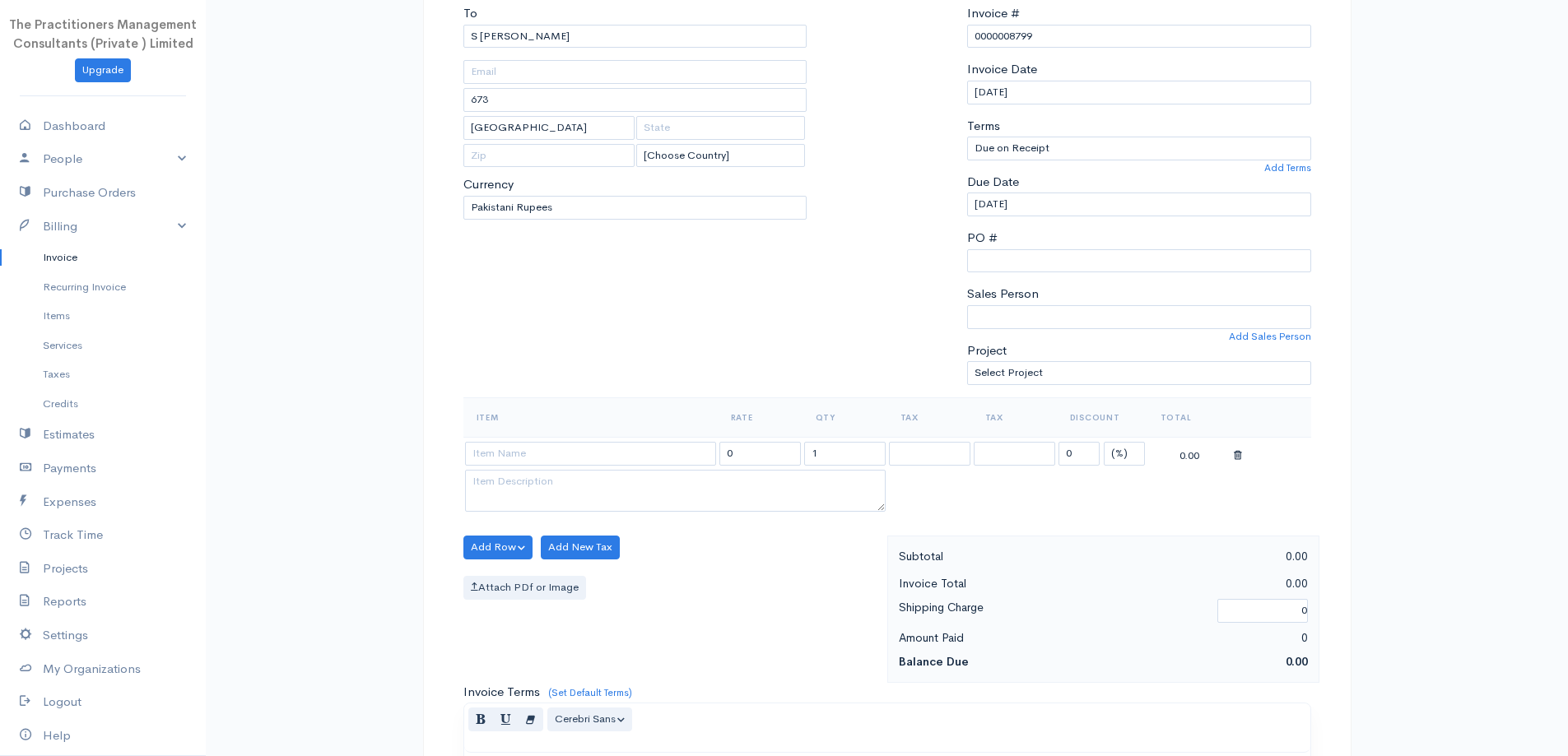
scroll to position [494, 0]
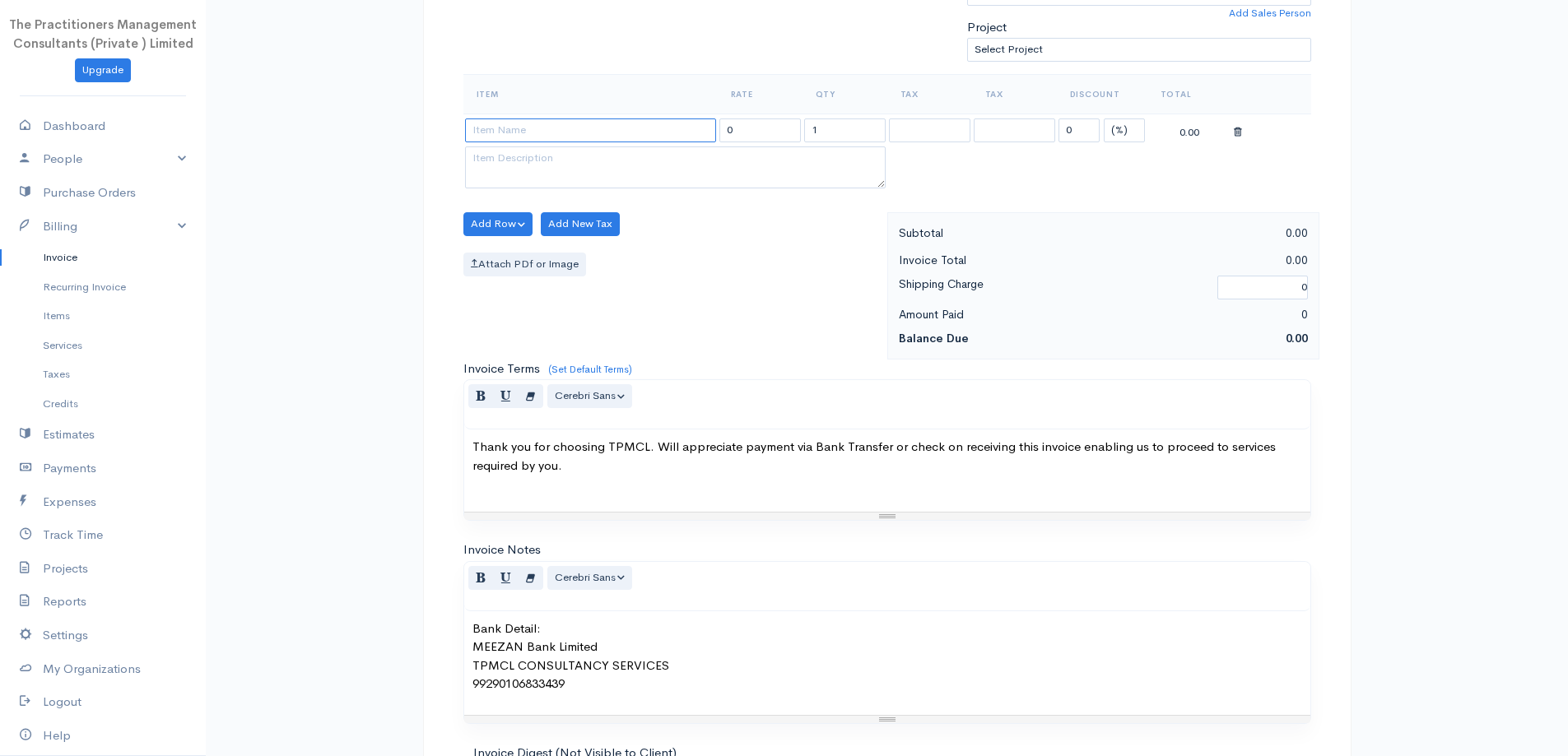
click at [588, 129] on input at bounding box center [591, 130] width 251 height 24
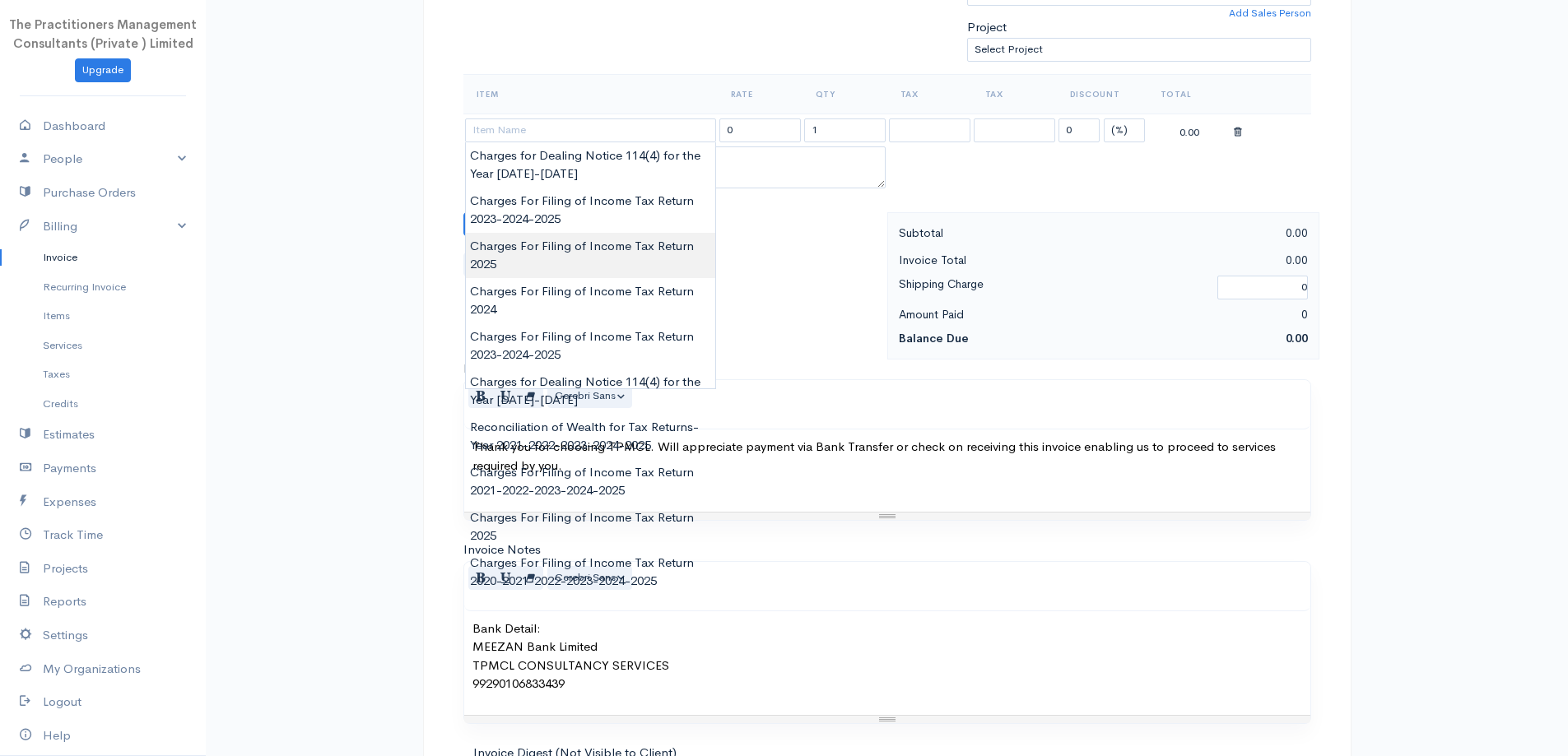
type input "Charges For Filing of Income Tax Return 2025"
type input "5000.00"
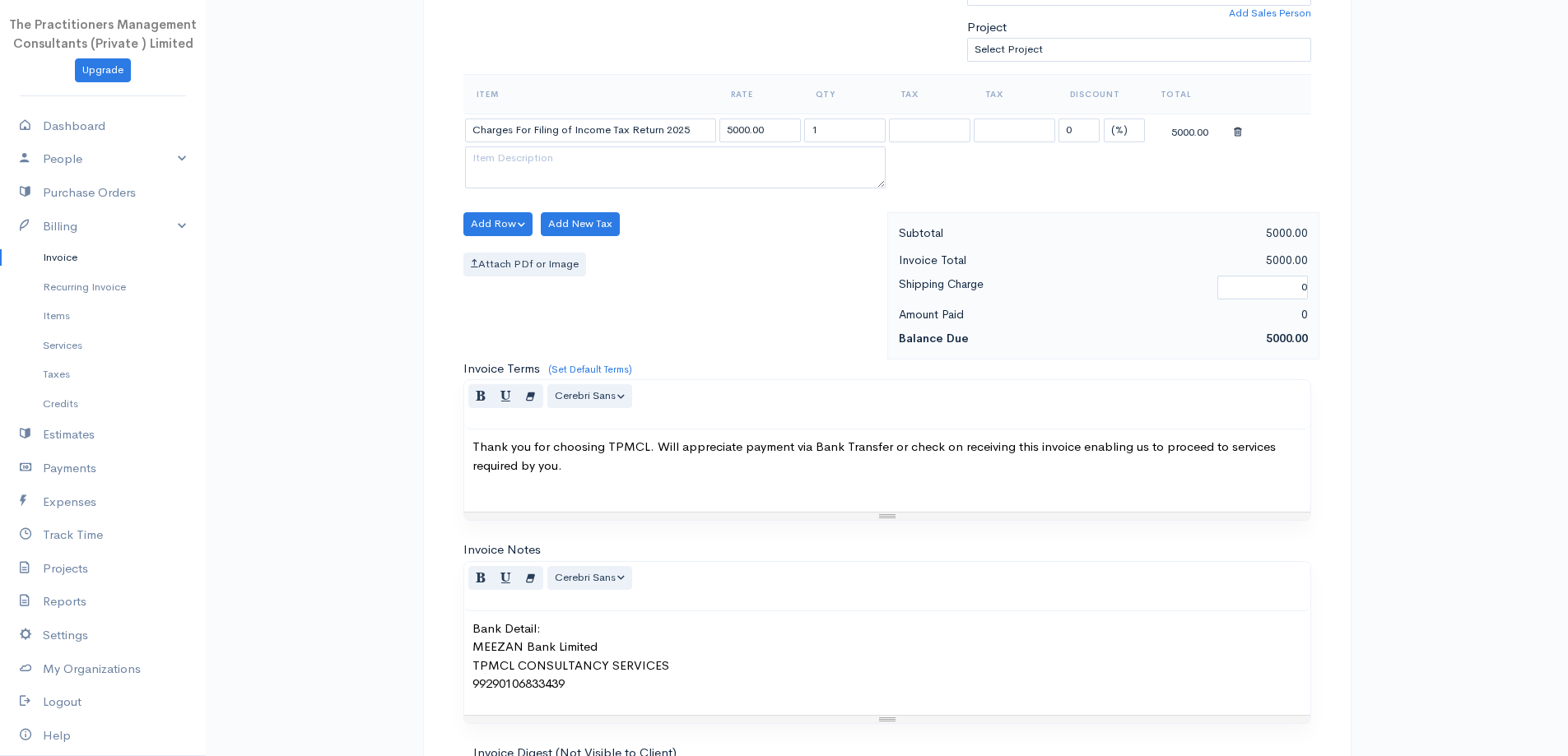
click at [624, 263] on body "The Practitioners Management Consultants (Private ) Limited Upgrade Dashboard P…" at bounding box center [784, 228] width 1568 height 1444
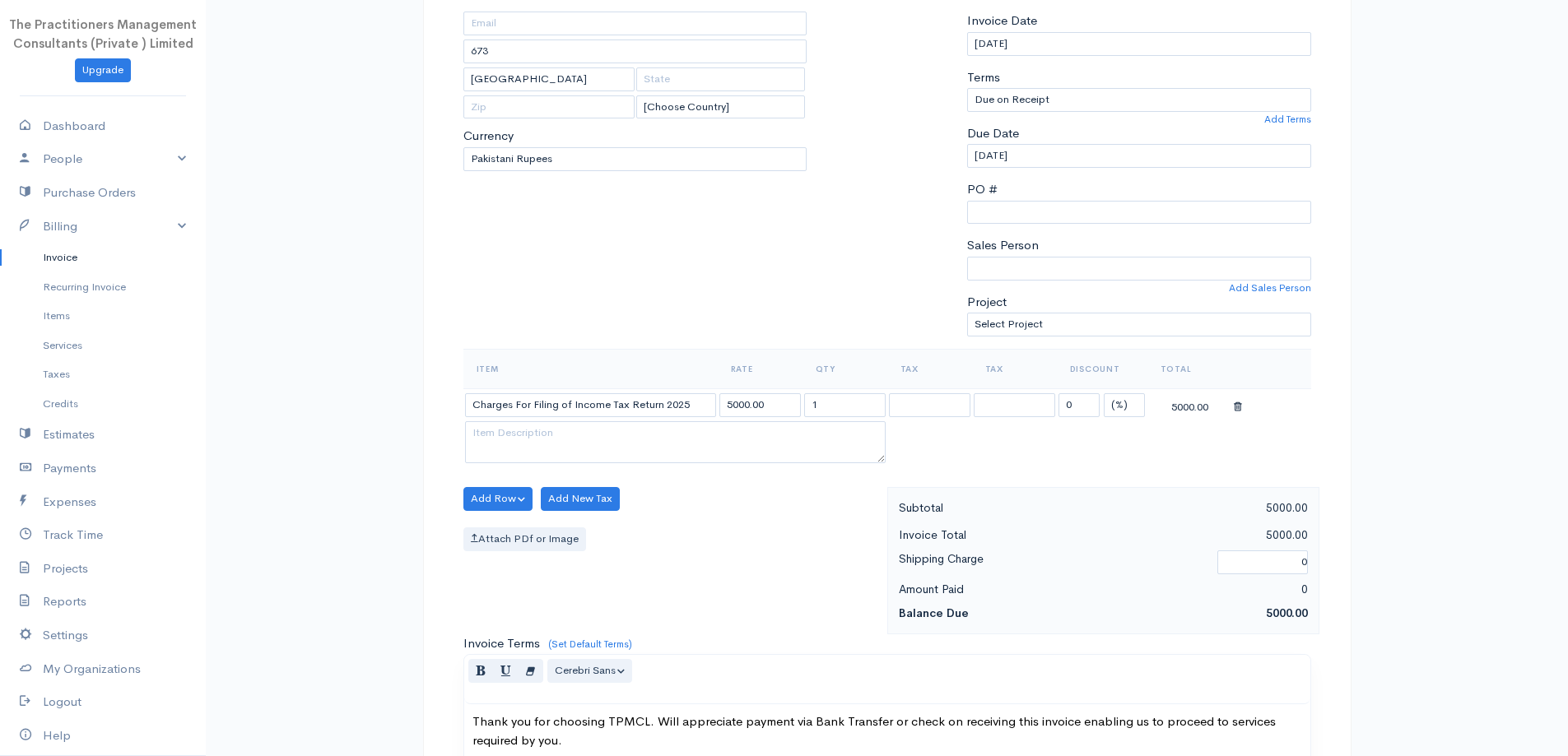
scroll to position [194, 0]
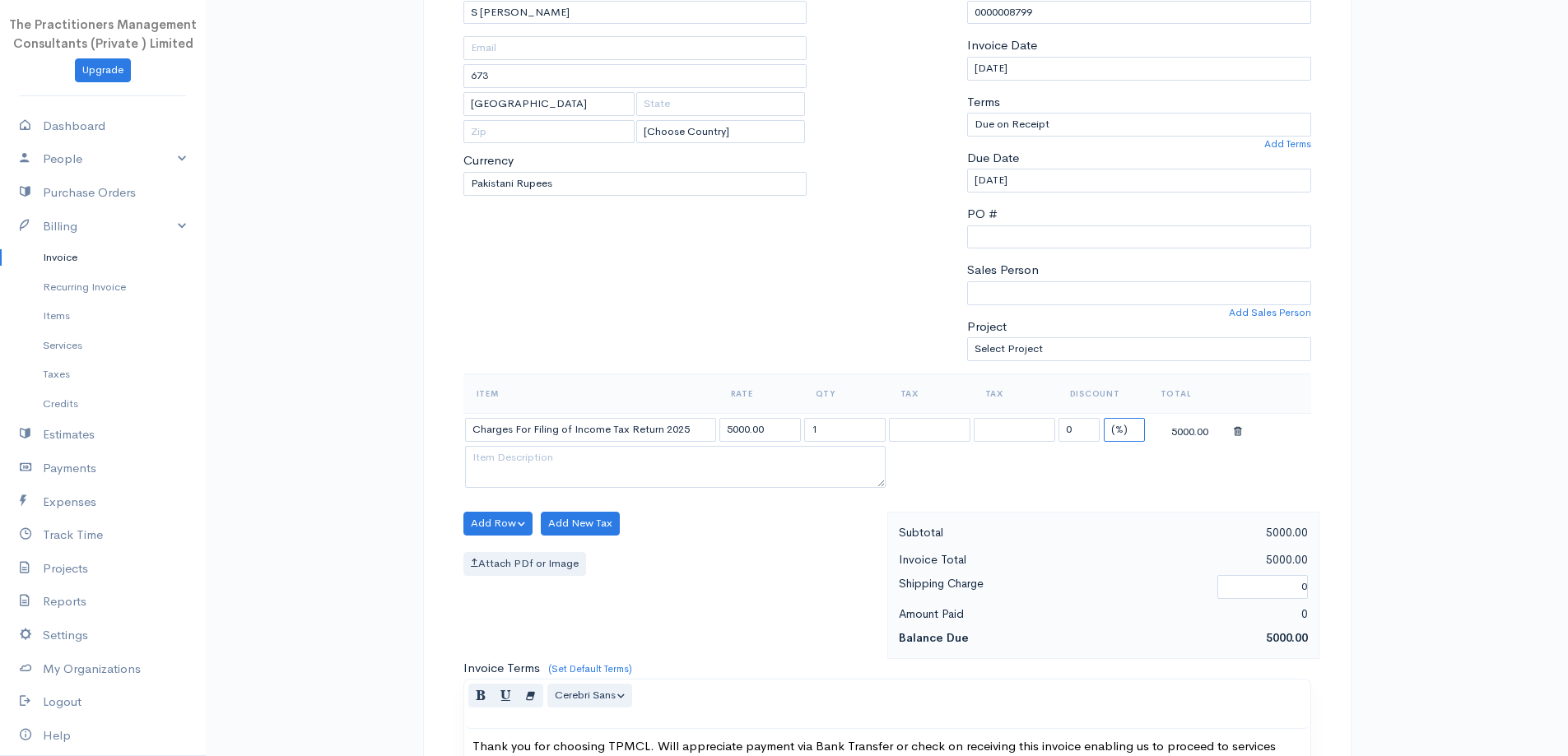
click at [1114, 433] on select "(%) Flat" at bounding box center [1125, 430] width 41 height 24
select select "2"
click at [1104, 418] on select "(%) Flat" at bounding box center [1125, 430] width 41 height 24
click at [1085, 435] on input "0" at bounding box center [1079, 430] width 41 height 24
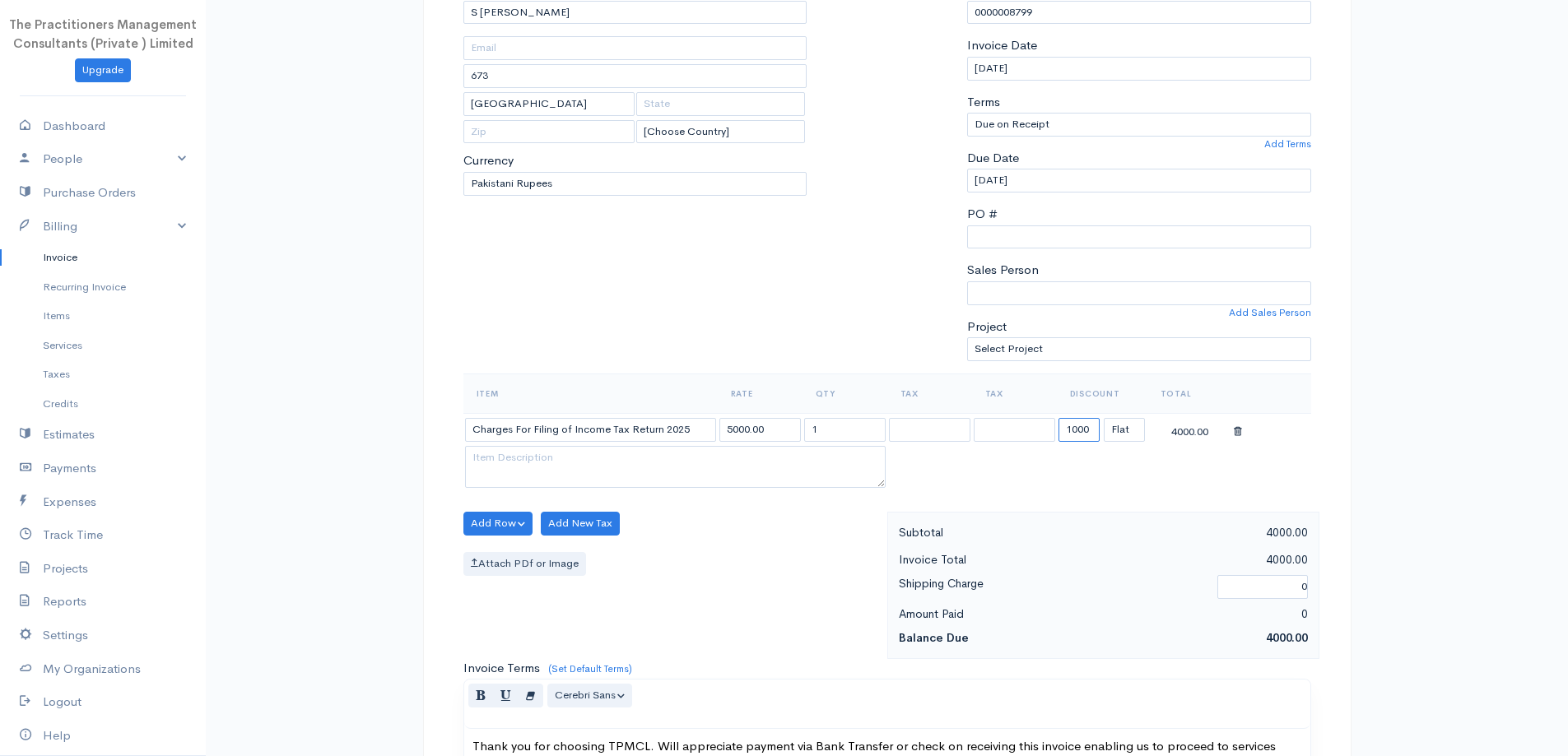
type input "1000"
click at [824, 335] on div at bounding box center [887, 177] width 144 height 394
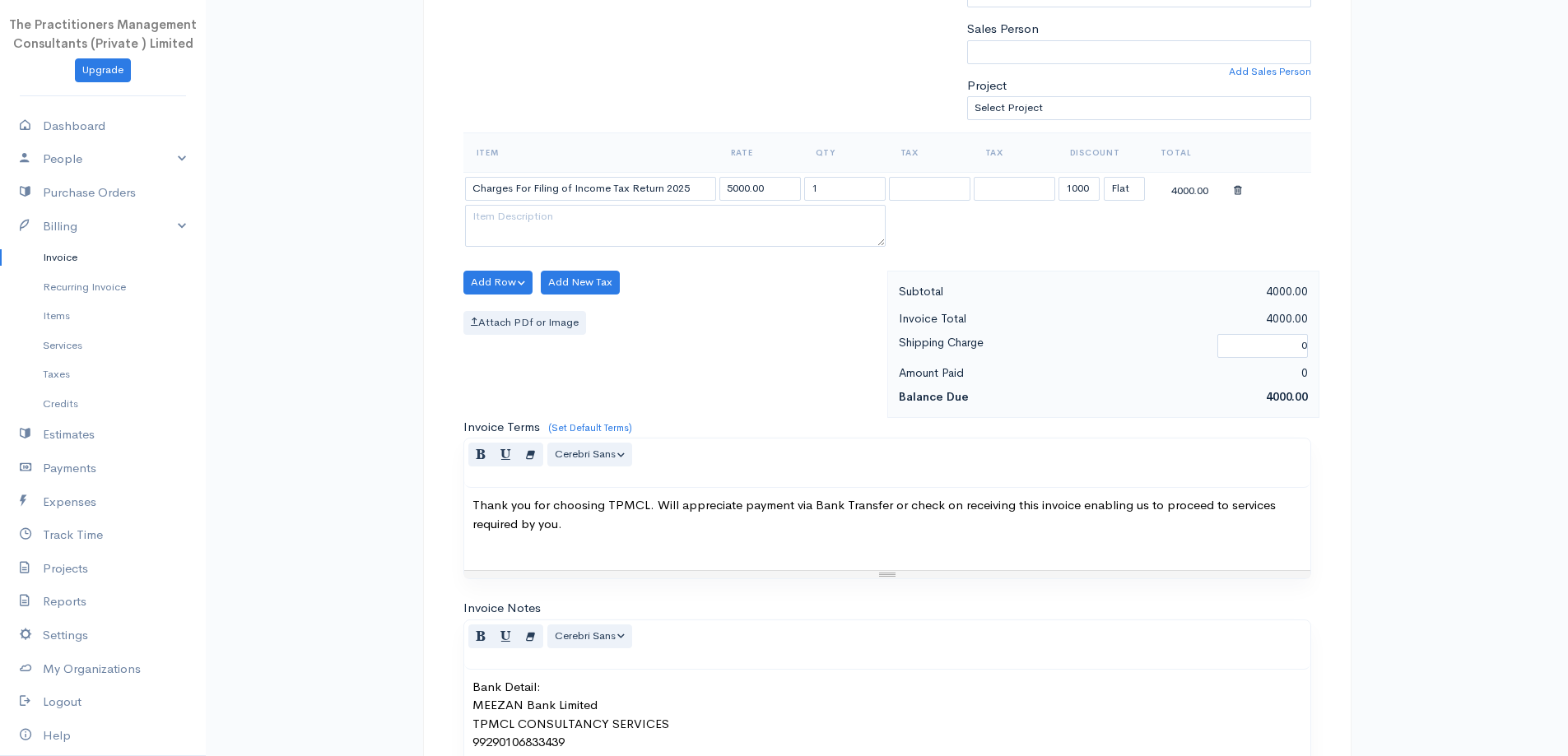
scroll to position [688, 0]
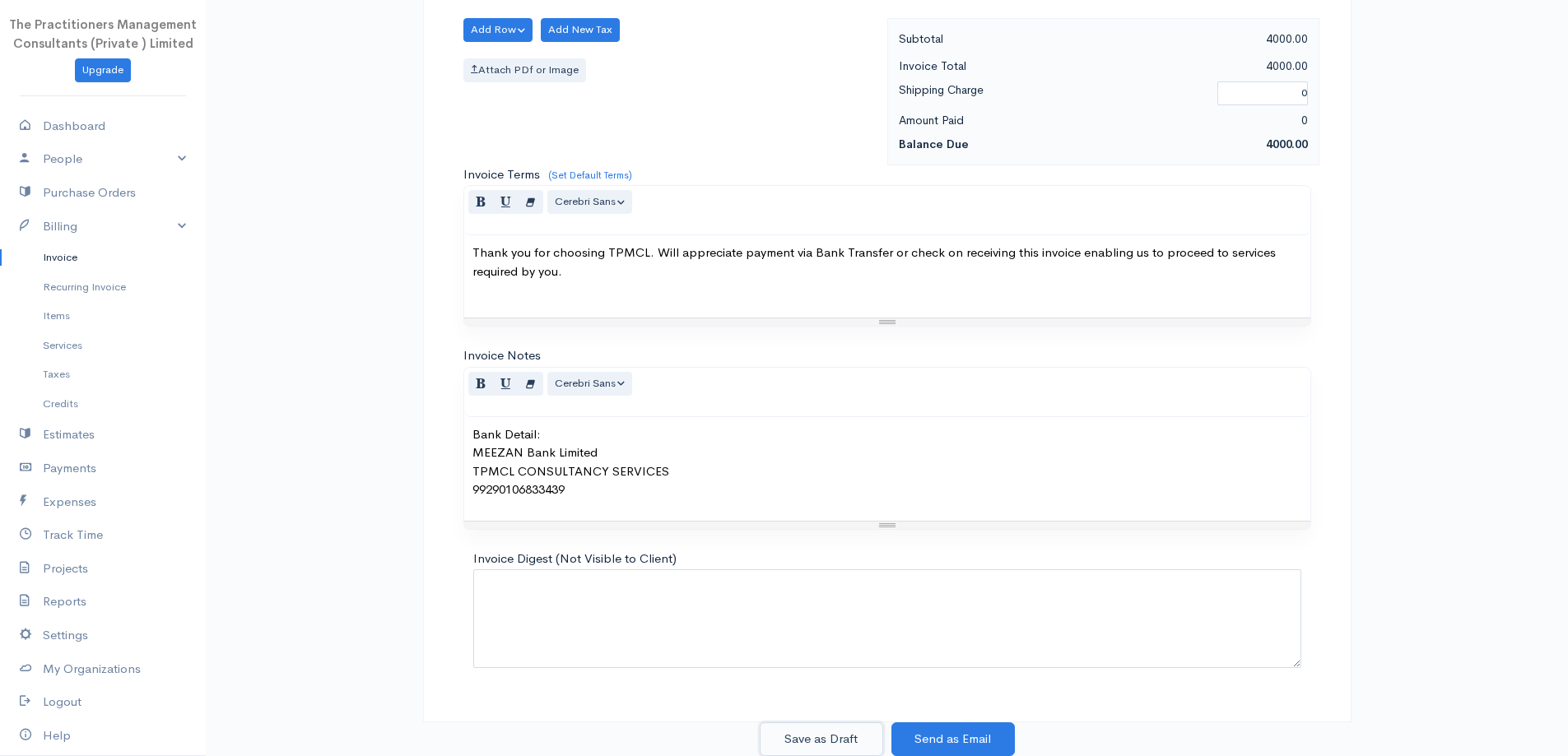
click at [844, 746] on button "Save as Draft" at bounding box center [821, 739] width 124 height 34
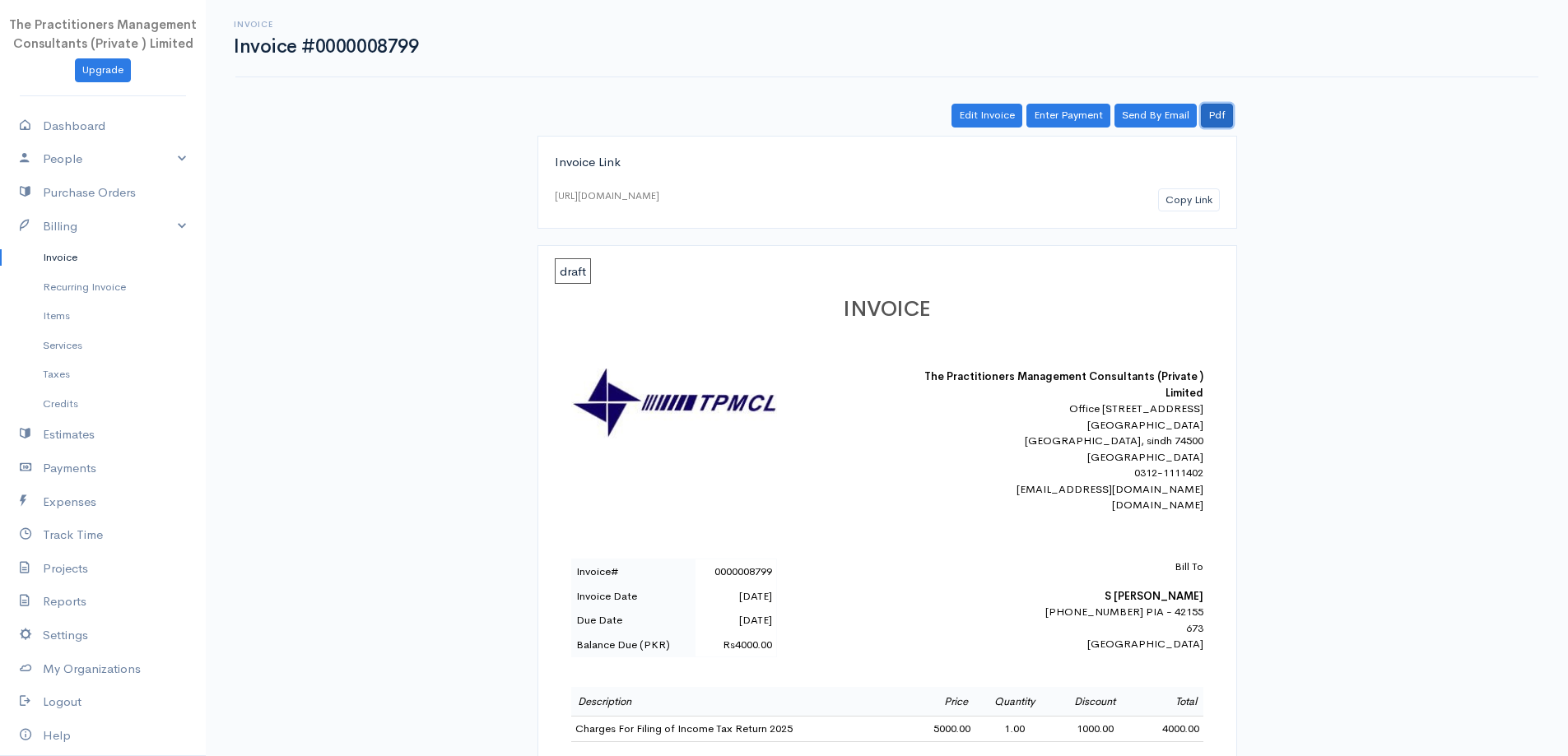
click at [1214, 113] on link "Pdf" at bounding box center [1217, 115] width 32 height 24
